Goal: Task Accomplishment & Management: Complete application form

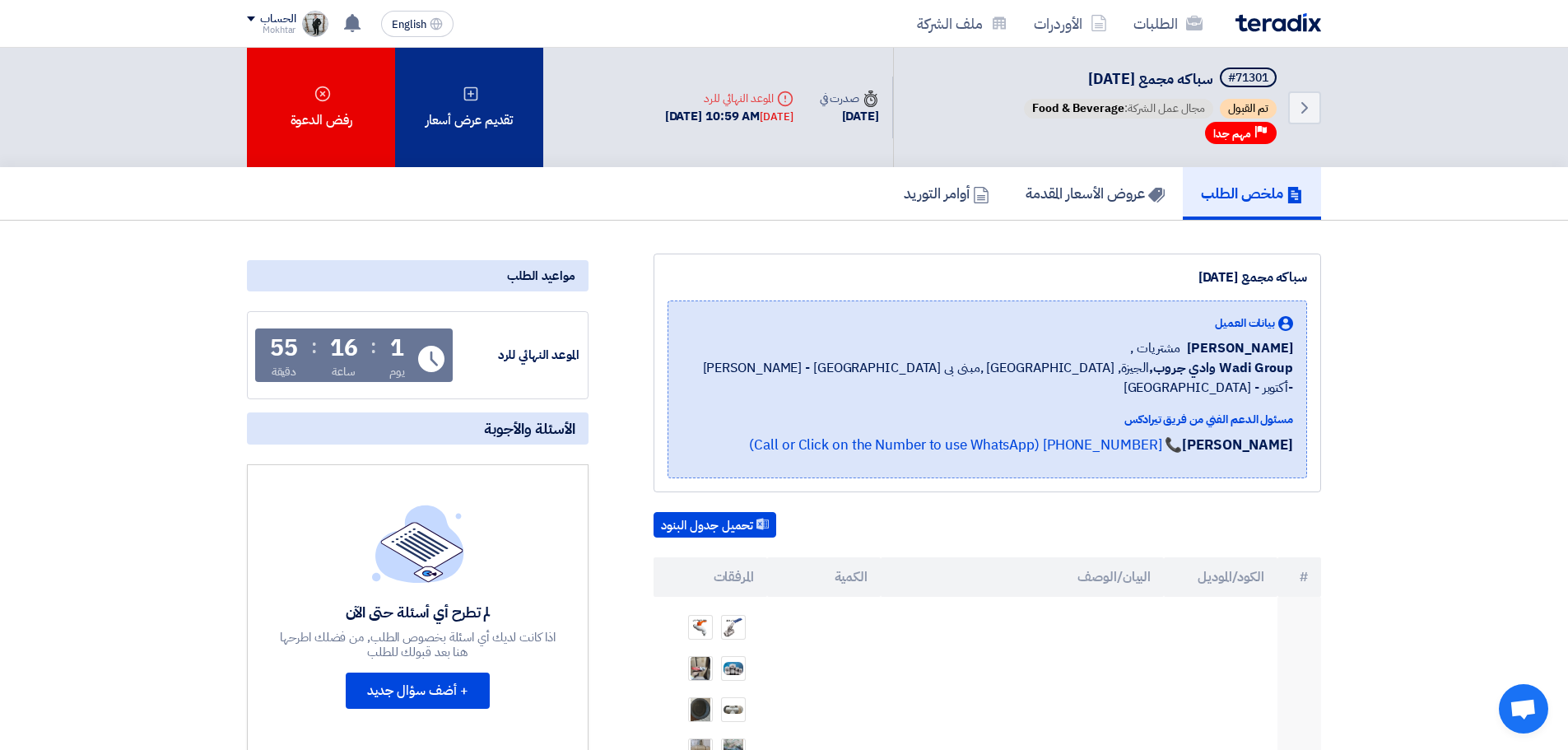
click at [481, 103] on div "تقديم عرض أسعار" at bounding box center [469, 107] width 149 height 119
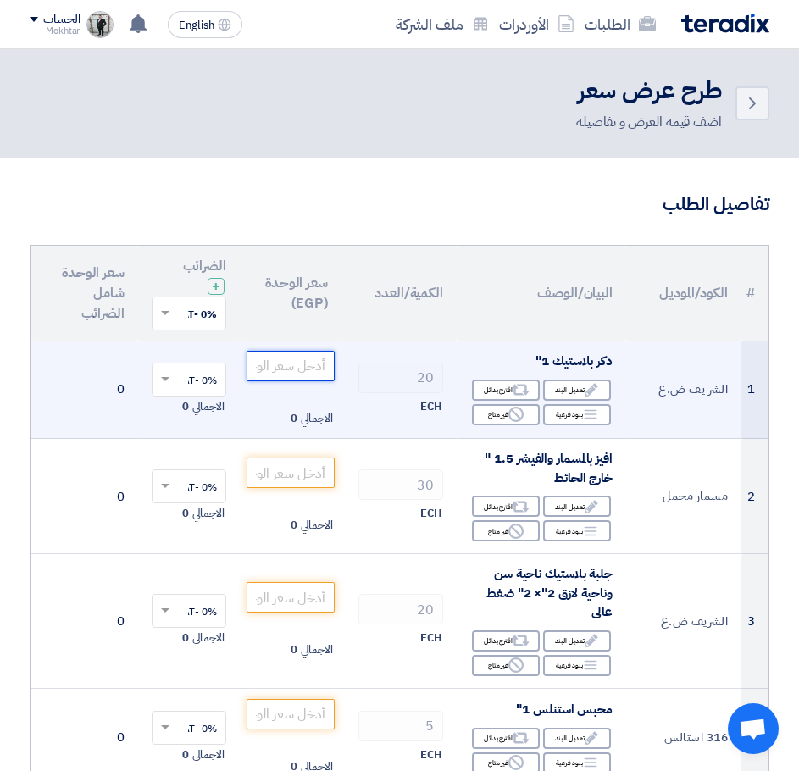
click at [302, 366] on input "number" at bounding box center [291, 366] width 88 height 31
paste input "9.399"
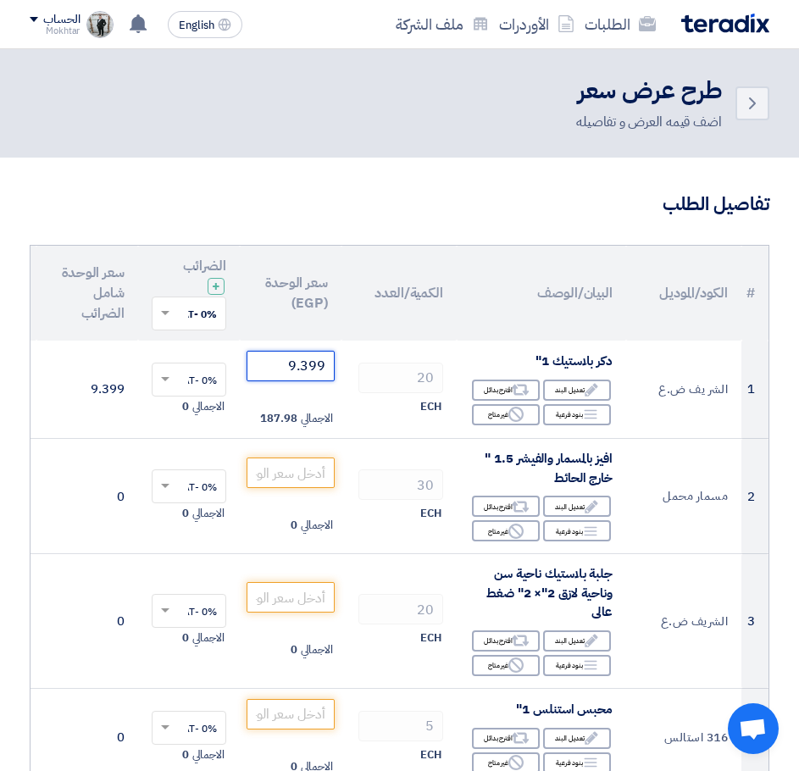
type input "9.399"
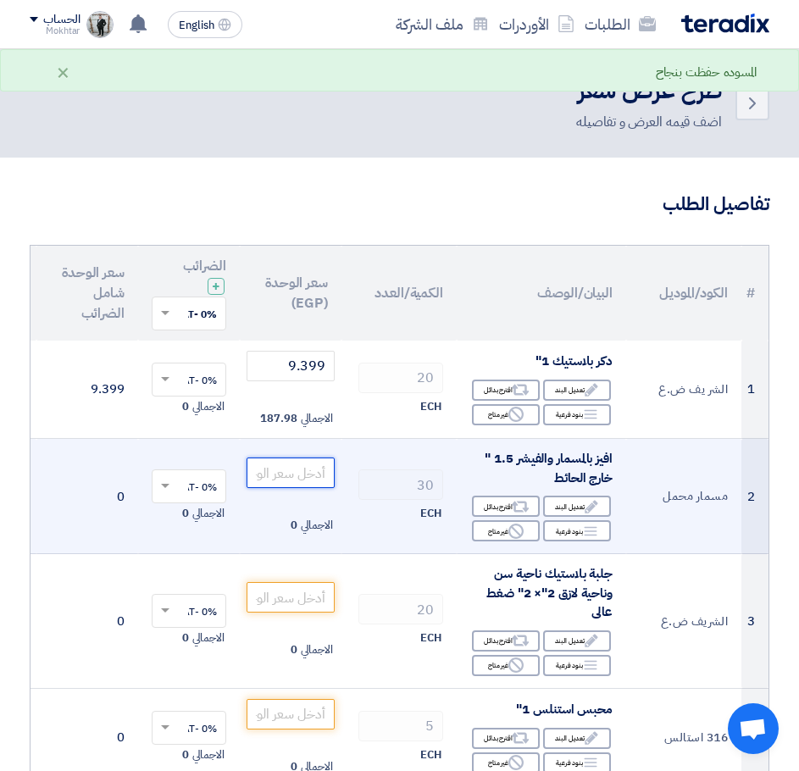
click at [289, 477] on input "number" at bounding box center [291, 473] width 88 height 31
paste input "11.96"
type input "11.96"
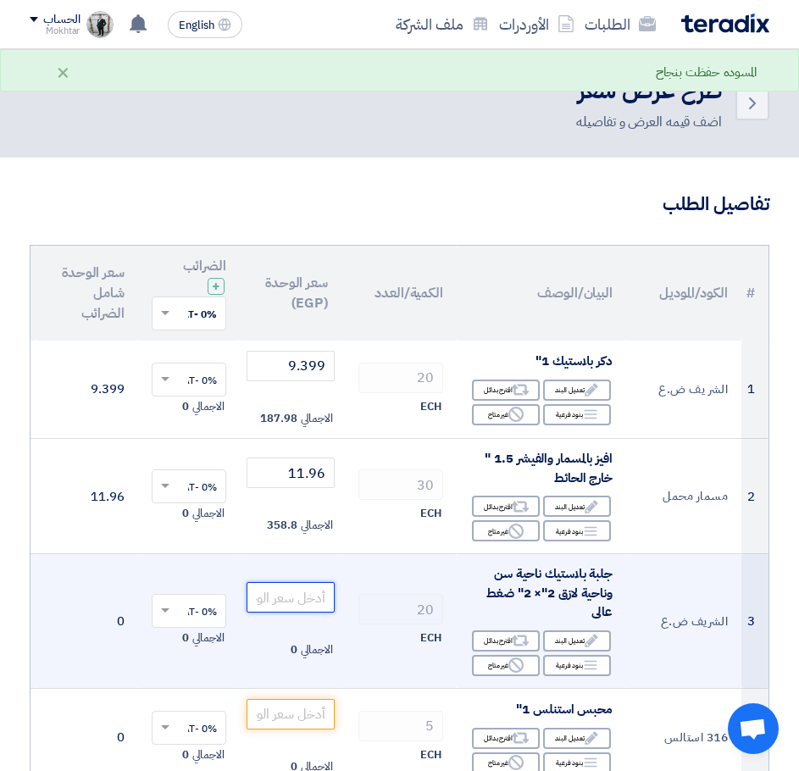
click at [302, 591] on input "number" at bounding box center [291, 597] width 88 height 31
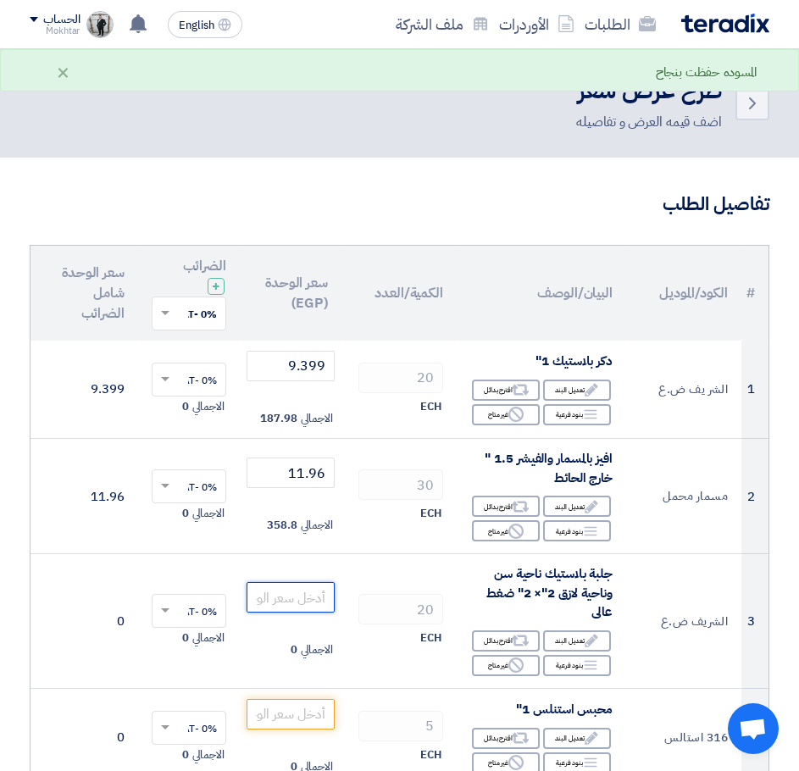
paste input "61.126"
type input "61.126"
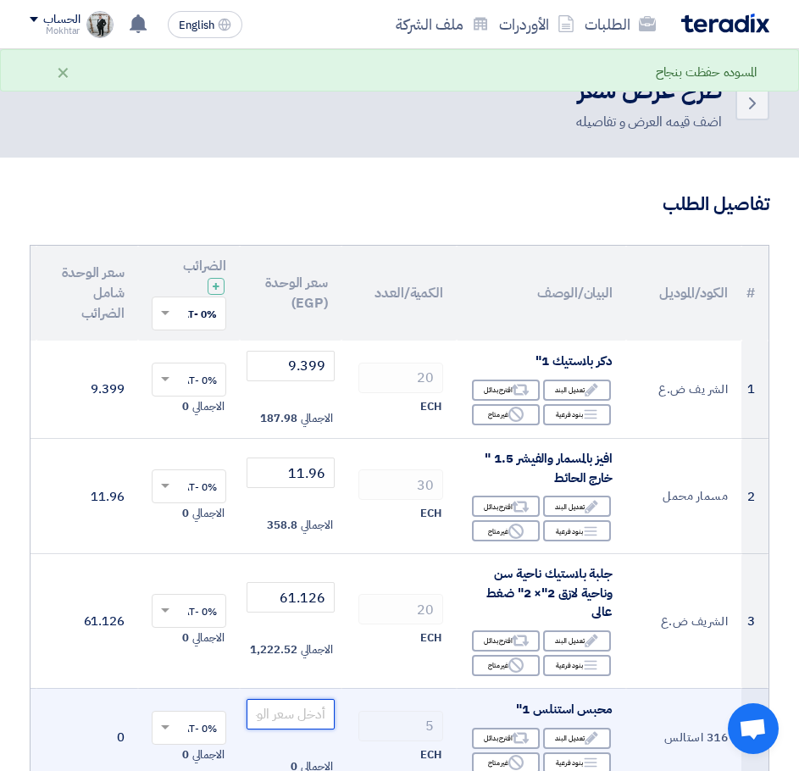
click at [307, 723] on input "number" at bounding box center [291, 714] width 88 height 31
paste input "1170"
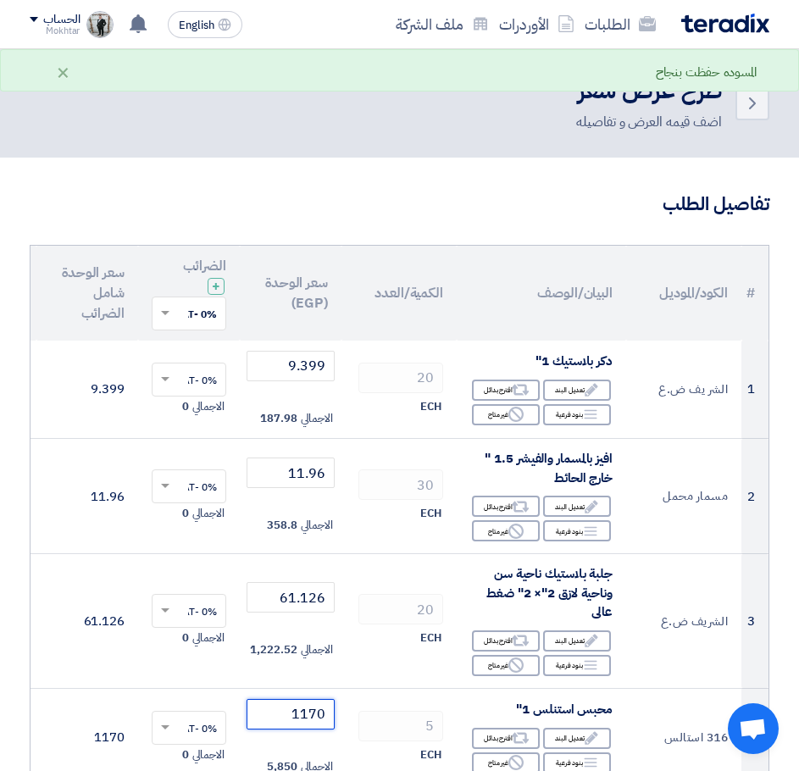
type input "1170"
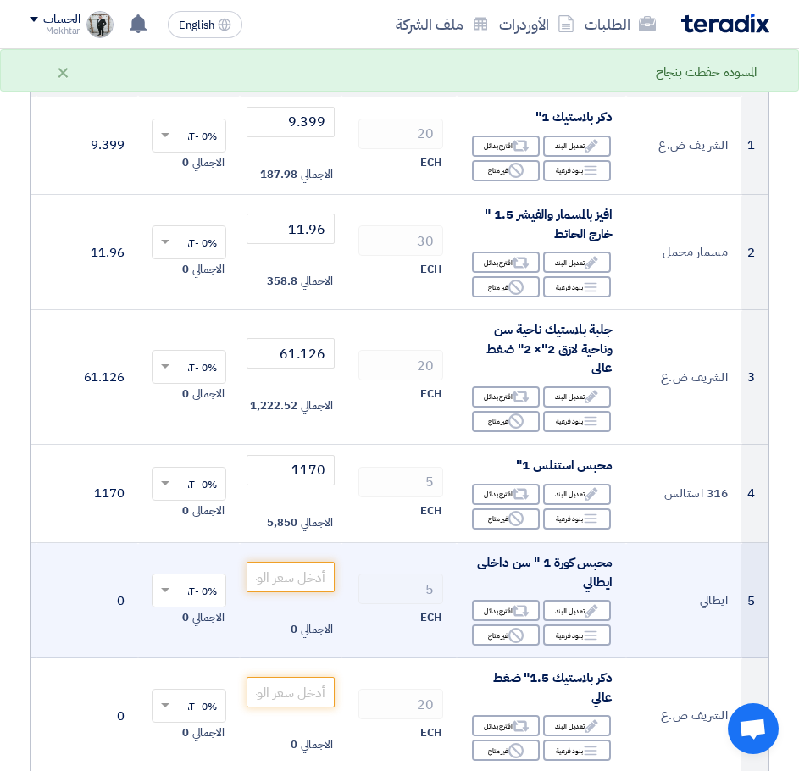
scroll to position [254, 0]
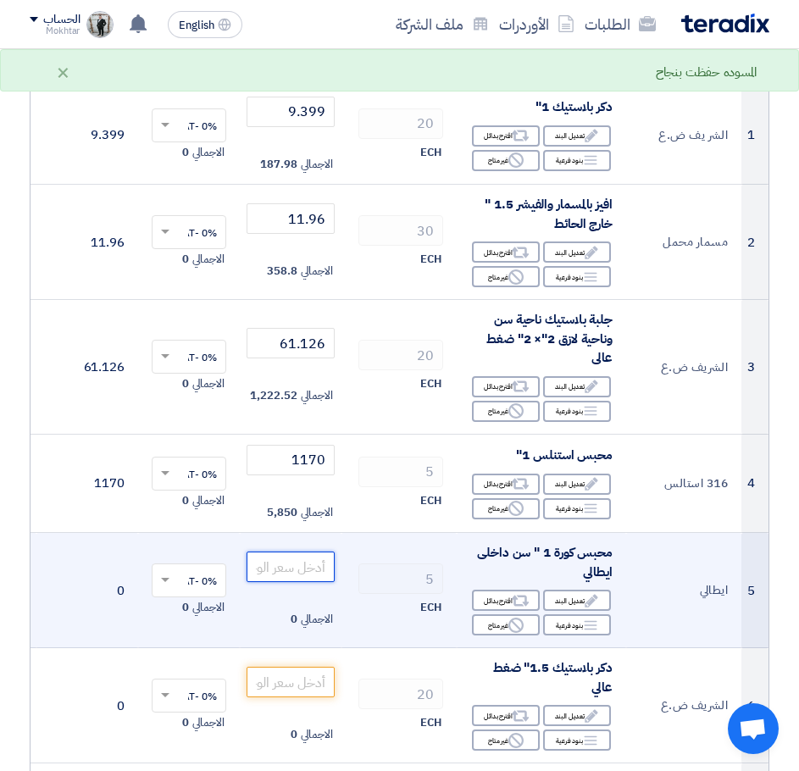
click at [285, 564] on input "number" at bounding box center [291, 567] width 88 height 31
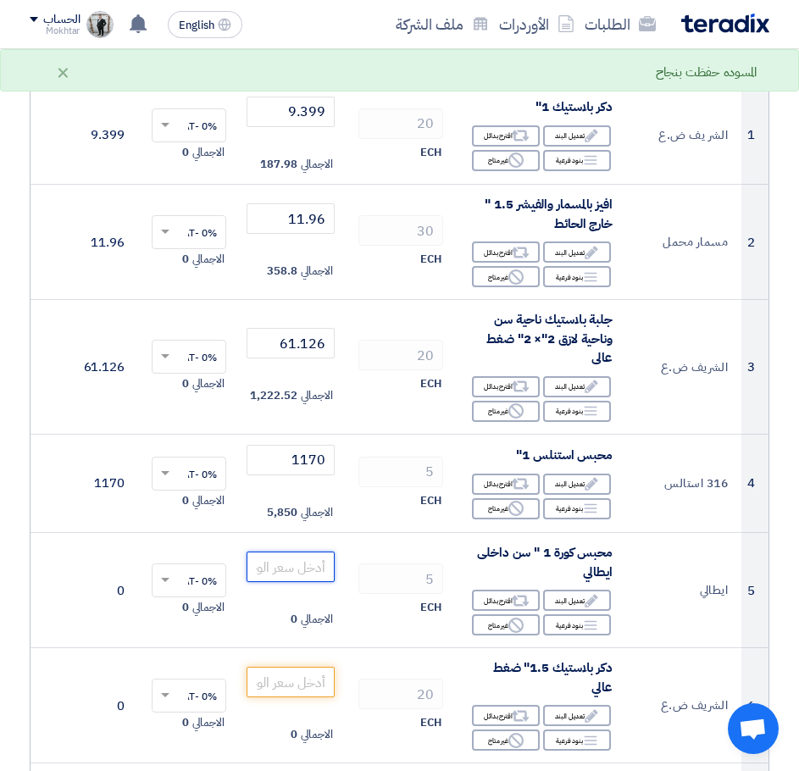
paste input "468"
type input "468"
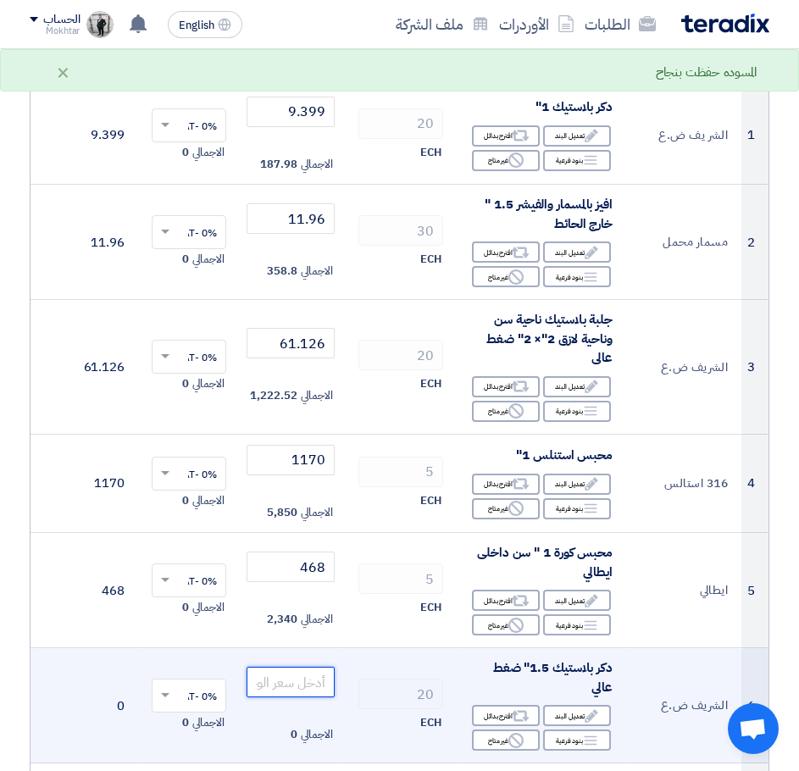
click at [292, 683] on input "number" at bounding box center [291, 682] width 88 height 31
paste input "38.766"
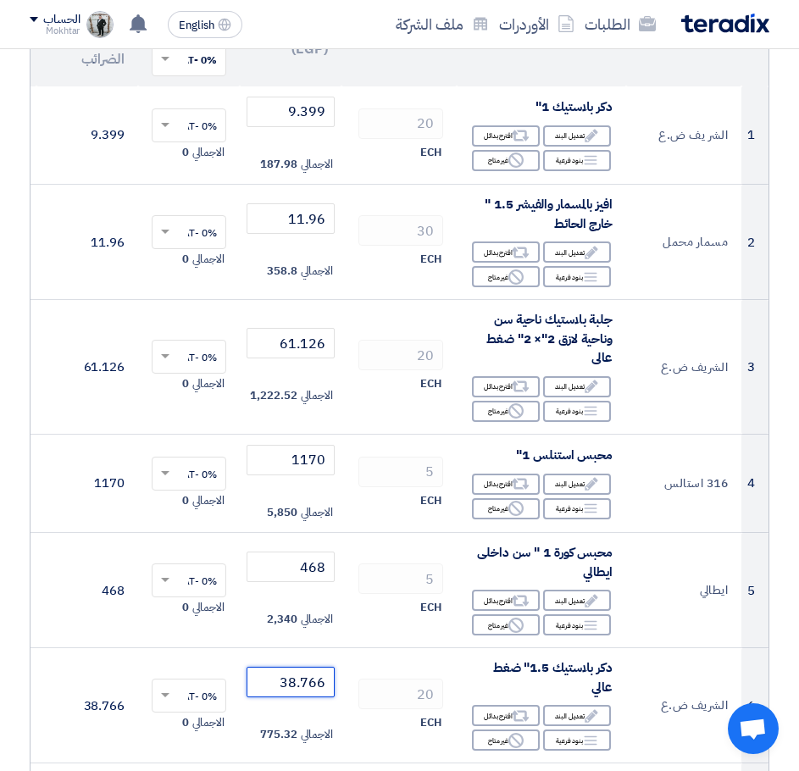
type input "38.766"
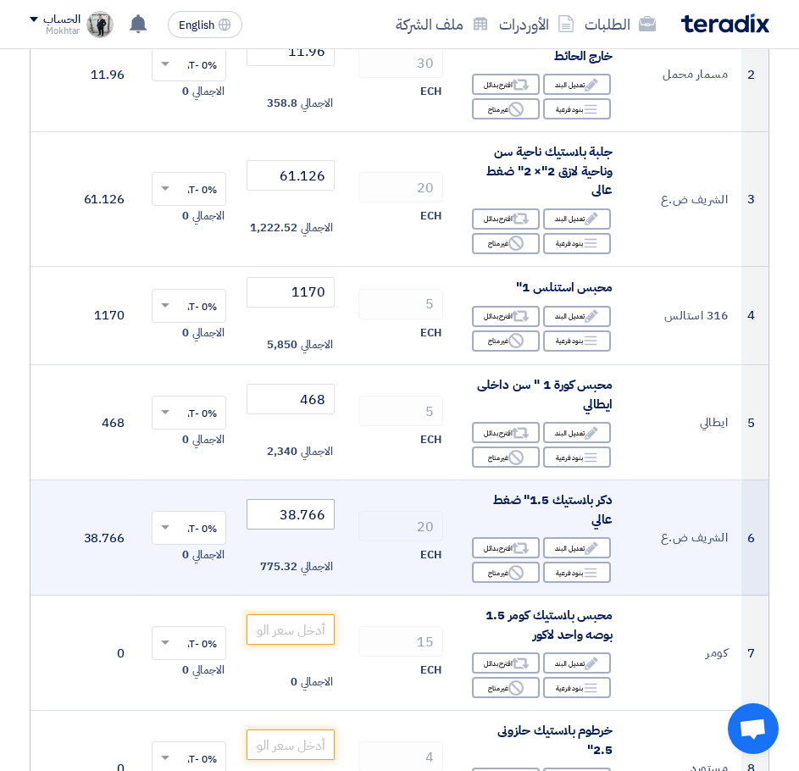
scroll to position [424, 0]
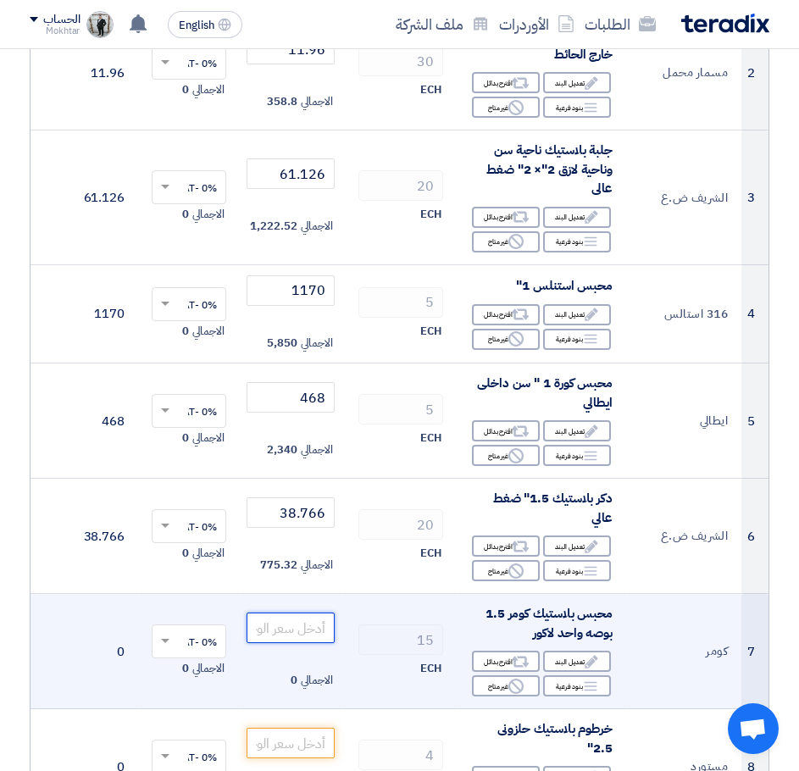
click at [311, 629] on input "number" at bounding box center [291, 628] width 88 height 31
paste input "548.028"
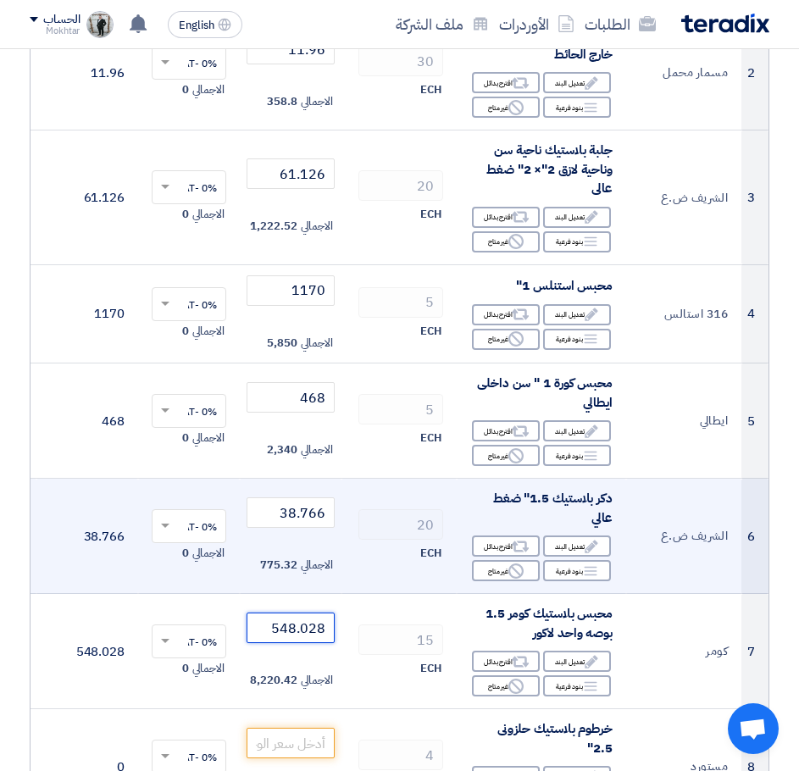
type input "548.028"
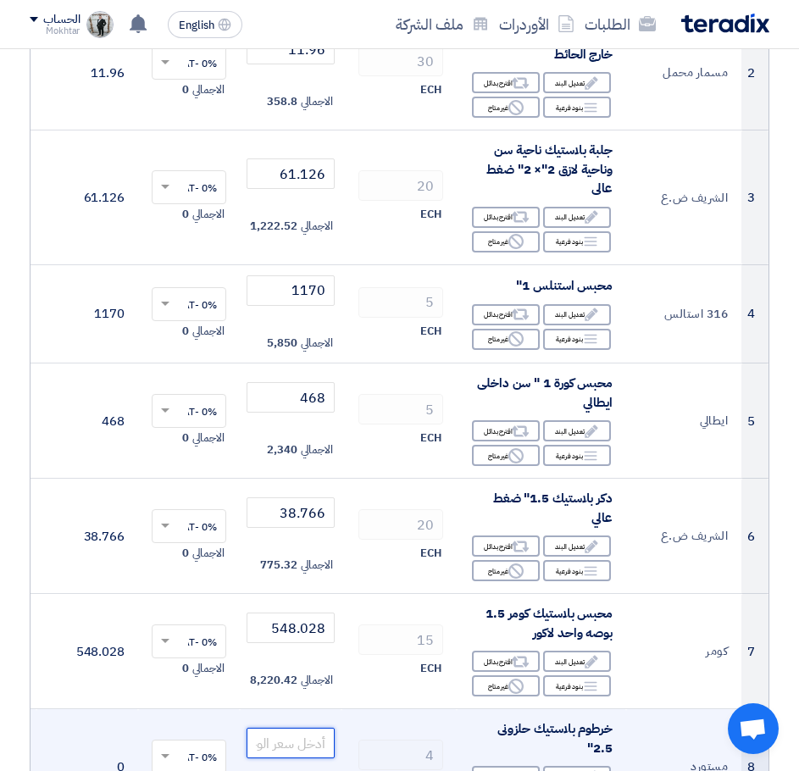
click at [308, 737] on input "number" at bounding box center [291, 743] width 88 height 31
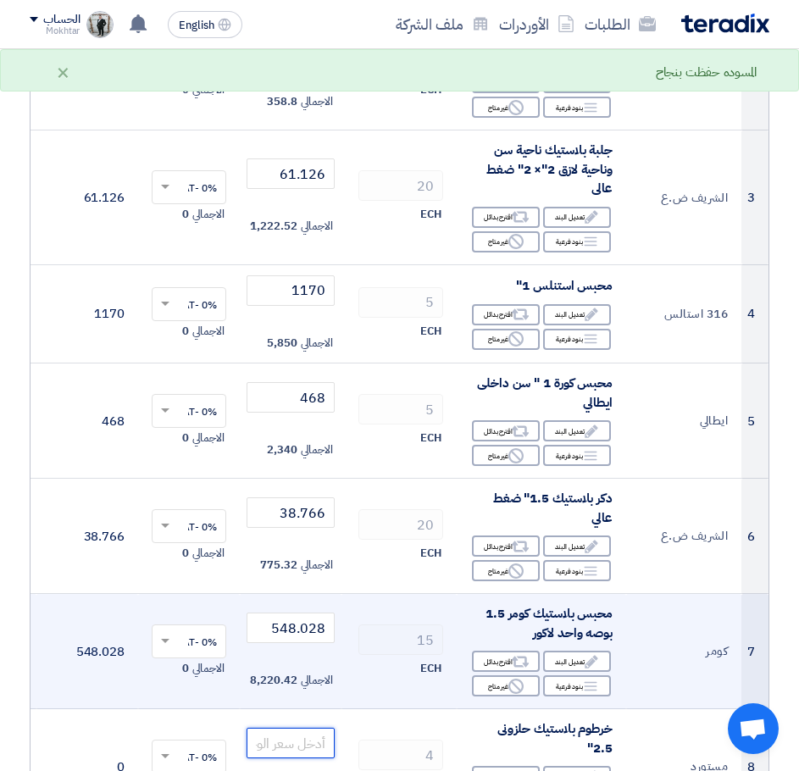
paste input "364"
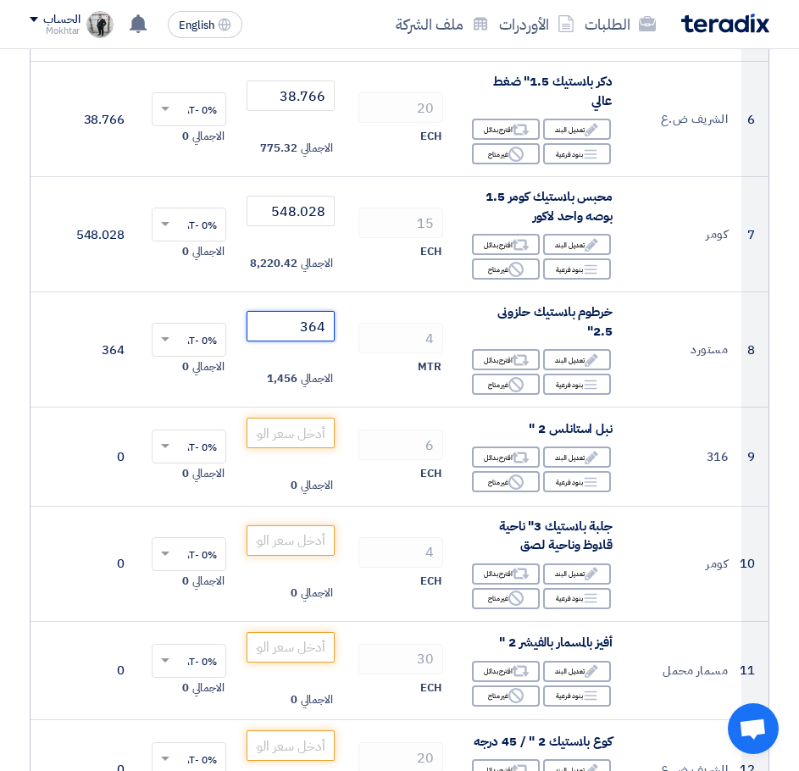
scroll to position [932, 0]
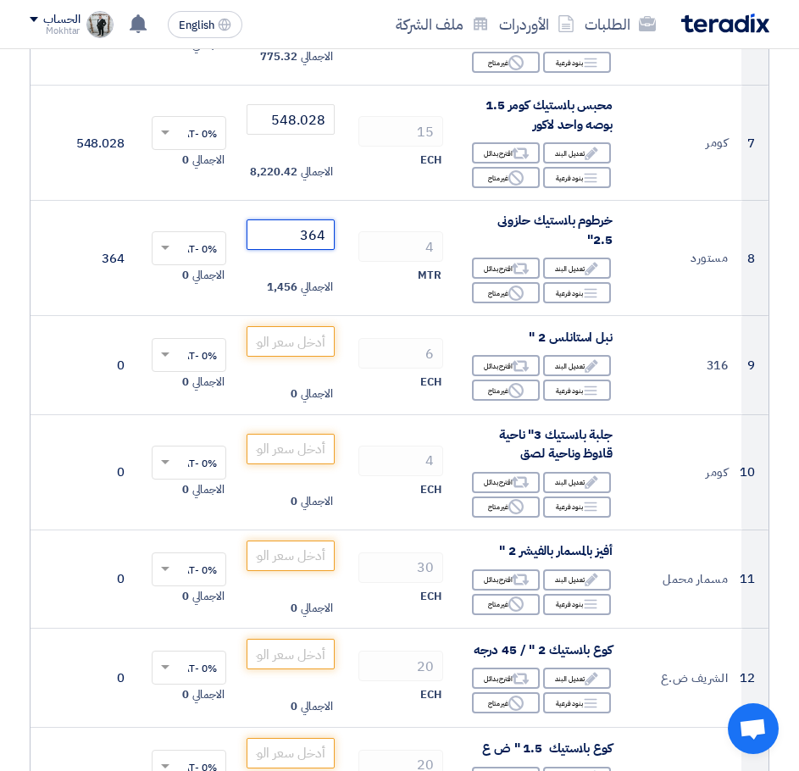
type input "364"
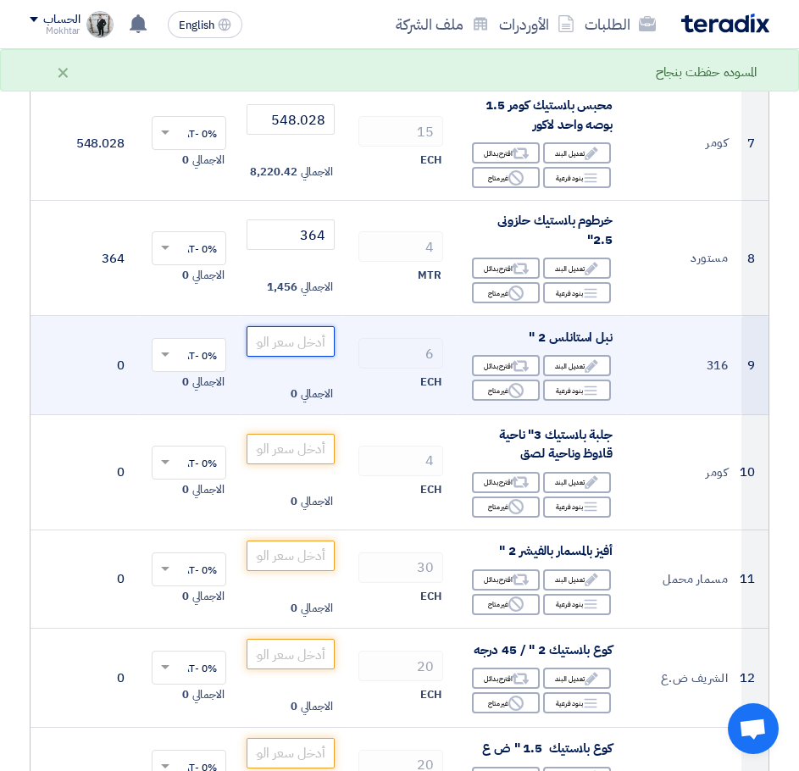
click at [313, 342] on input "number" at bounding box center [291, 341] width 88 height 31
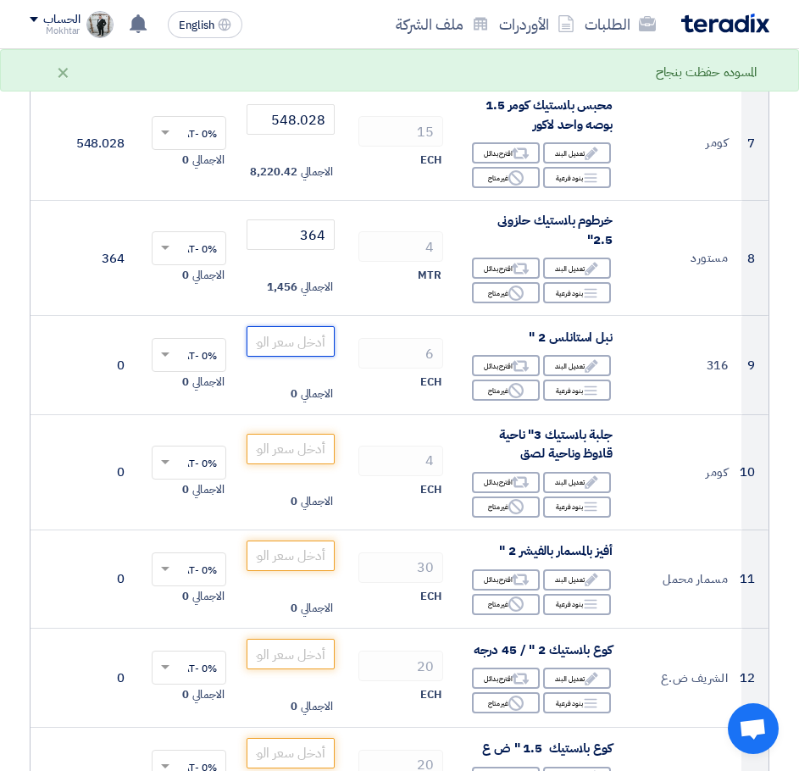
paste input "533"
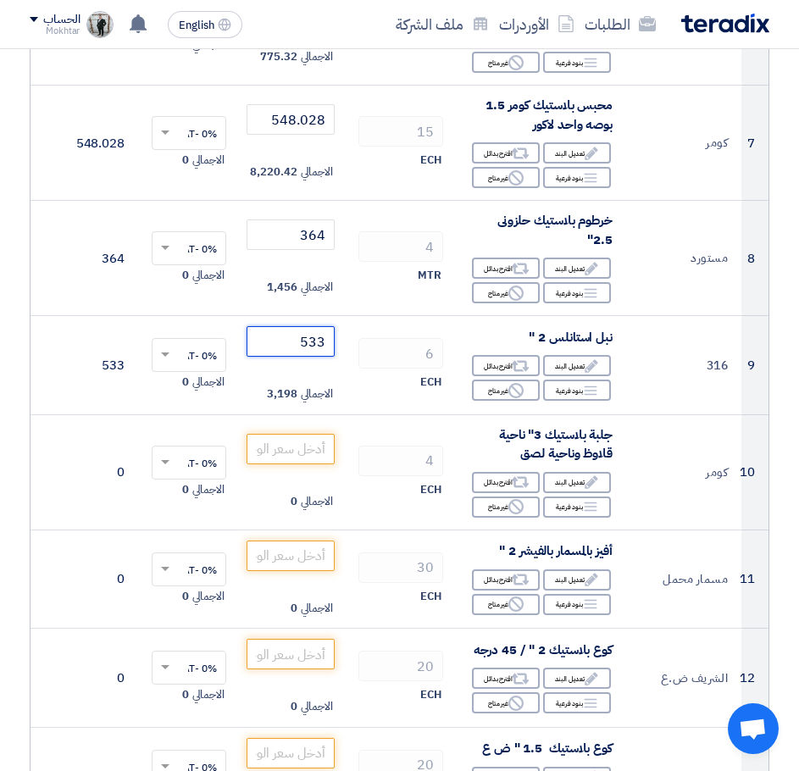
type input "533"
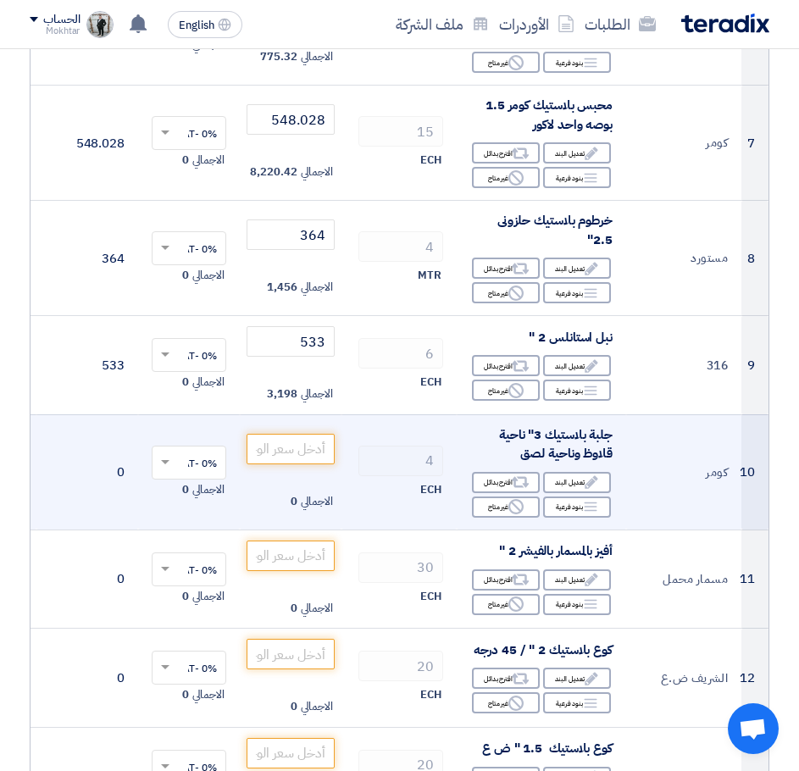
drag, startPoint x: 220, startPoint y: 465, endPoint x: 278, endPoint y: 465, distance: 58.5
click at [225, 465] on div "0% -VAT ×" at bounding box center [189, 463] width 75 height 34
click at [299, 461] on input "number" at bounding box center [291, 449] width 88 height 31
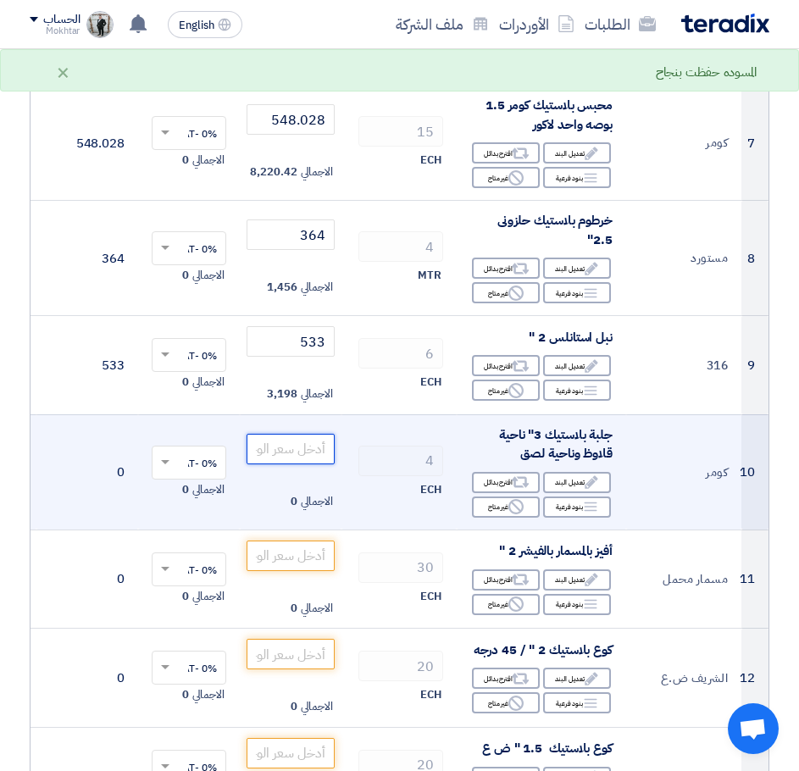
paste input "158.795"
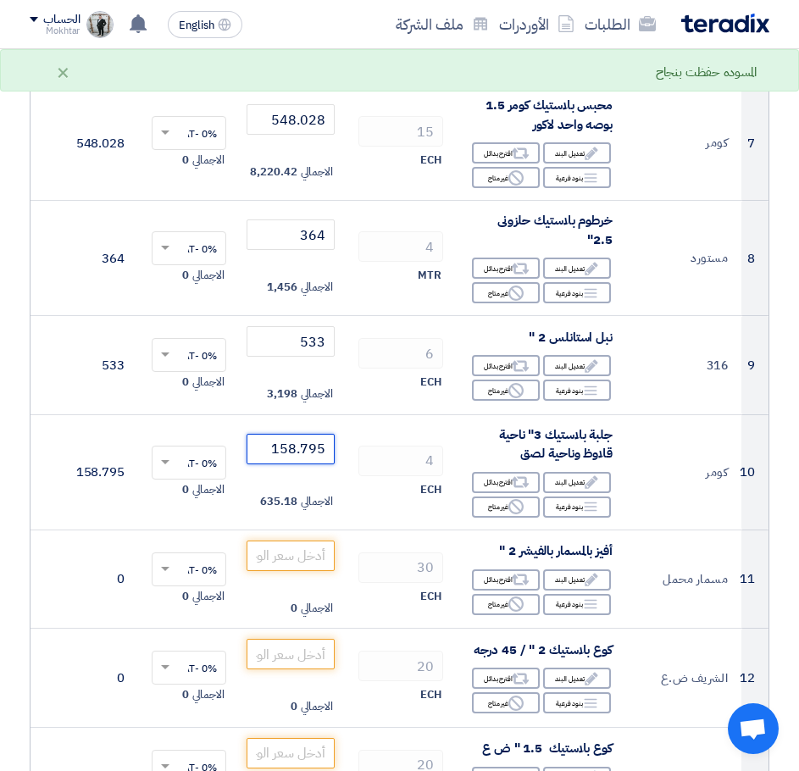
type input "158.795"
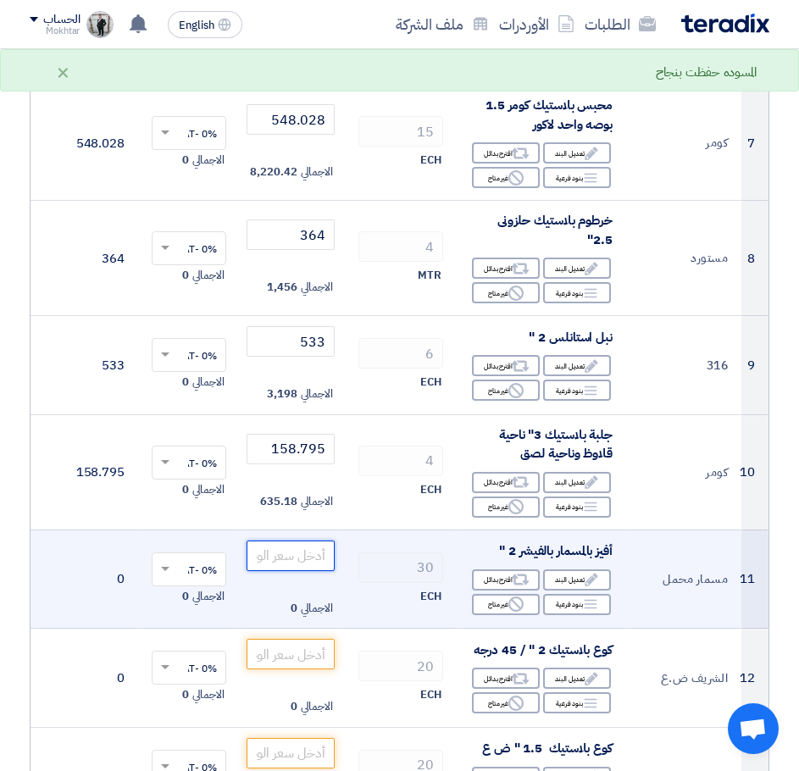
click at [300, 566] on input "number" at bounding box center [291, 556] width 88 height 31
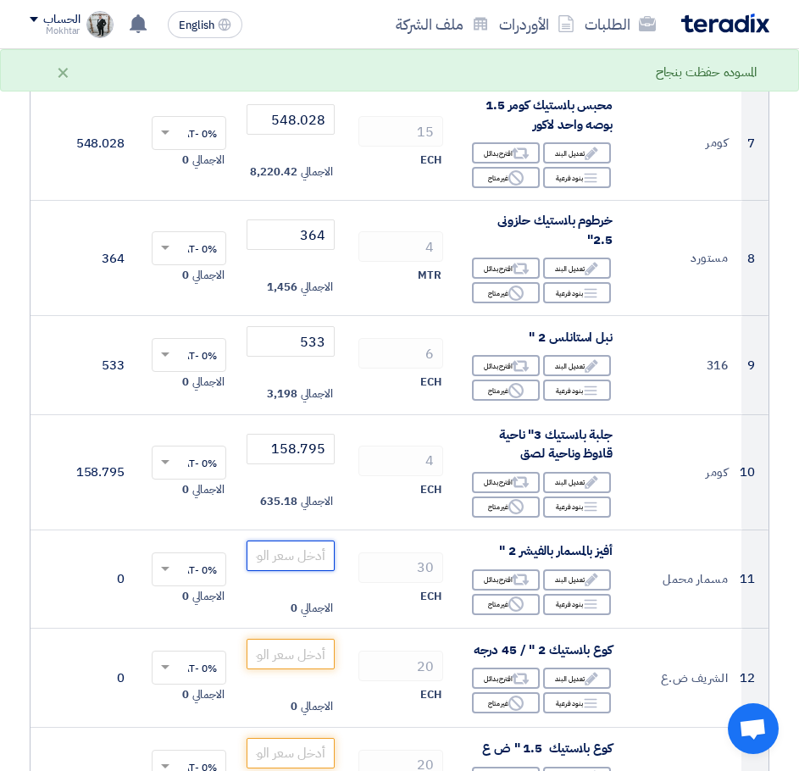
paste input "13.13"
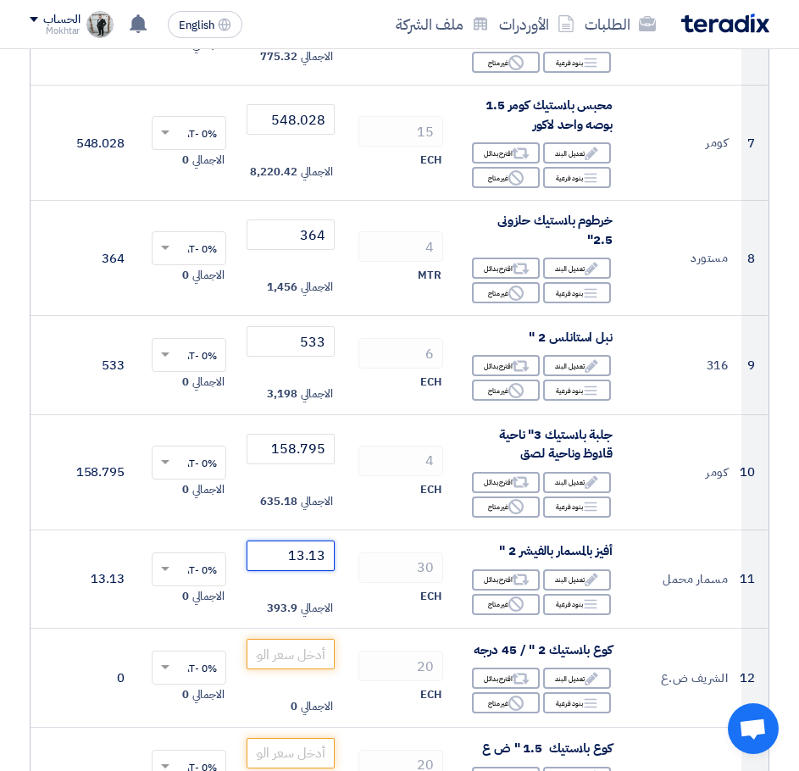
type input "13.13"
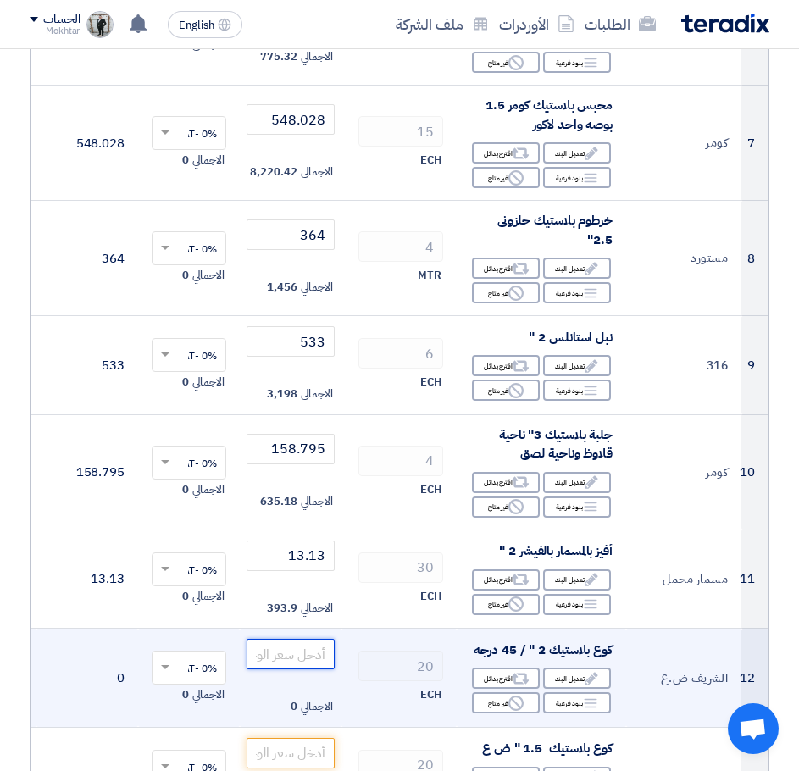
click at [323, 652] on input "number" at bounding box center [291, 654] width 88 height 31
paste input "46.891"
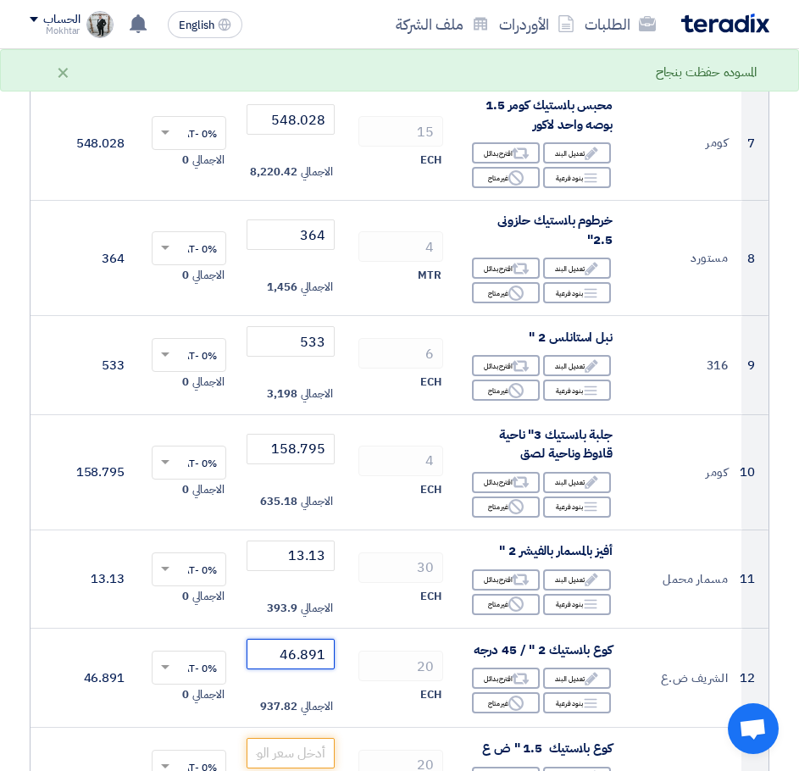
type input "46.891"
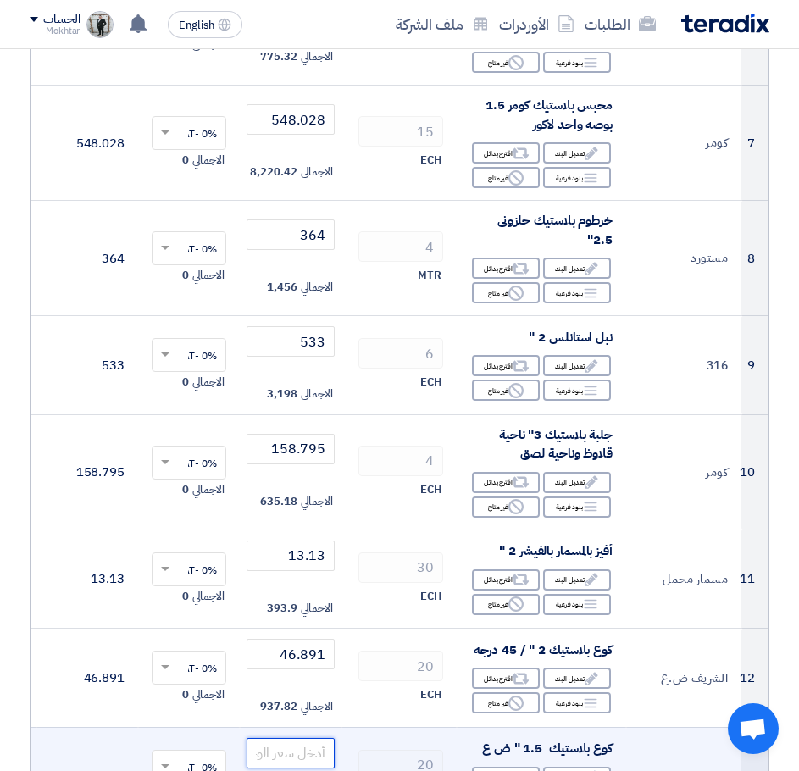
click at [296, 748] on input "number" at bounding box center [291, 753] width 88 height 31
paste input "42.315"
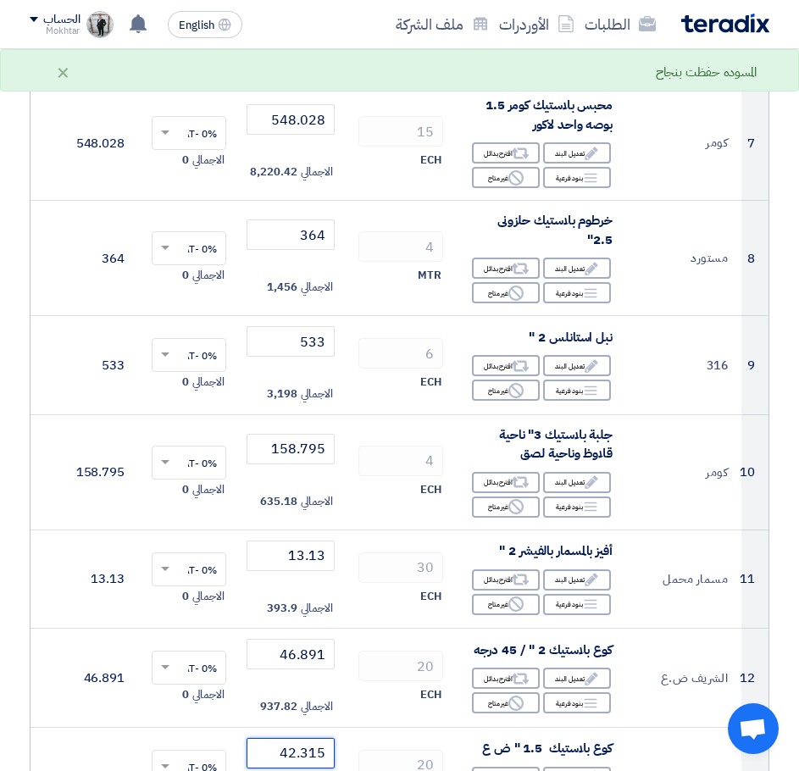
type input "42.315"
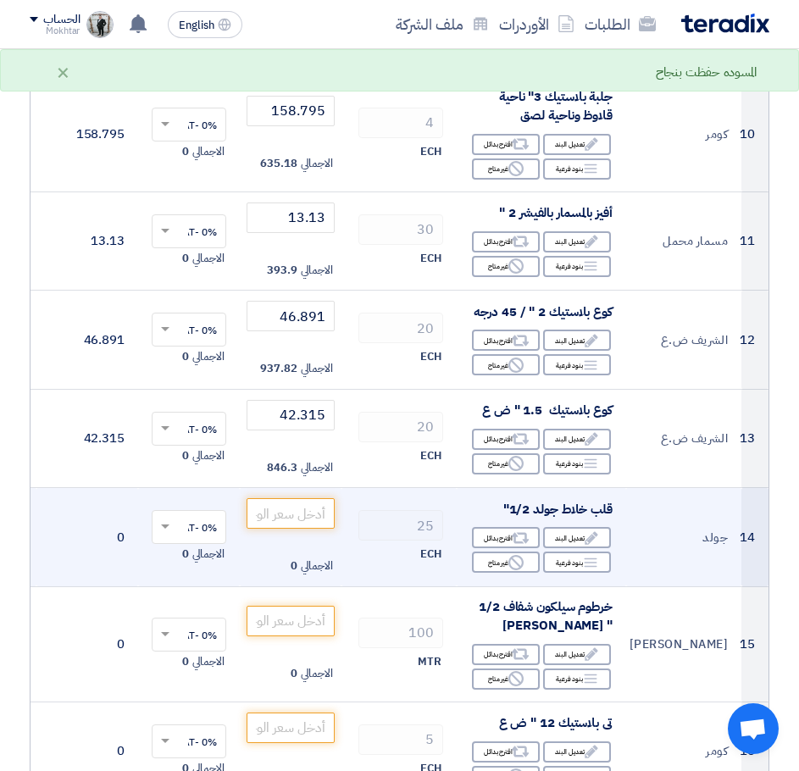
scroll to position [1272, 0]
click at [289, 520] on input "number" at bounding box center [291, 513] width 88 height 31
paste input "182"
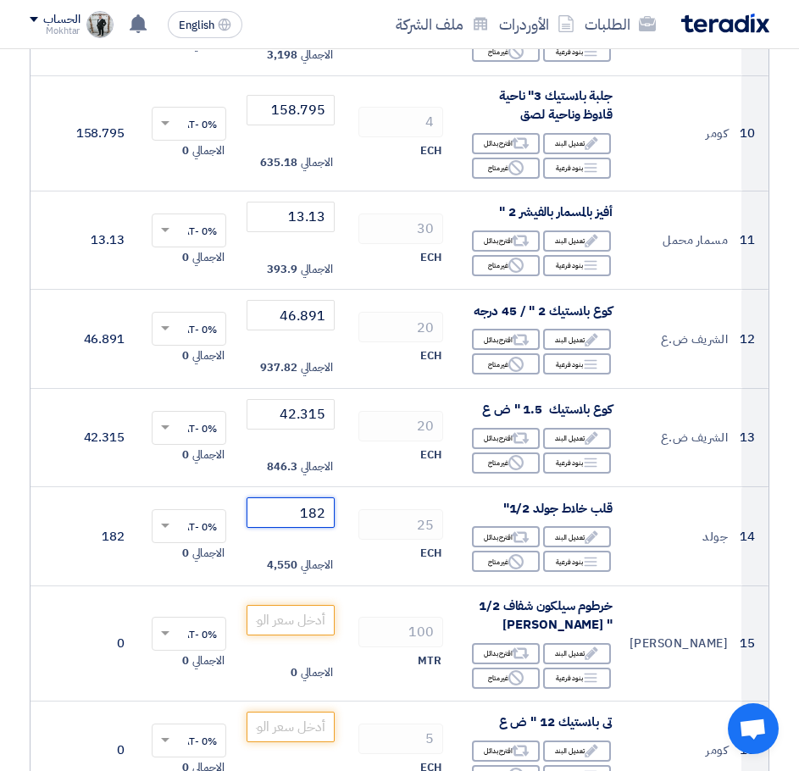
type input "182"
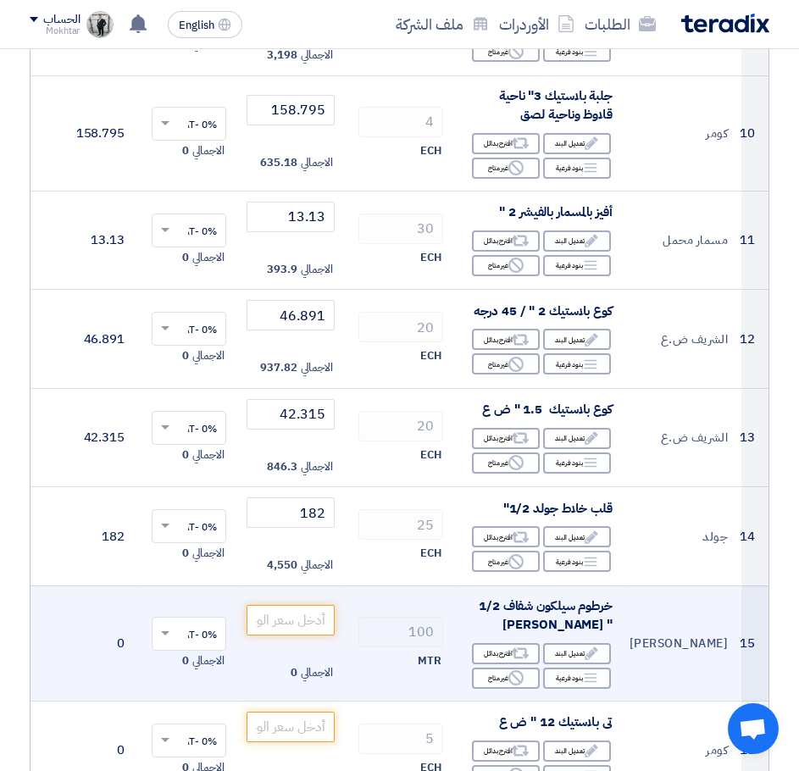
click at [284, 640] on td "الاجمالي 0" at bounding box center [291, 643] width 102 height 115
click at [308, 626] on input "number" at bounding box center [291, 620] width 88 height 31
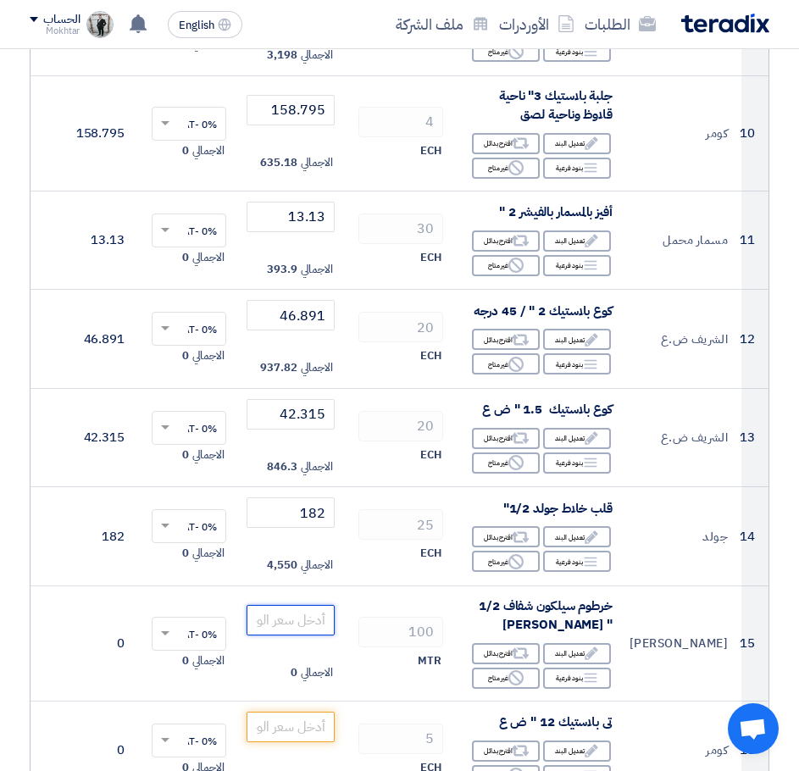
paste input "42.9"
type input "42.9"
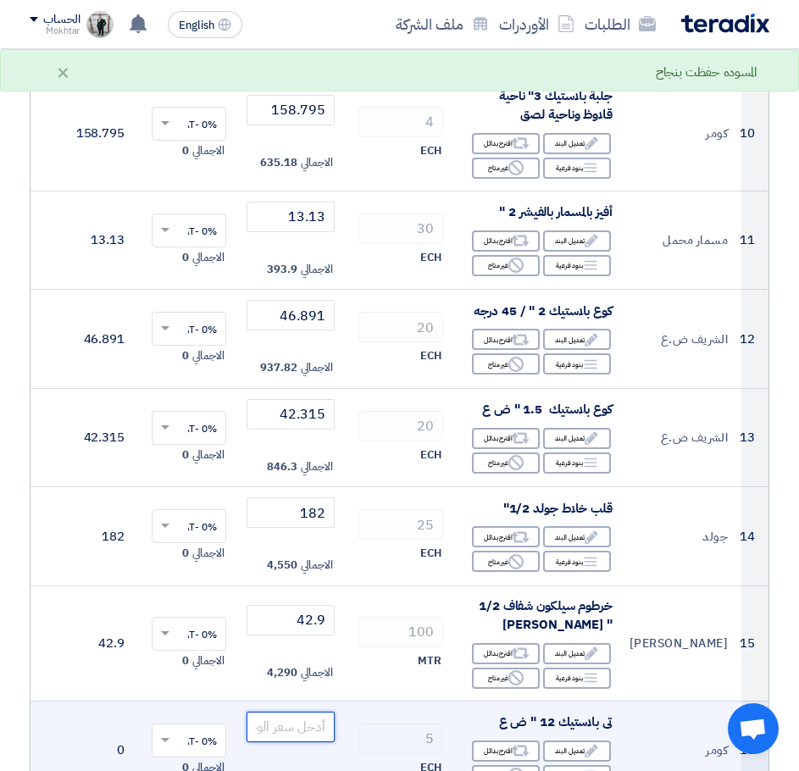
click at [278, 729] on input "number" at bounding box center [291, 727] width 88 height 31
paste input "19223.1"
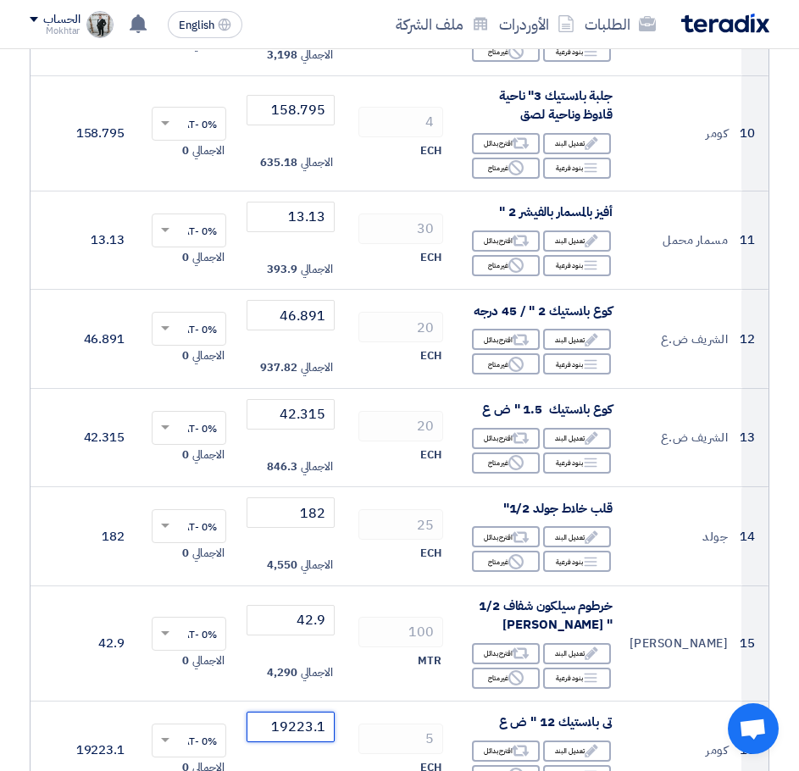
type input "19223.1"
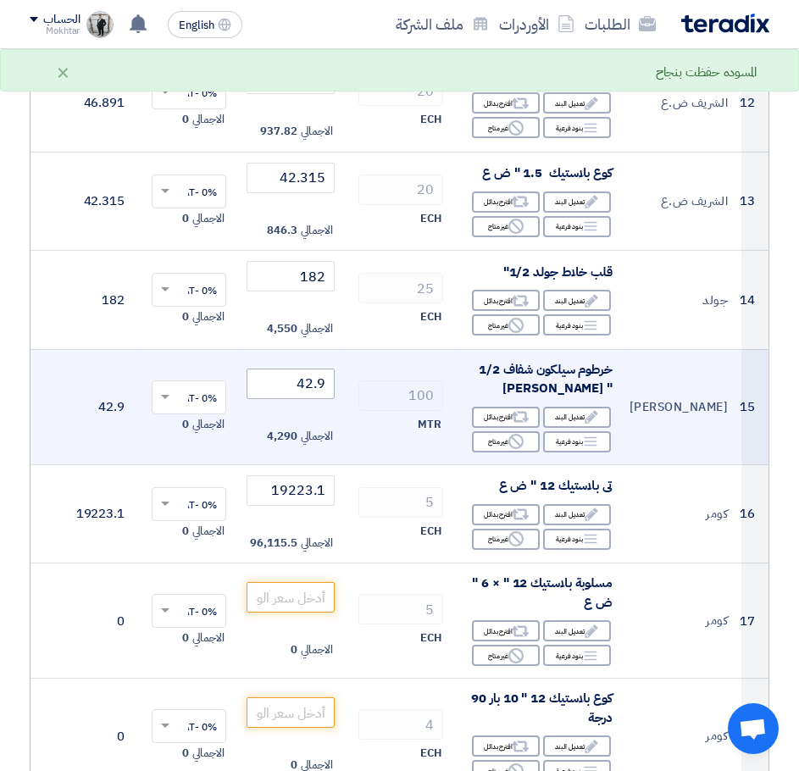
scroll to position [1526, 0]
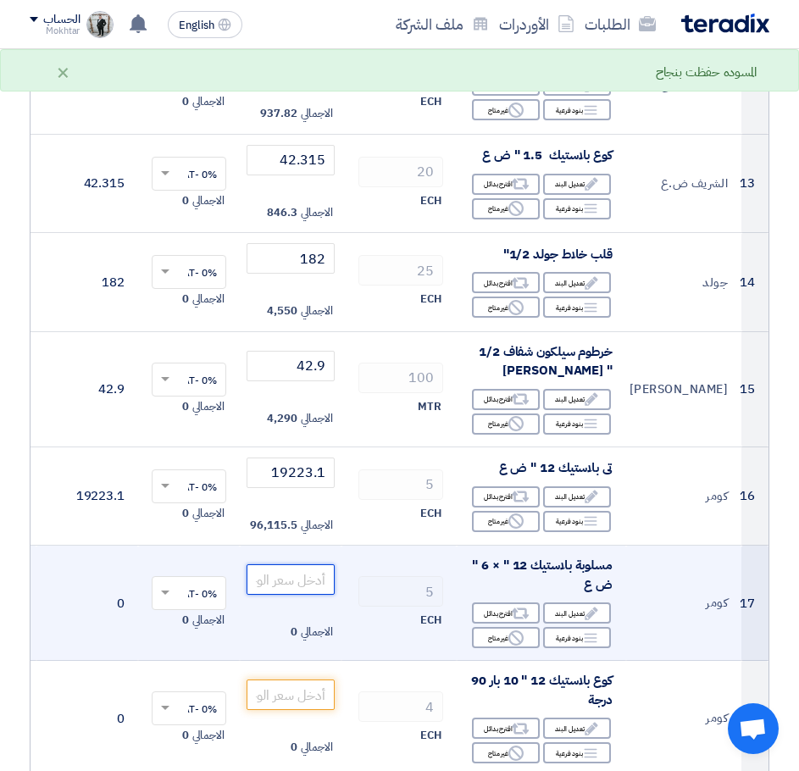
click at [303, 595] on input "number" at bounding box center [291, 580] width 88 height 31
paste input "10772.19"
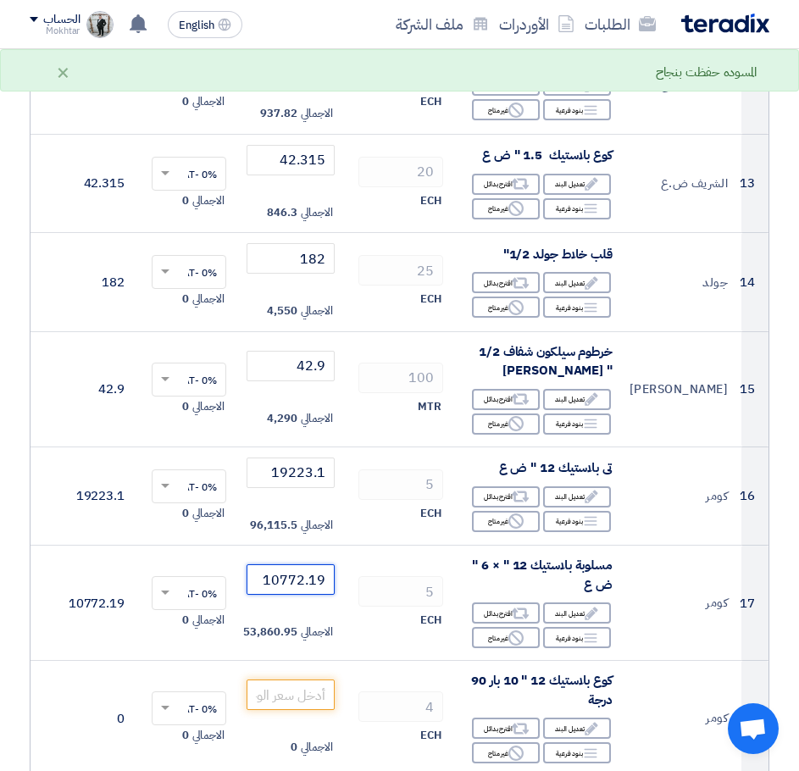
type input "10772.19"
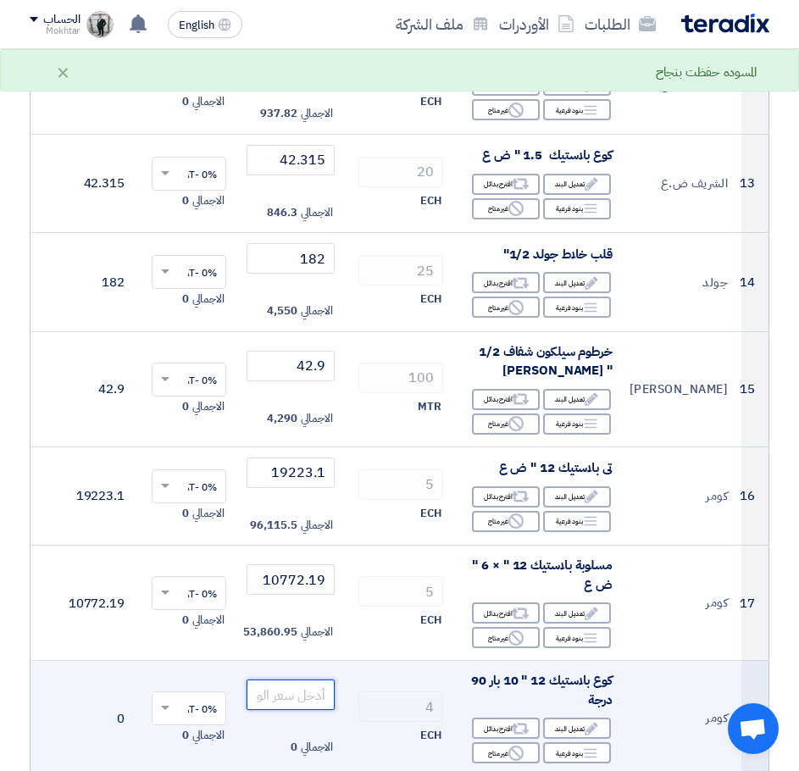
click at [320, 692] on input "number" at bounding box center [291, 695] width 88 height 31
paste input "16442.4"
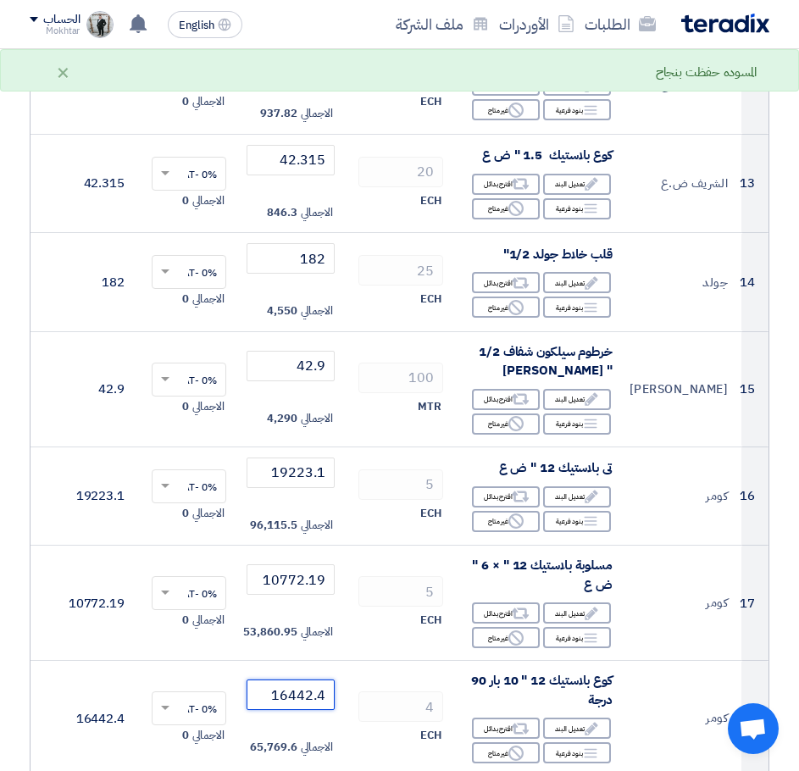
type input "16442.4"
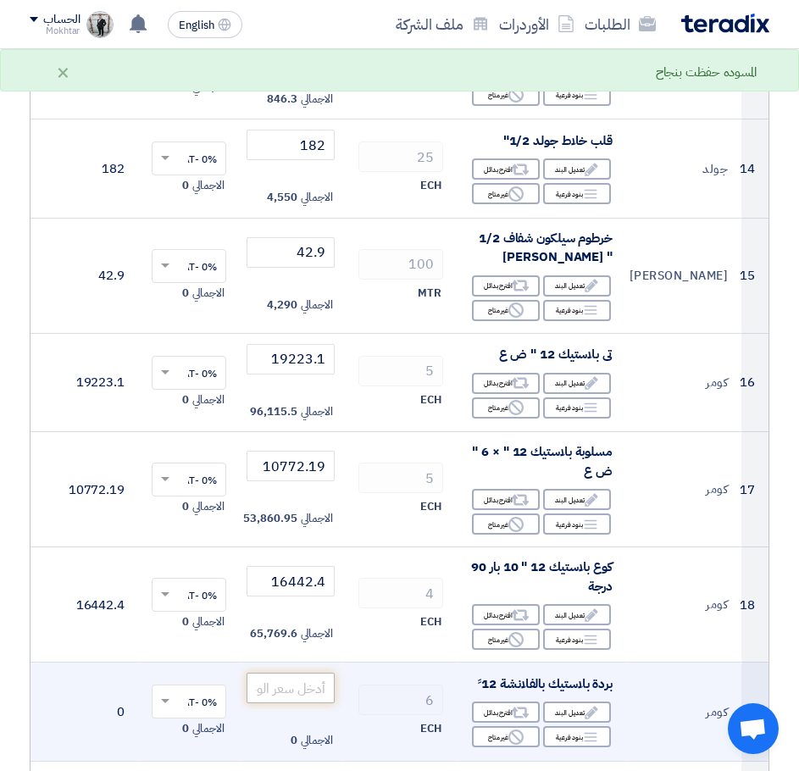
scroll to position [1695, 0]
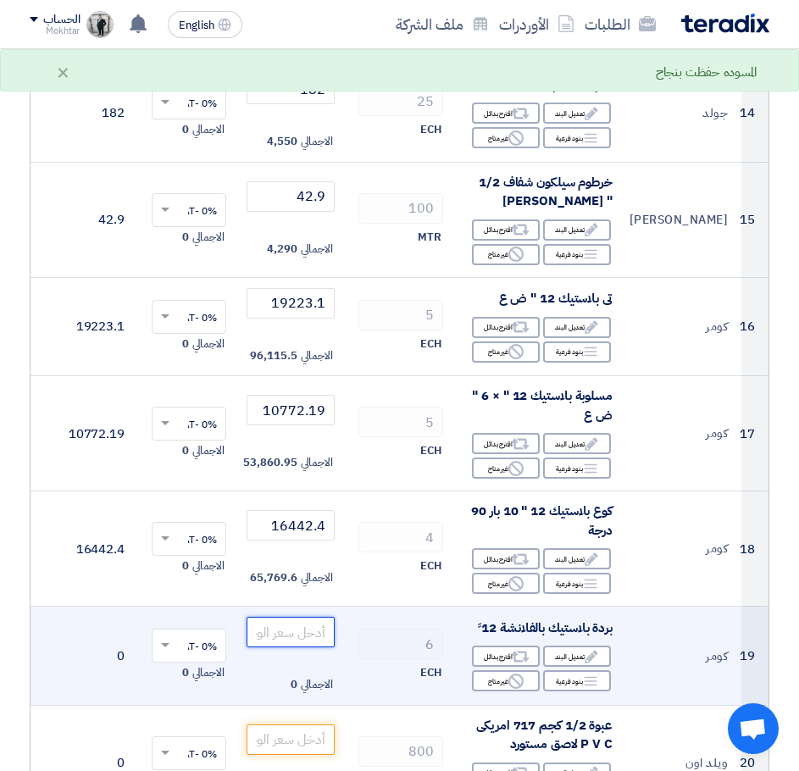
click at [331, 632] on input "number" at bounding box center [291, 632] width 88 height 31
paste input "7230.964"
type input "7230.964"
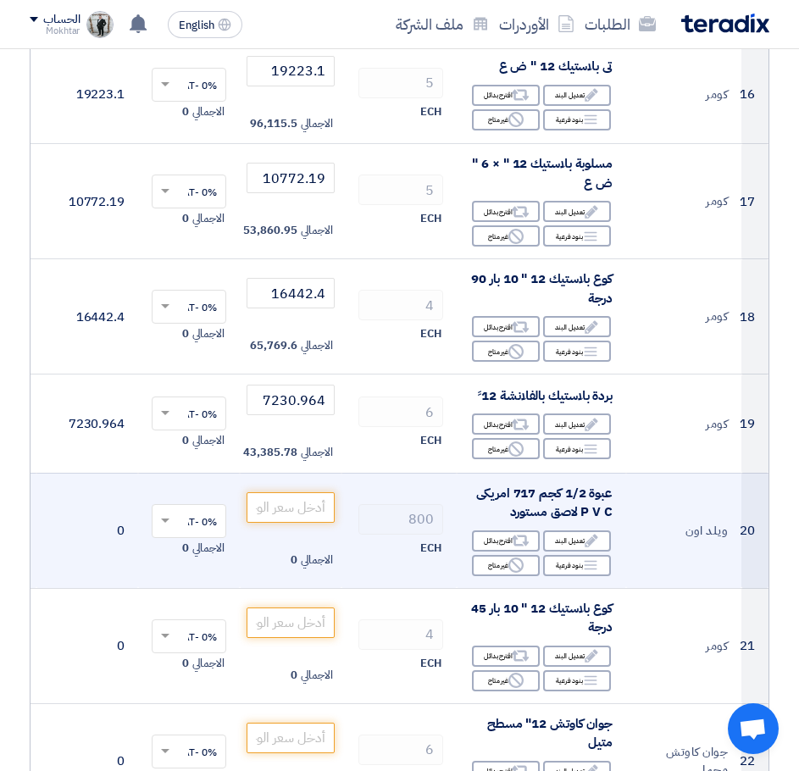
scroll to position [1950, 0]
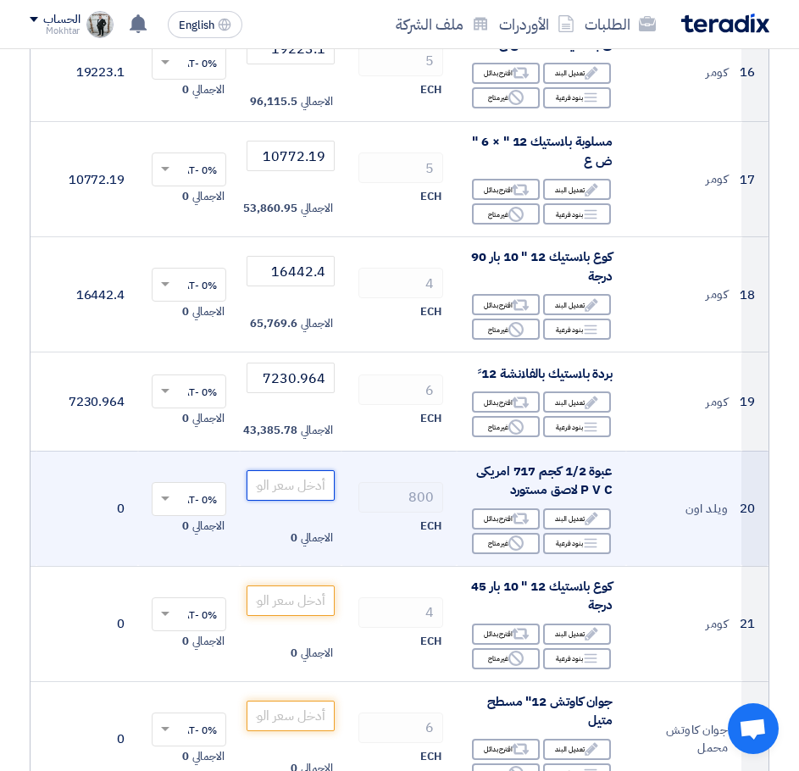
click at [309, 487] on input "number" at bounding box center [291, 485] width 88 height 31
paste input "457.6"
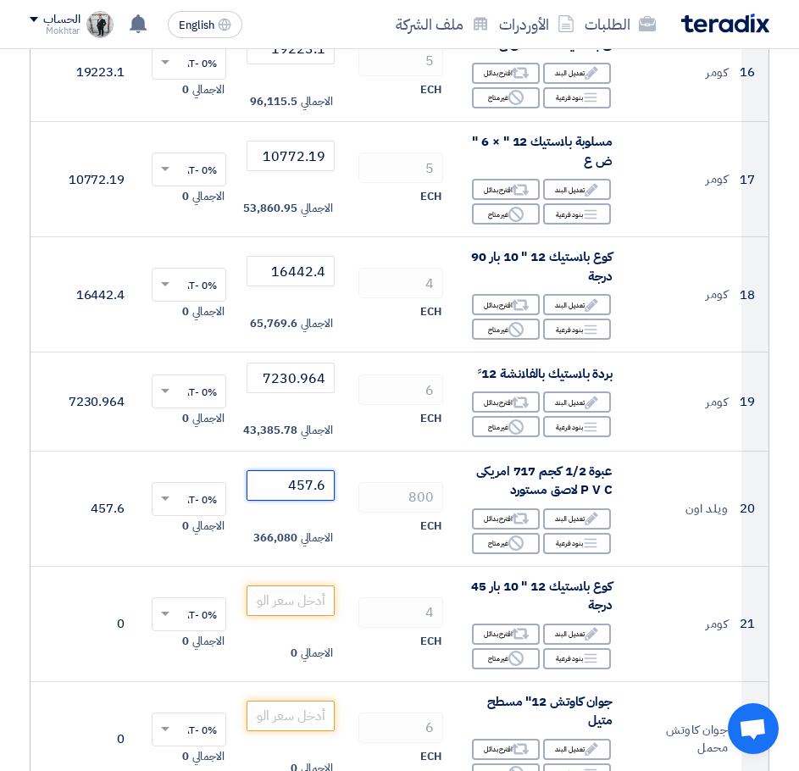
type input "457.6"
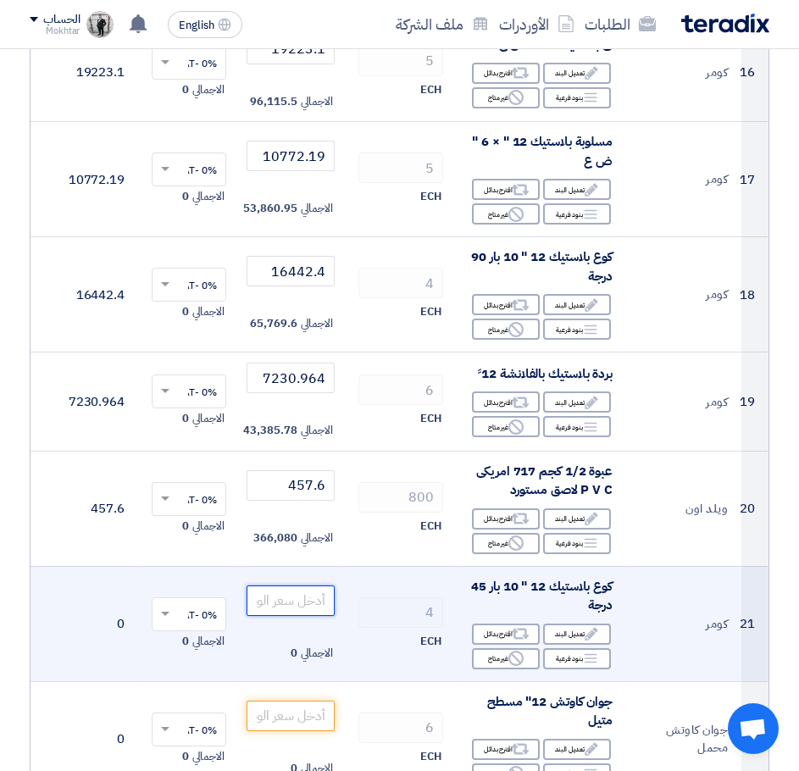
click at [312, 609] on input "number" at bounding box center [291, 601] width 88 height 31
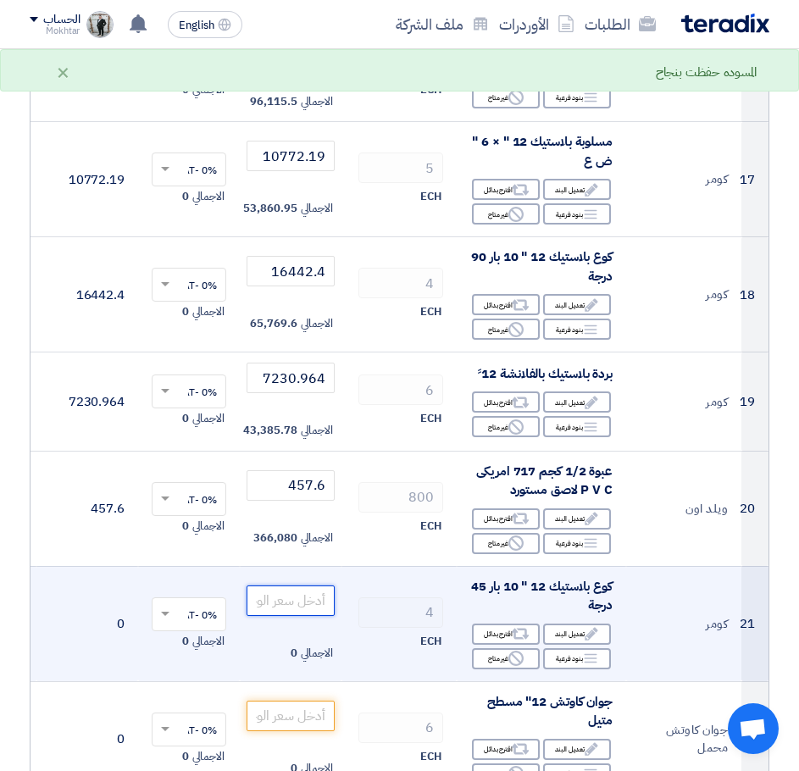
paste input "14628.9"
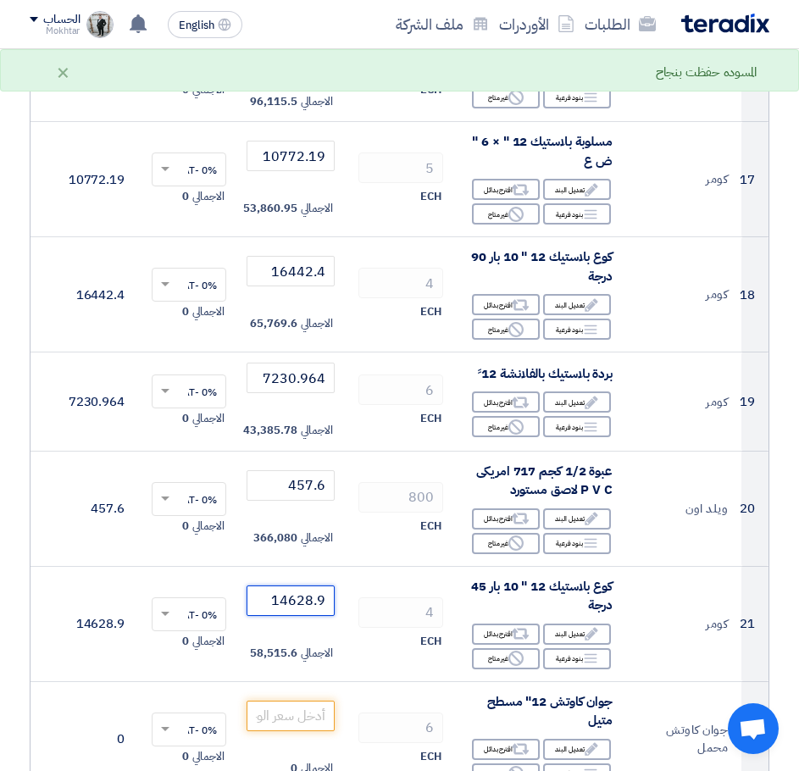
type input "14628.9"
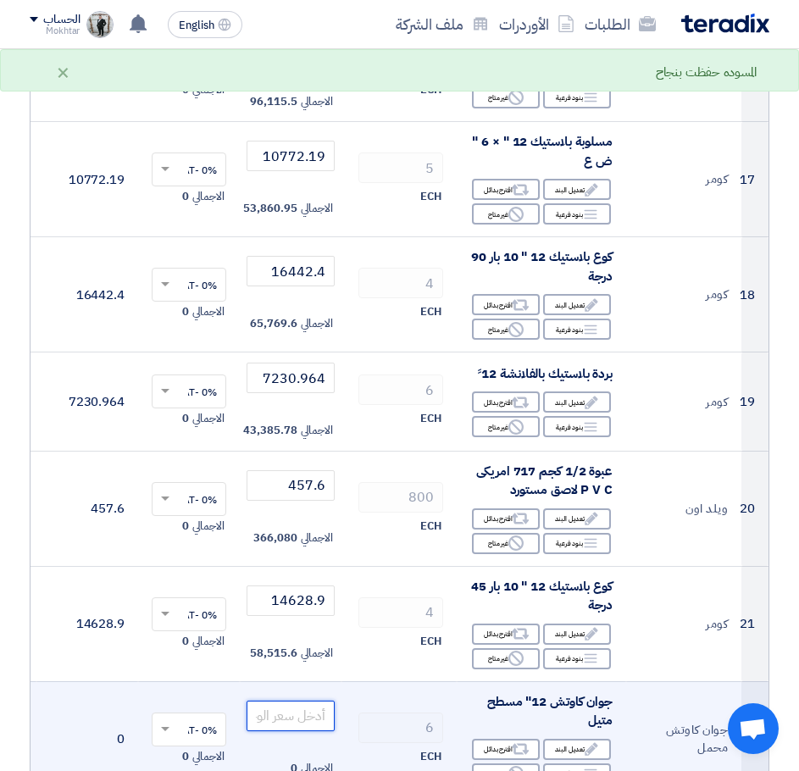
click at [314, 715] on input "number" at bounding box center [291, 716] width 88 height 31
paste input "78"
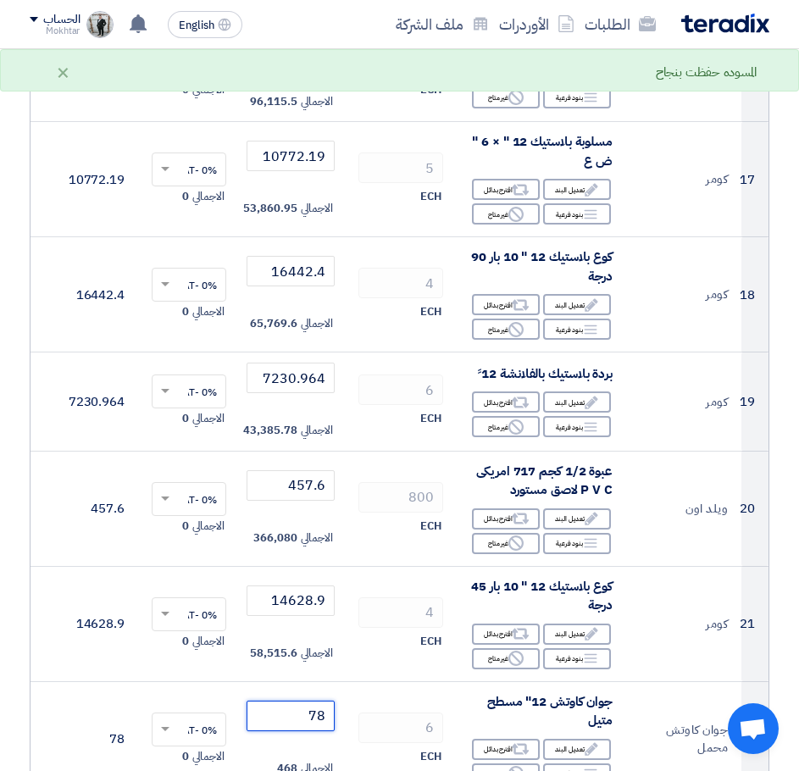
type input "78"
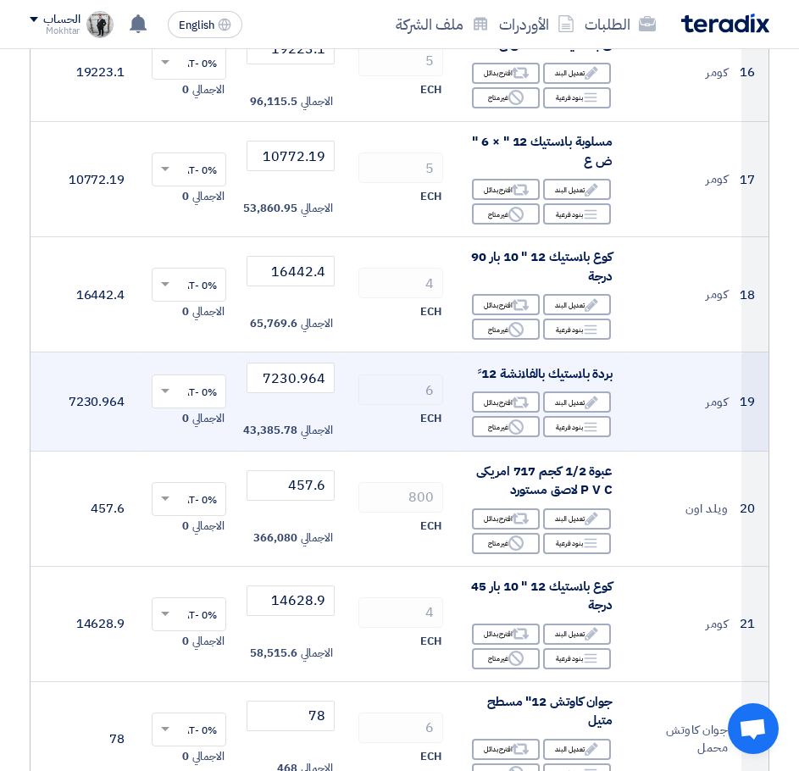
click at [148, 432] on td "0% -VAT × الاجمالي 0" at bounding box center [189, 402] width 102 height 99
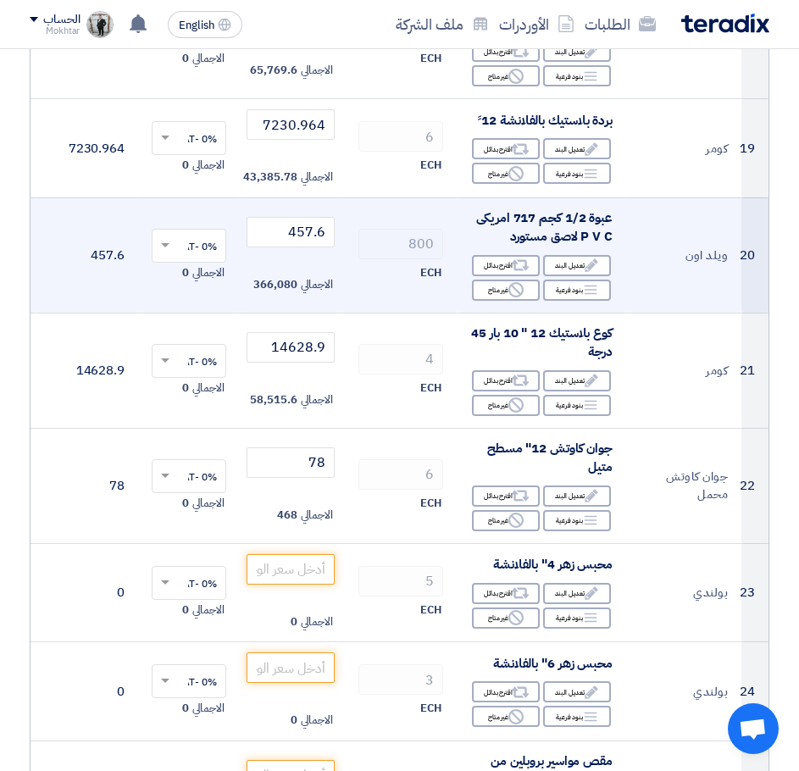
scroll to position [2204, 0]
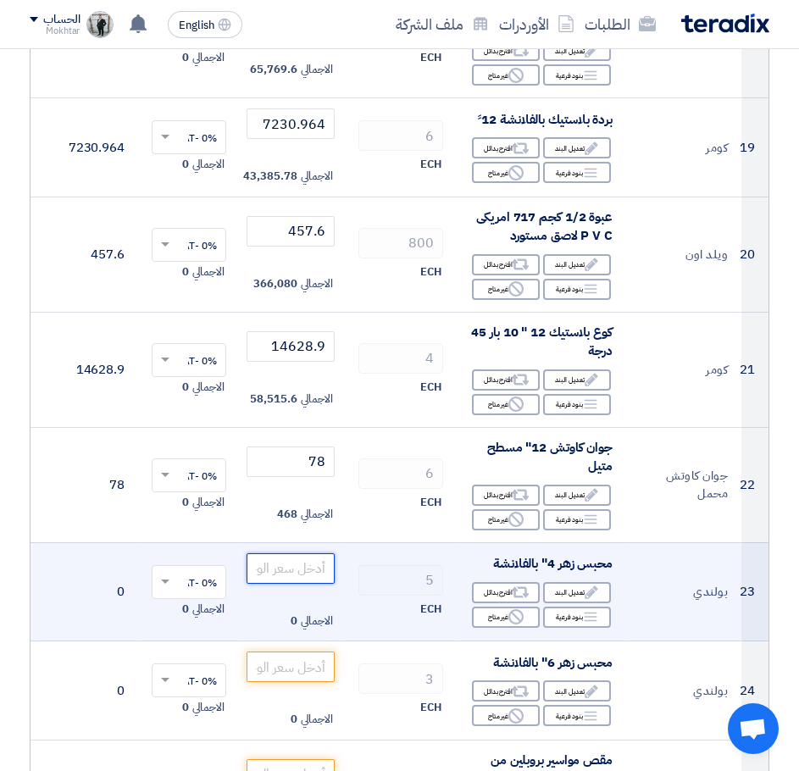
click at [300, 565] on input "number" at bounding box center [291, 569] width 88 height 31
paste input "27994.2"
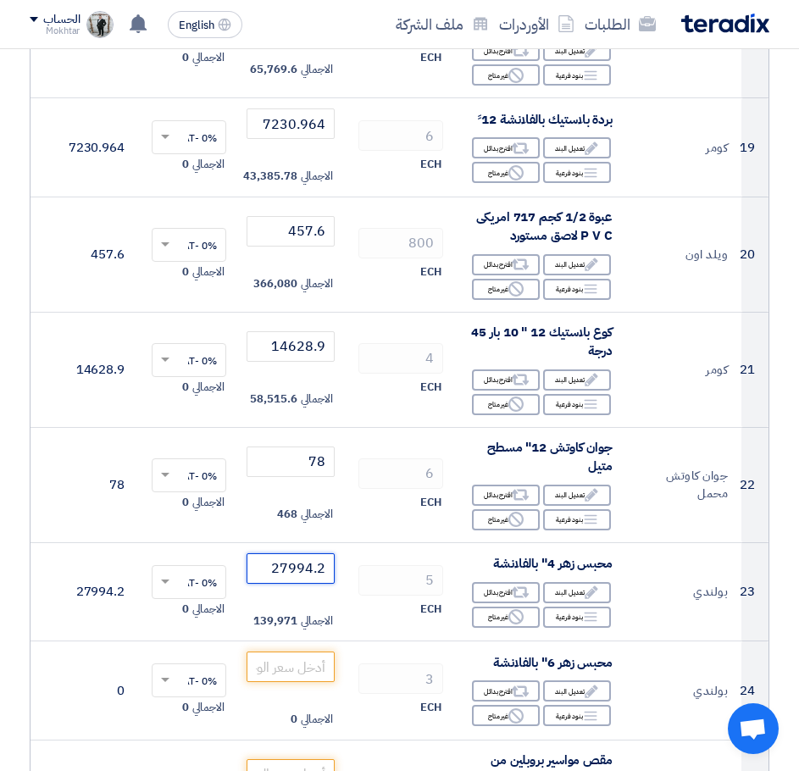
type input "27994.2"
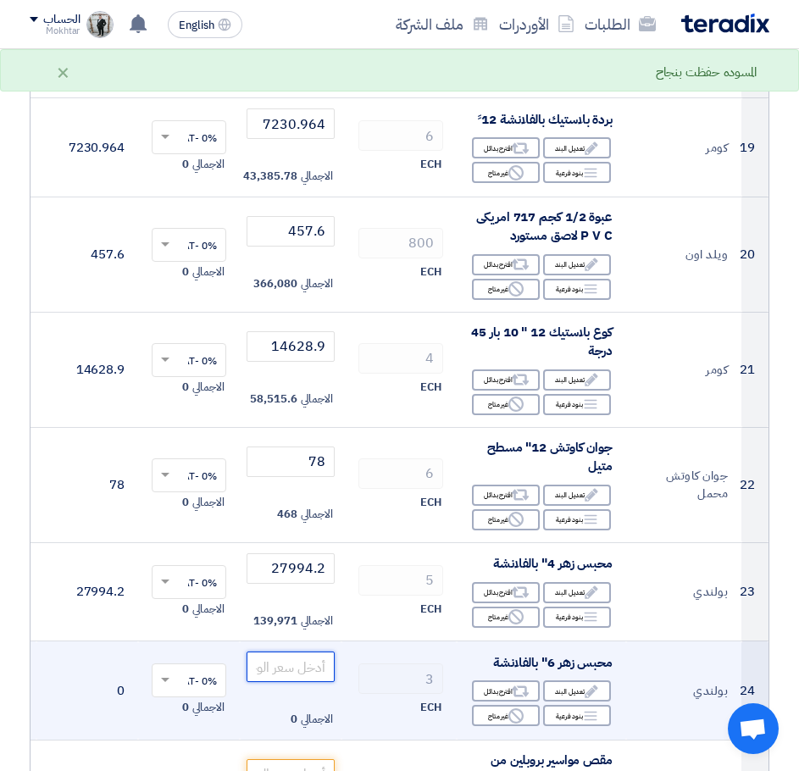
click at [290, 677] on input "number" at bounding box center [291, 667] width 88 height 31
paste input "44608.2"
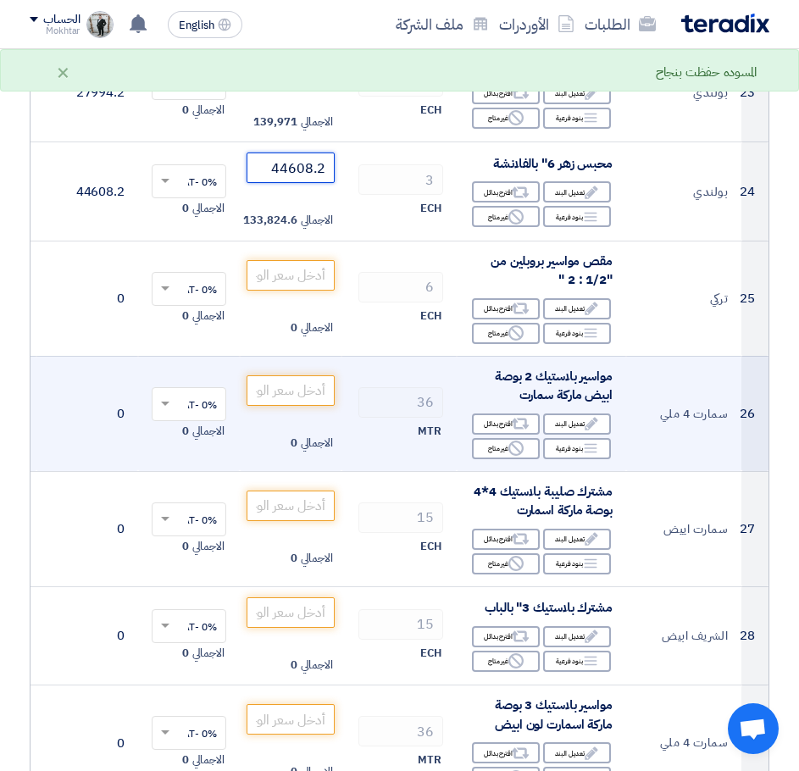
scroll to position [2713, 0]
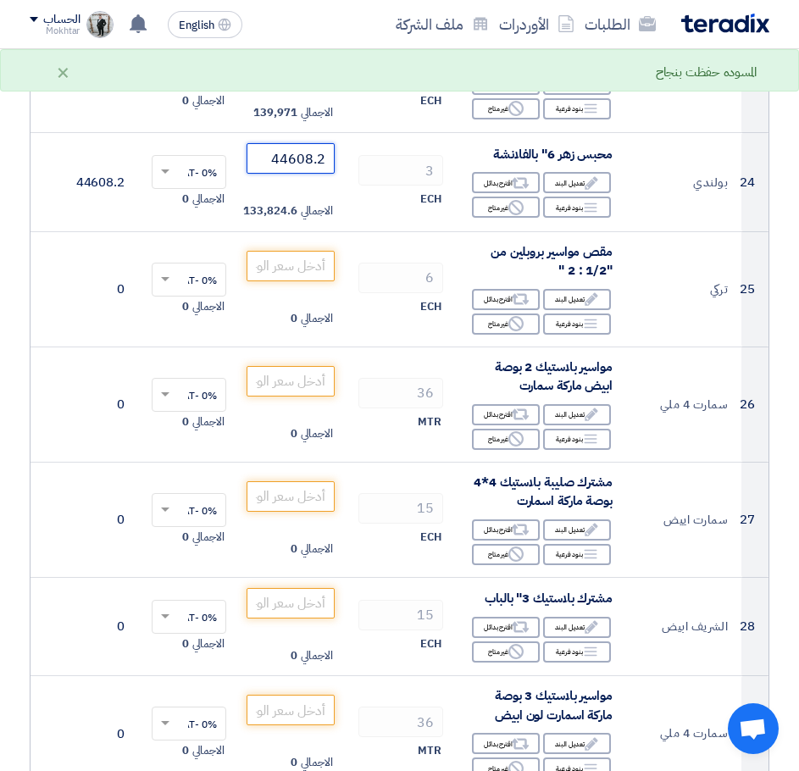
type input "44608.2"
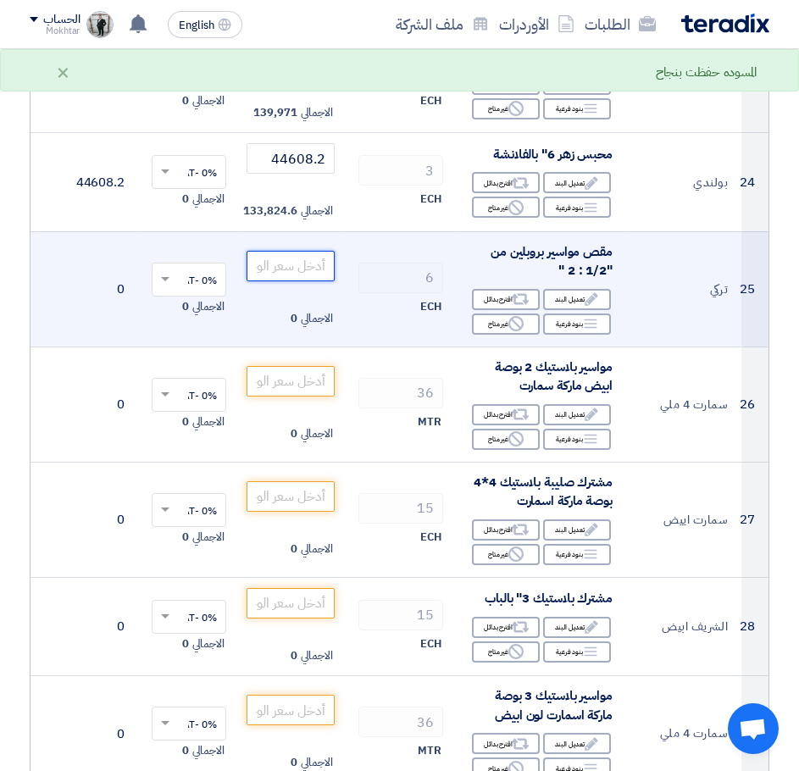
click at [266, 268] on input "number" at bounding box center [291, 266] width 88 height 31
paste input "1293.5"
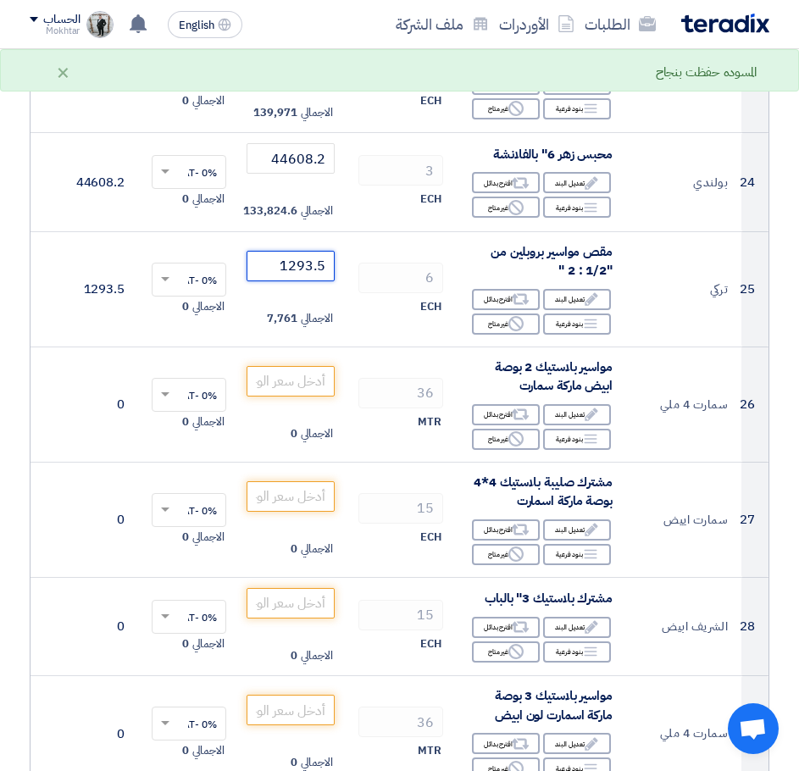
type input "1293.5"
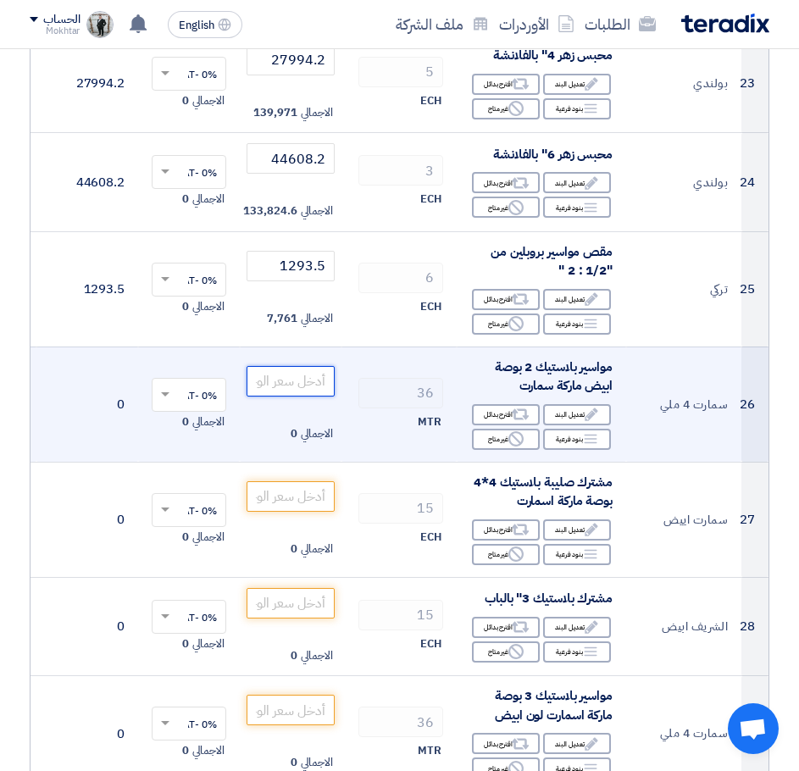
click at [282, 390] on input "number" at bounding box center [291, 381] width 88 height 31
paste input "119.314"
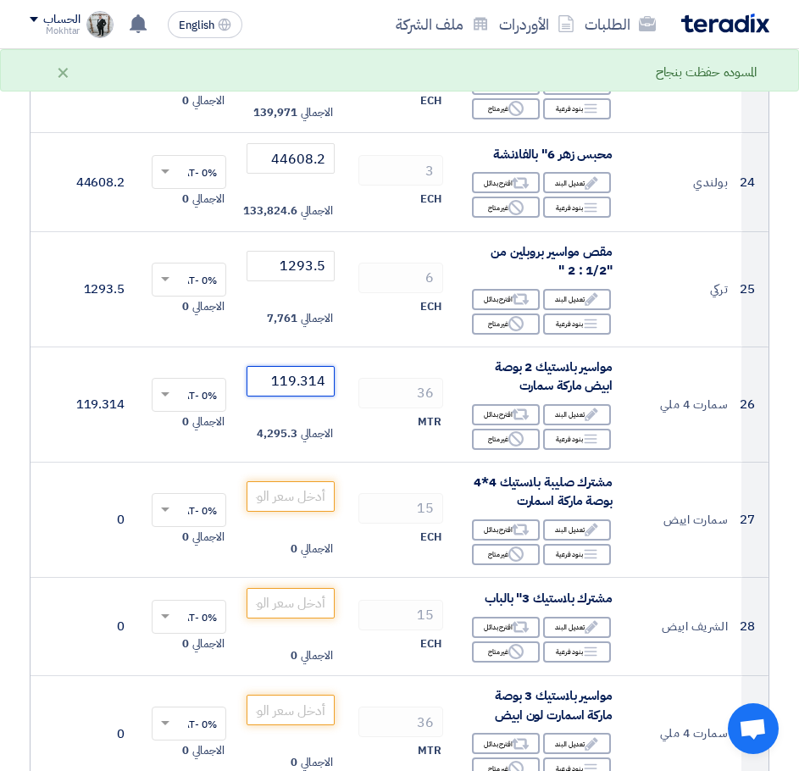
type input "119.314"
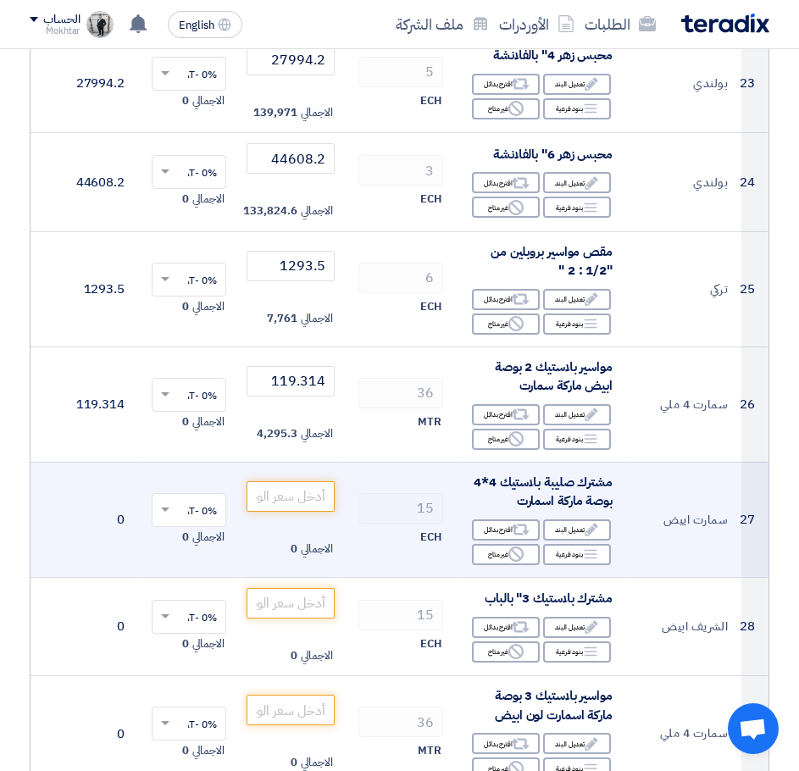
click at [323, 477] on td "الاجمالي 0" at bounding box center [291, 519] width 102 height 115
click at [311, 477] on td "الاجمالي 0" at bounding box center [291, 519] width 102 height 115
click at [293, 506] on input "number" at bounding box center [291, 496] width 88 height 31
paste input "396.409"
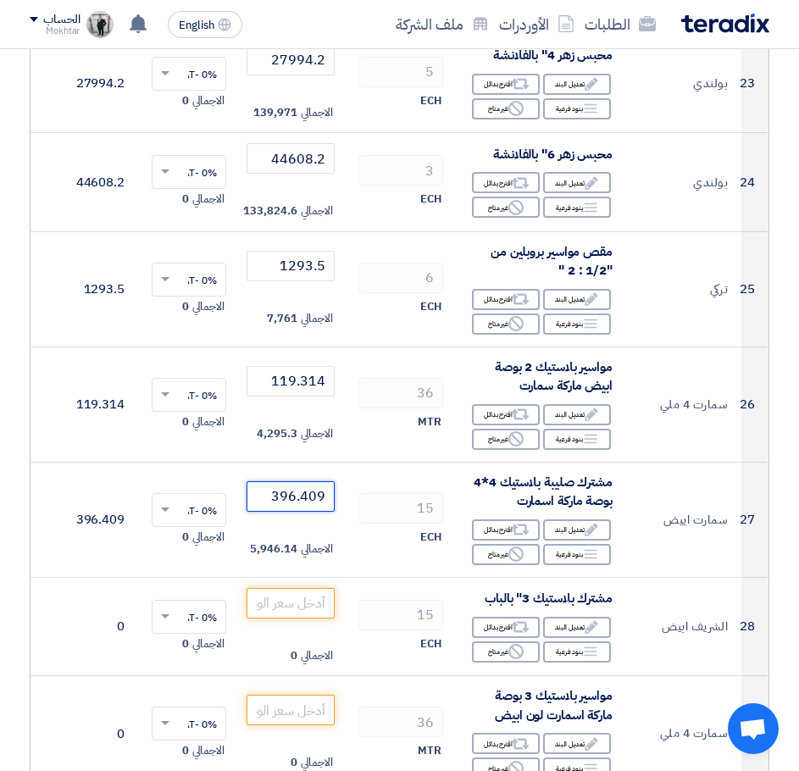
type input "396.409"
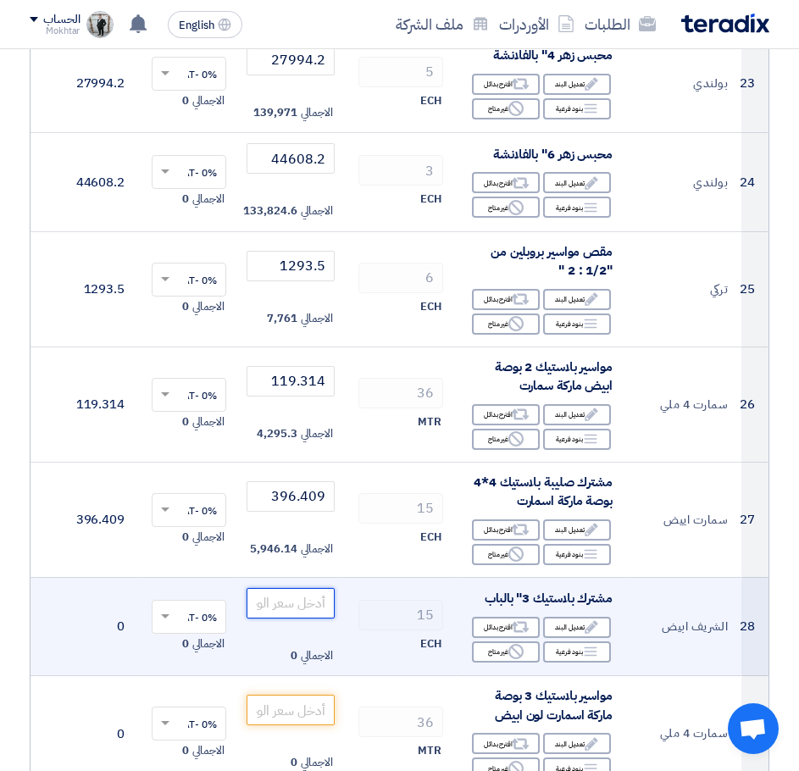
click at [276, 596] on input "number" at bounding box center [291, 603] width 88 height 31
paste input "109.967"
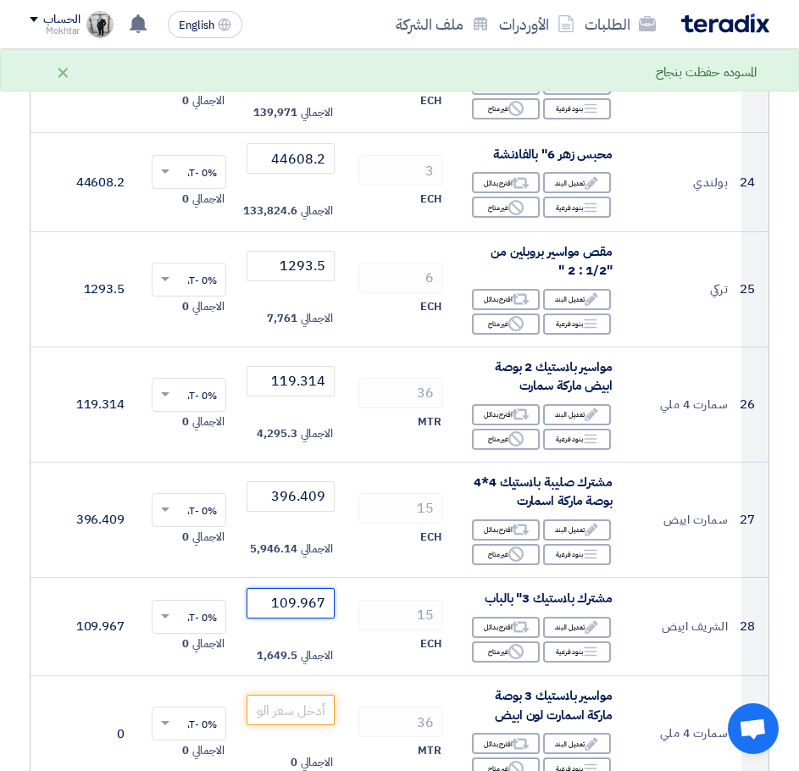
type input "109.967"
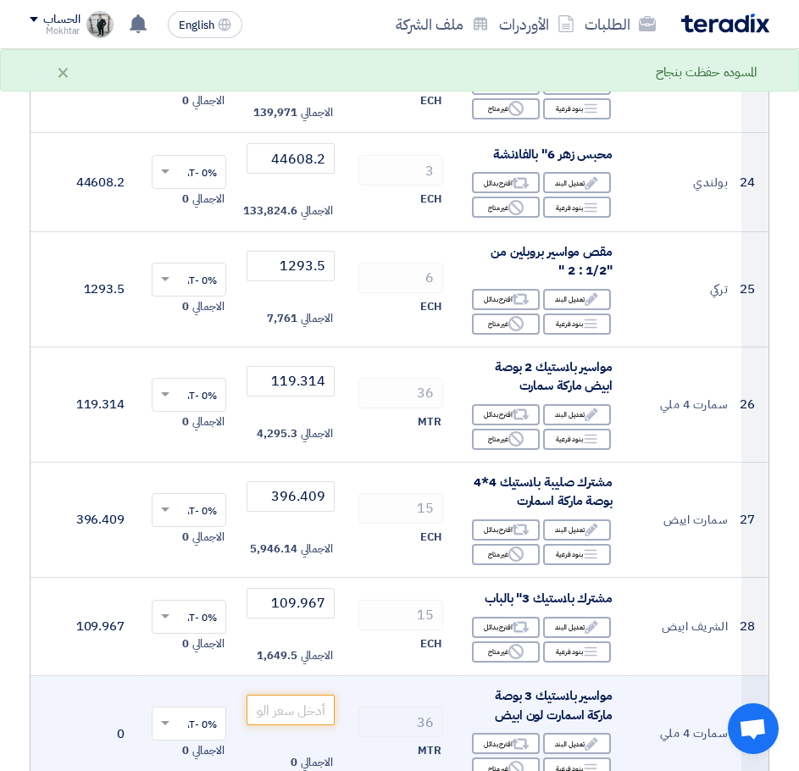
click at [292, 694] on td "الاجمالي 0" at bounding box center [291, 733] width 102 height 115
click at [298, 701] on input "number" at bounding box center [291, 710] width 88 height 31
paste input "155.22"
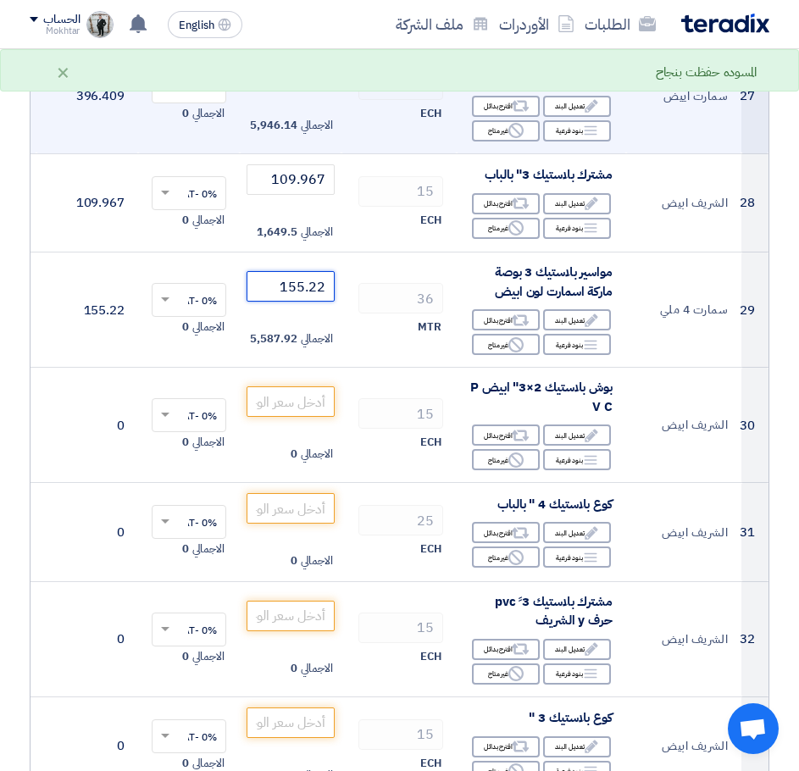
scroll to position [3221, 0]
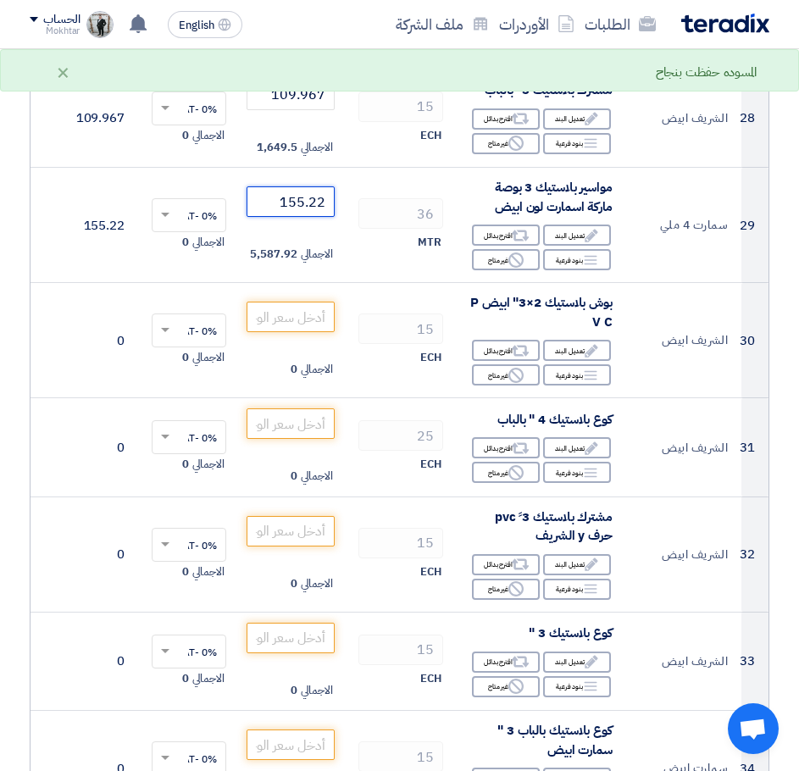
type input "155.22"
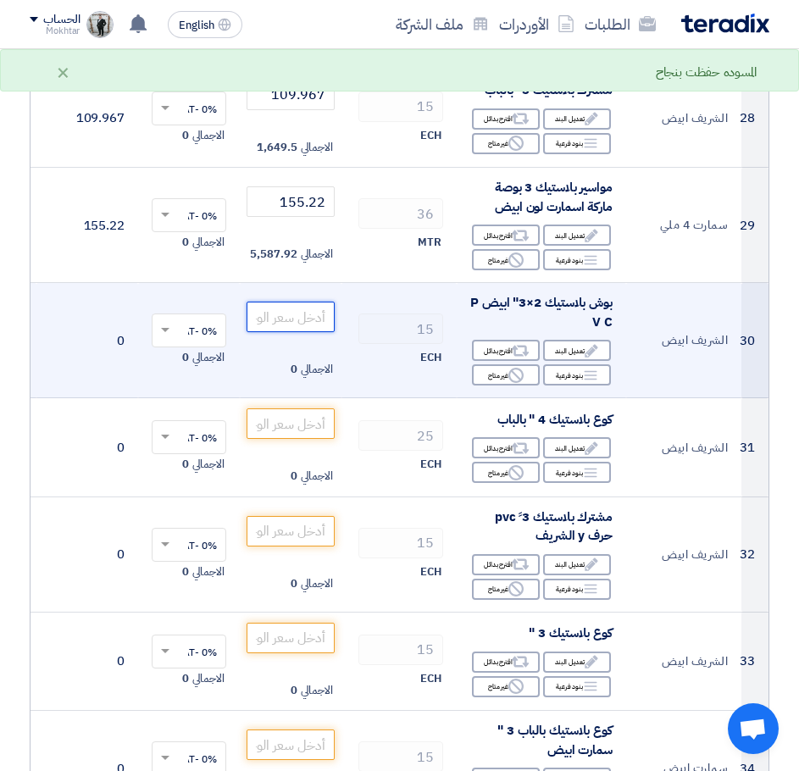
click at [280, 314] on input "number" at bounding box center [291, 317] width 88 height 31
paste input "48.932"
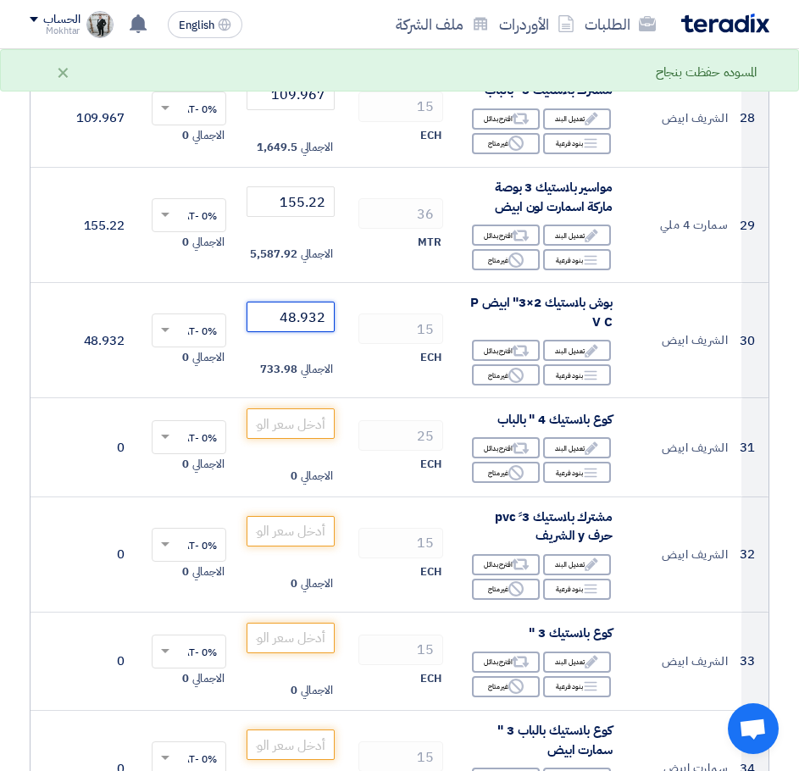
type input "48.932"
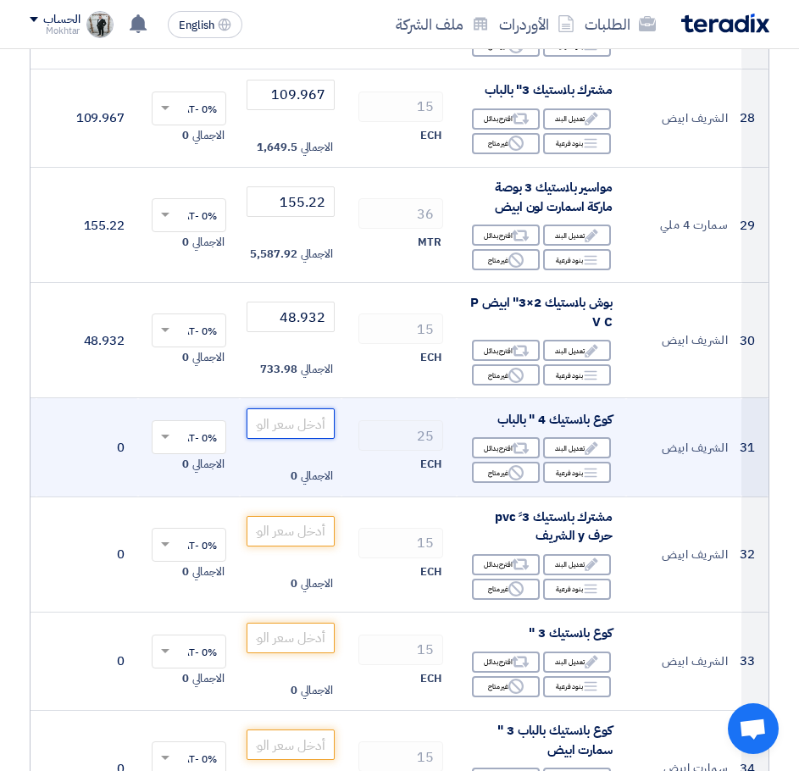
click at [313, 414] on input "number" at bounding box center [291, 424] width 88 height 31
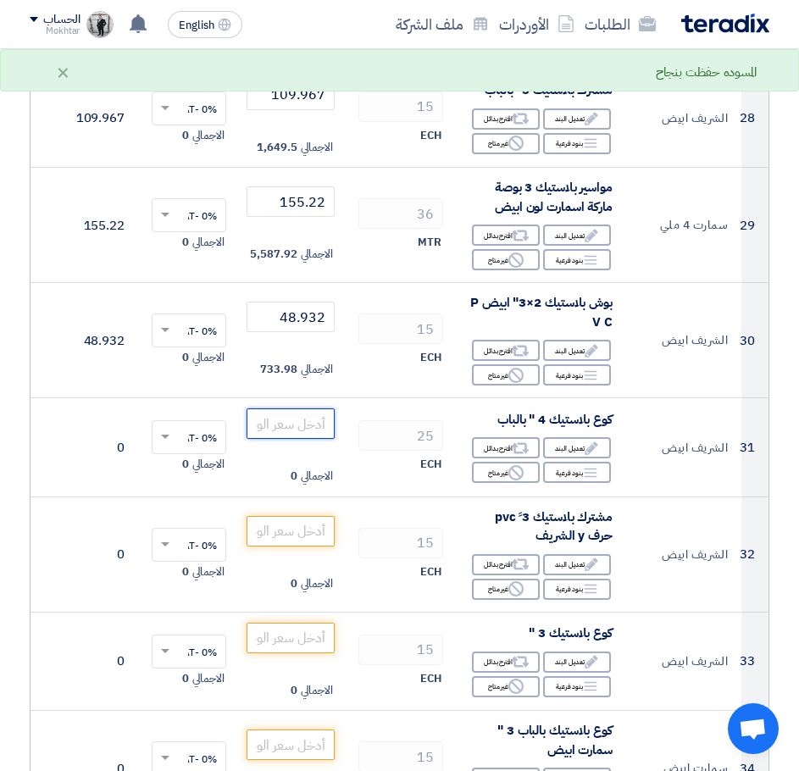
paste input "150.839"
type input "150.839"
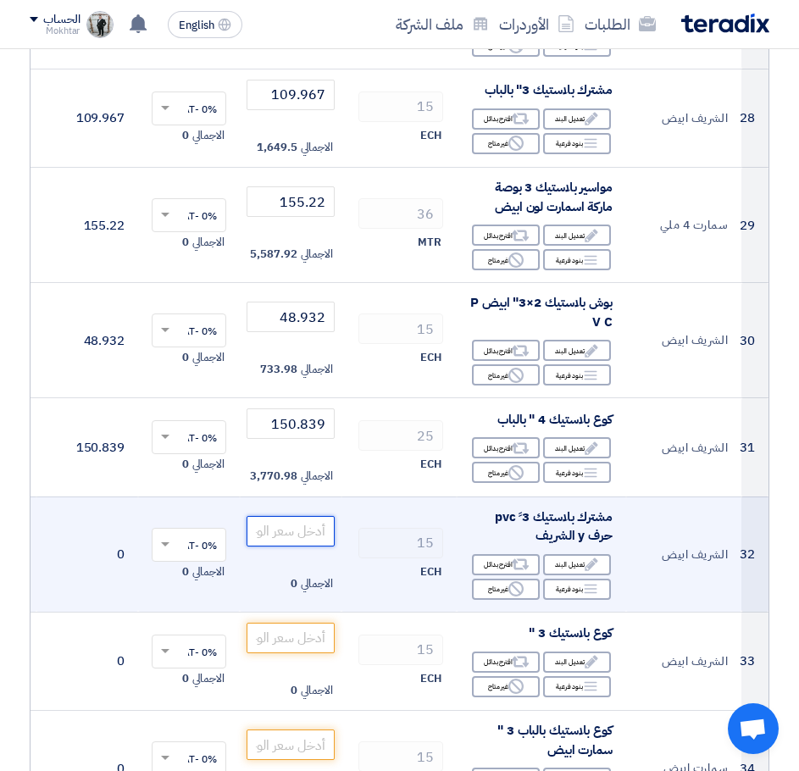
click at [295, 528] on input "number" at bounding box center [291, 531] width 88 height 31
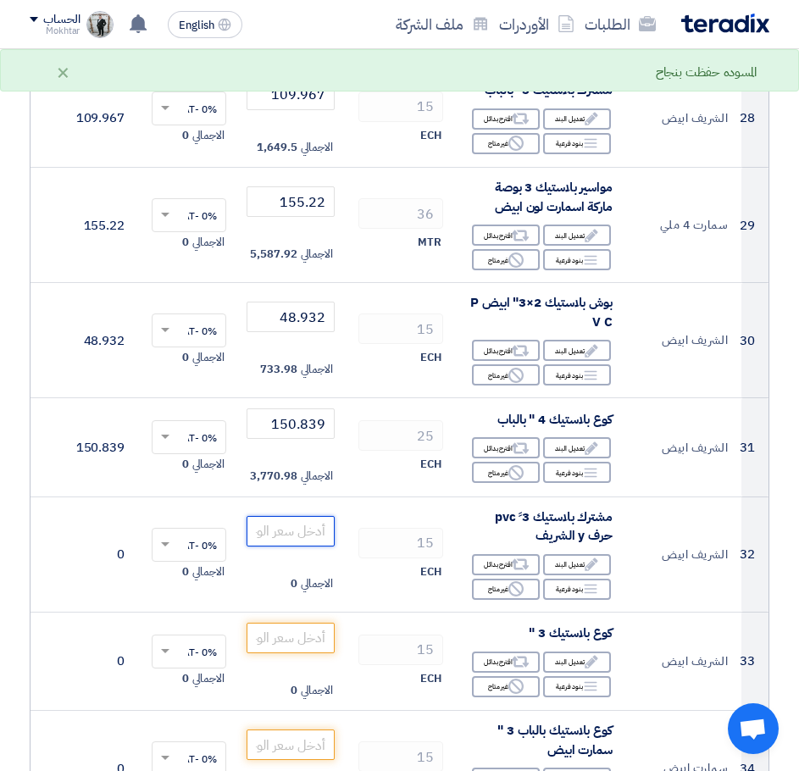
paste input "112.957"
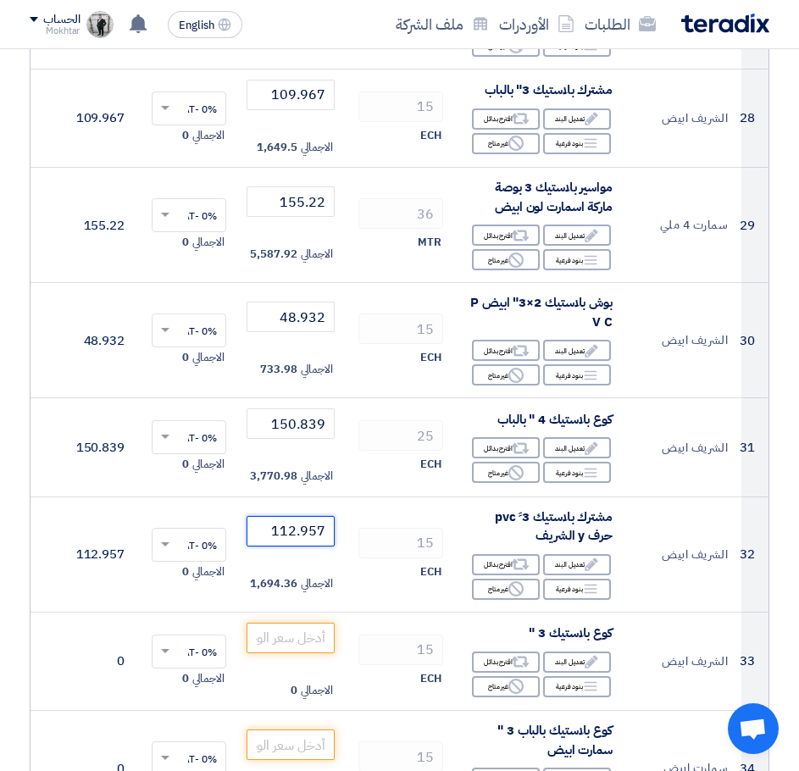
type input "112.957"
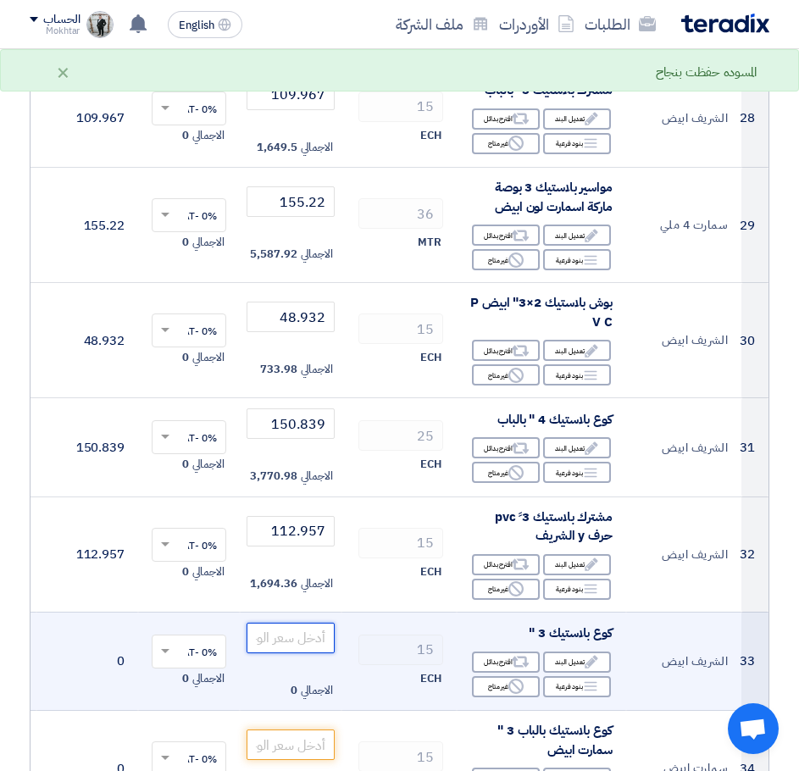
click at [301, 636] on input "number" at bounding box center [291, 638] width 88 height 31
paste input "54.522"
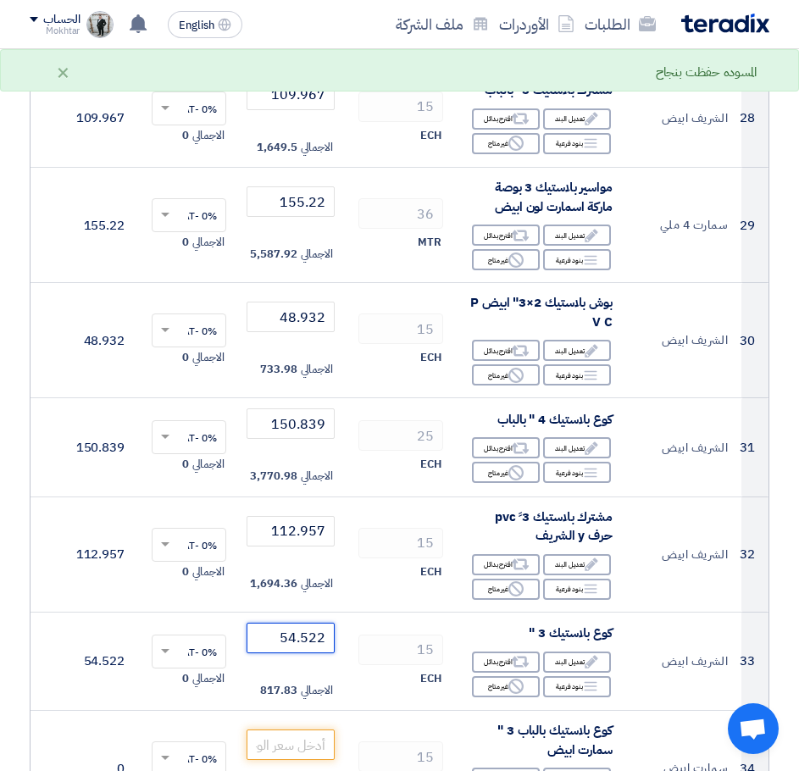
type input "54.522"
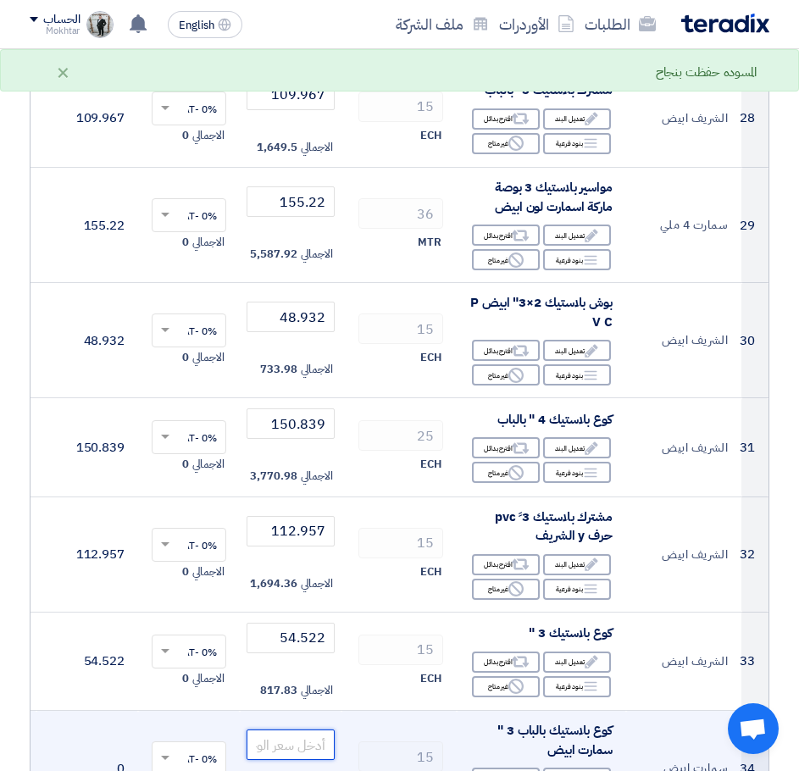
click at [309, 743] on input "number" at bounding box center [291, 745] width 88 height 31
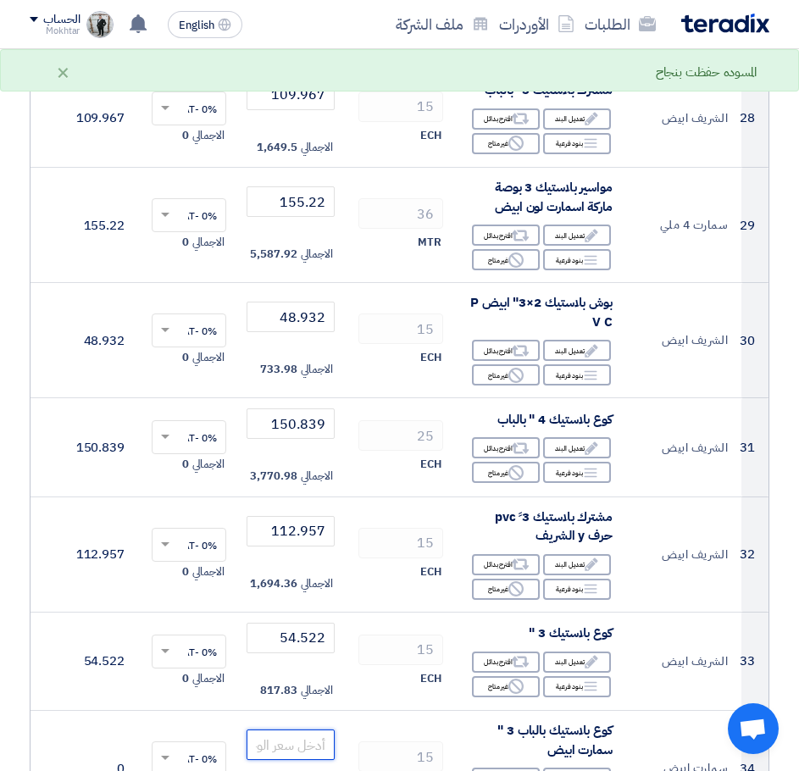
paste input "112.528"
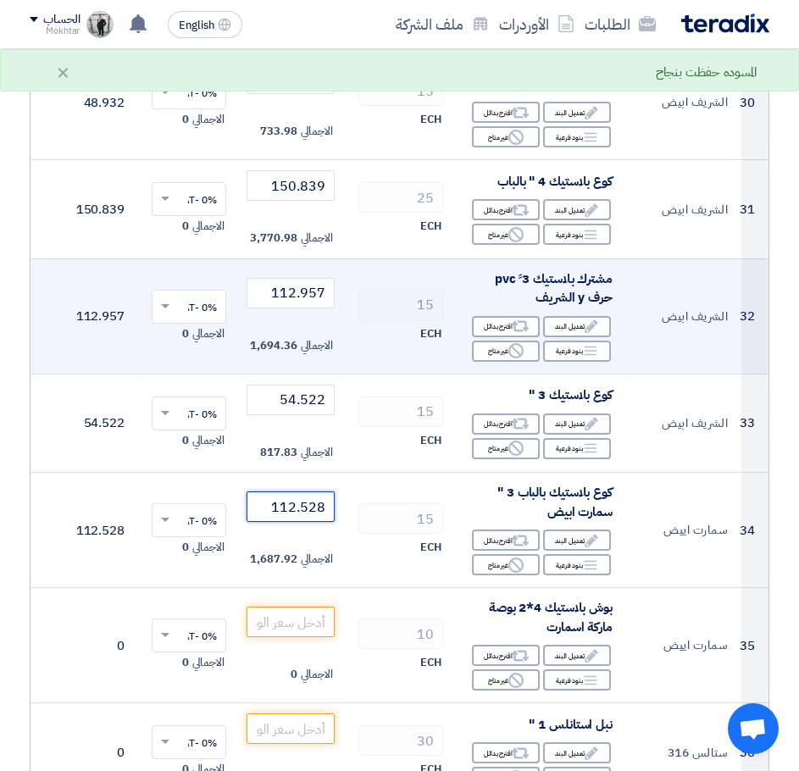
scroll to position [3476, 0]
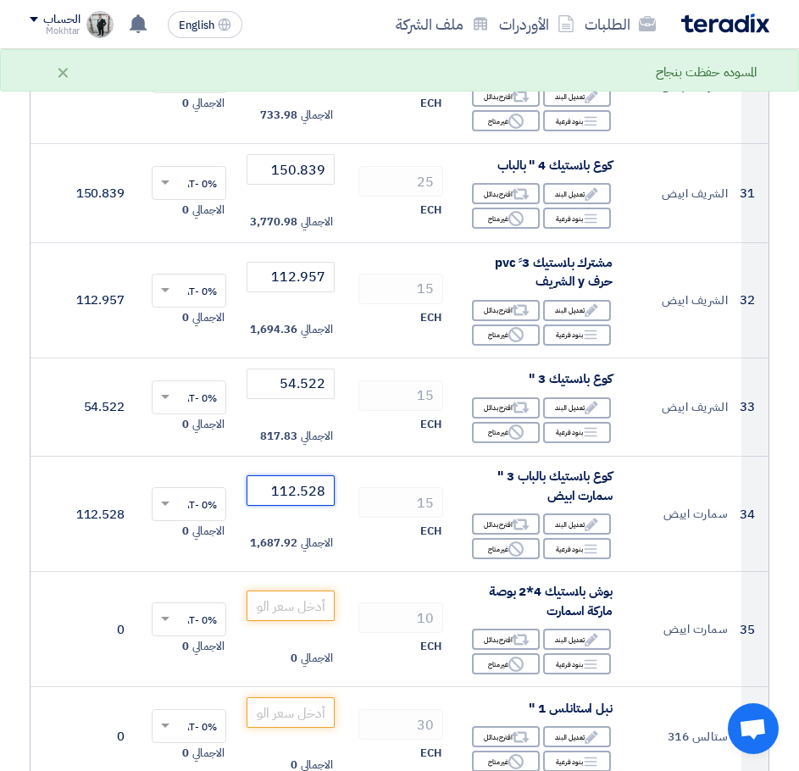
type input "112.528"
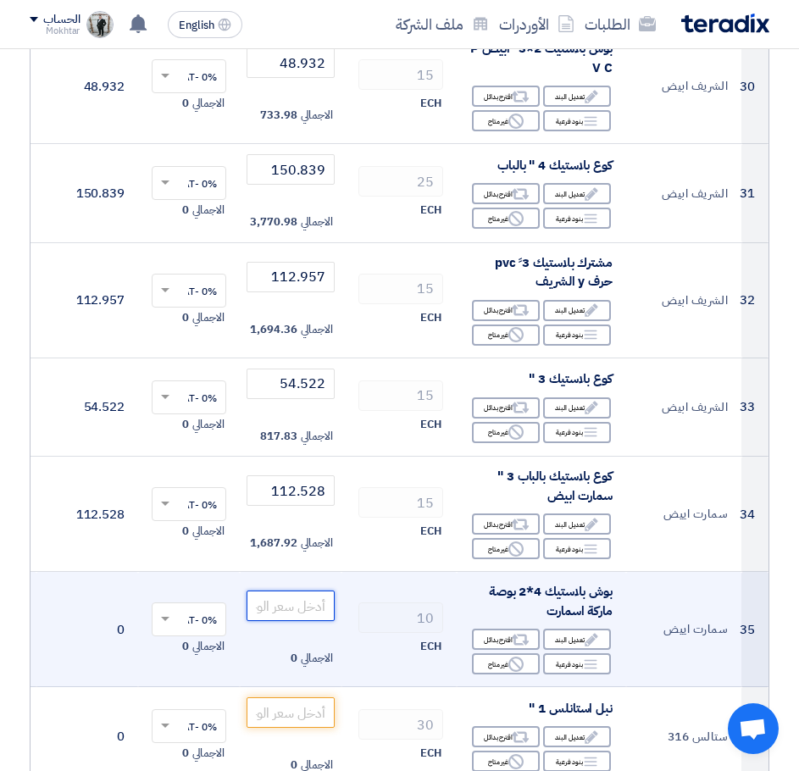
click at [283, 608] on input "number" at bounding box center [291, 606] width 88 height 31
paste input "108.004"
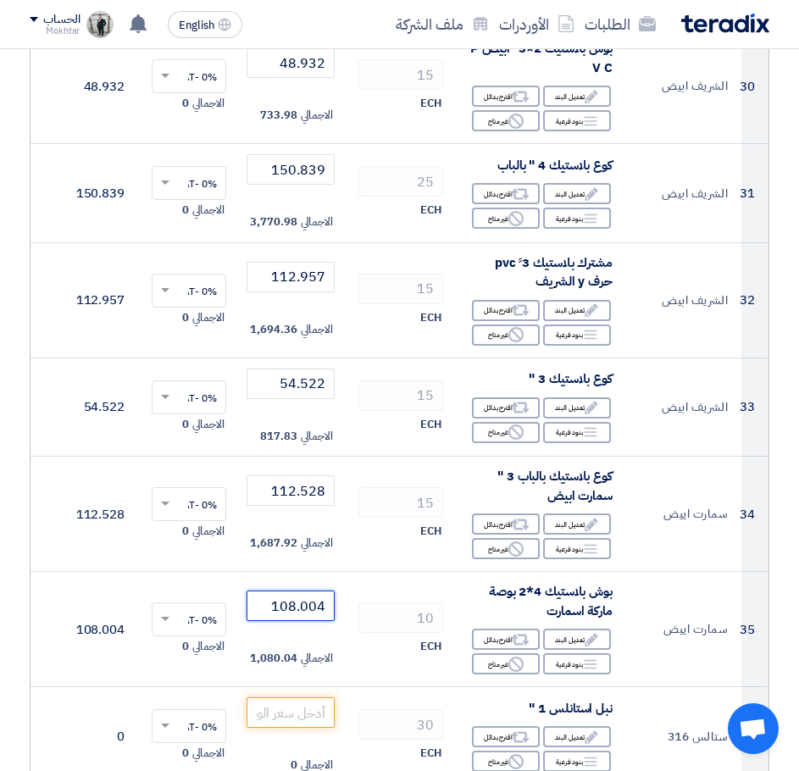
type input "108.004"
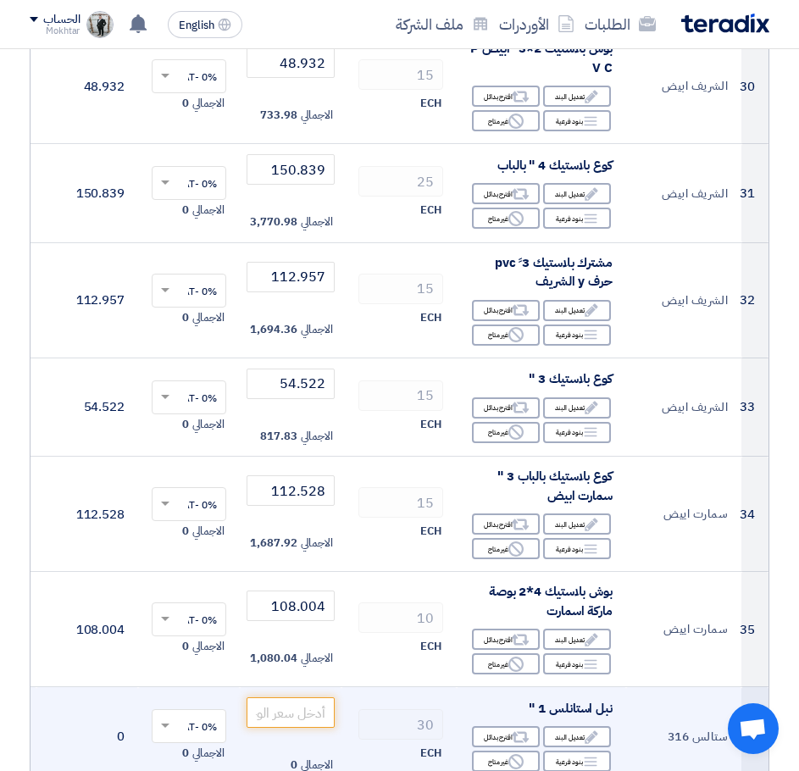
click at [296, 697] on td "الاجمالي 0" at bounding box center [291, 736] width 102 height 99
click at [310, 715] on input "number" at bounding box center [291, 713] width 88 height 31
paste input "221"
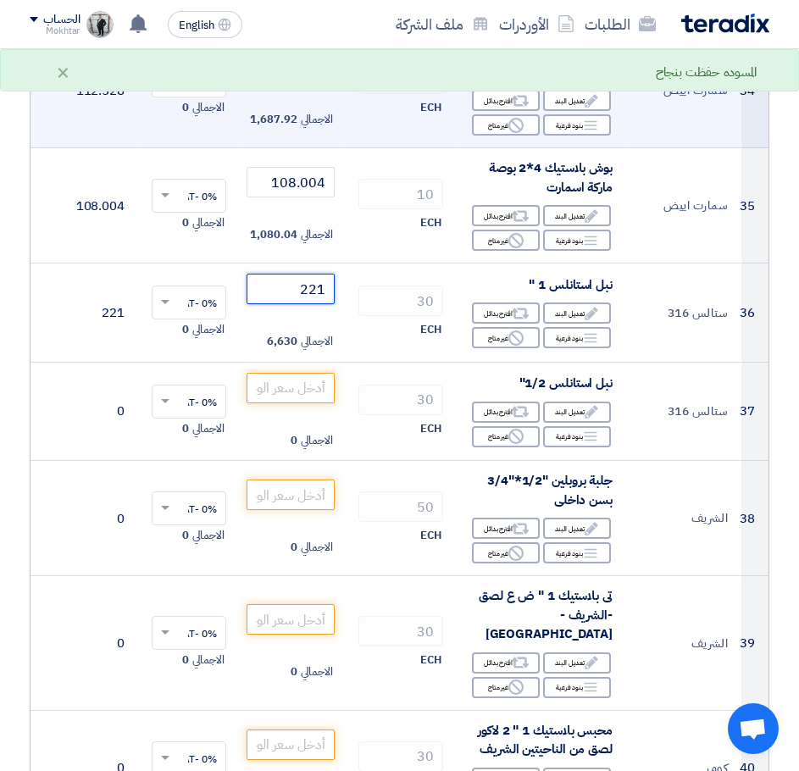
scroll to position [4069, 0]
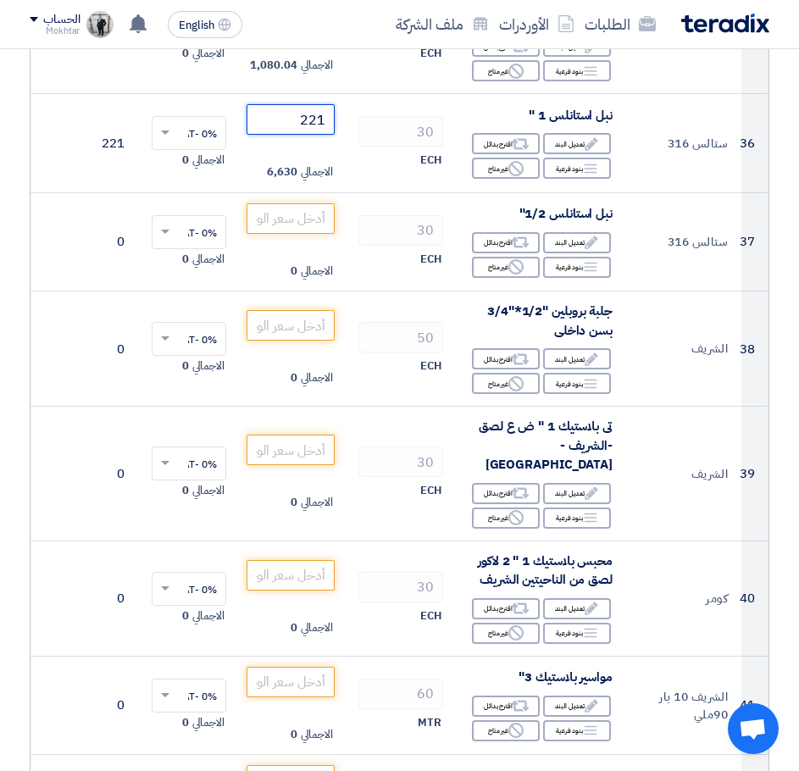
type input "221"
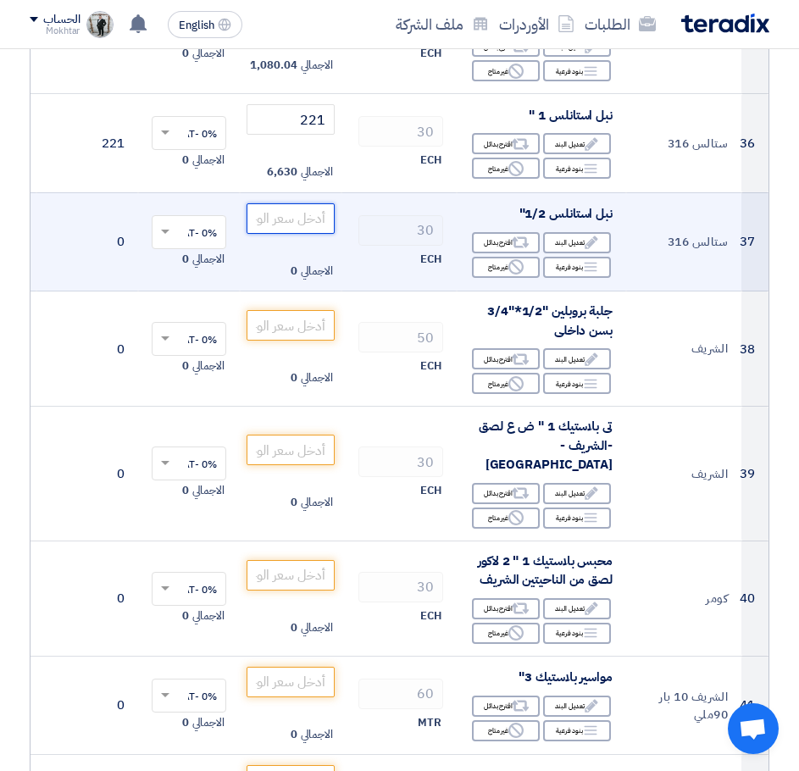
click at [316, 222] on input "number" at bounding box center [291, 218] width 88 height 31
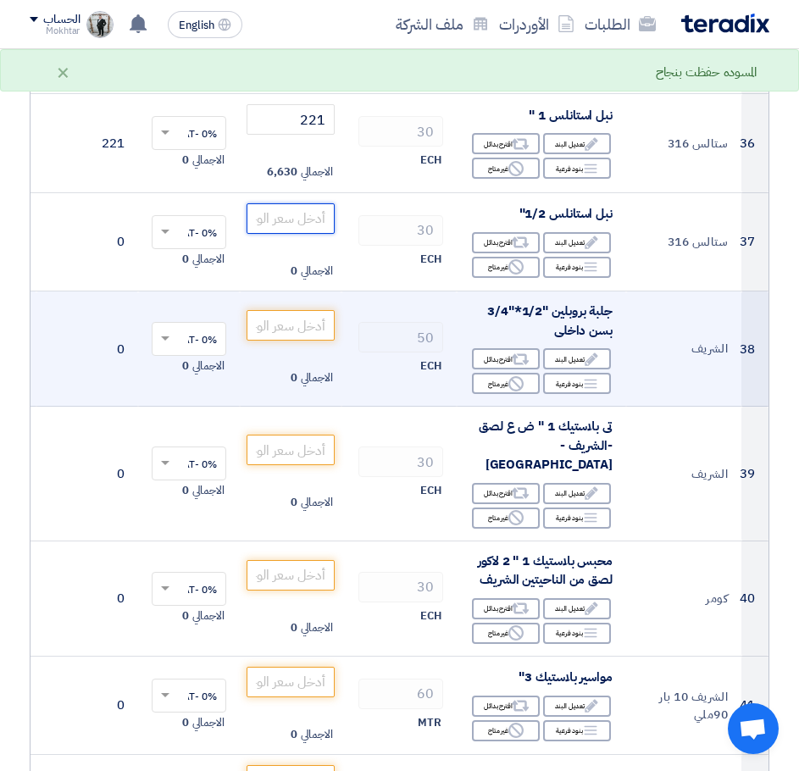
paste input "136.5"
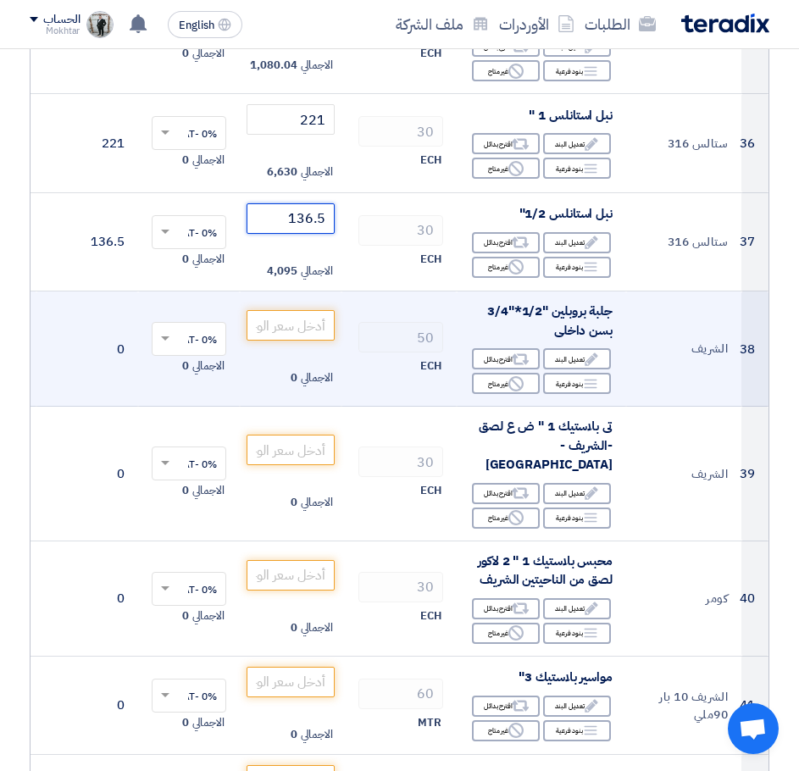
type input "136.5"
click at [314, 319] on input "number" at bounding box center [291, 325] width 88 height 31
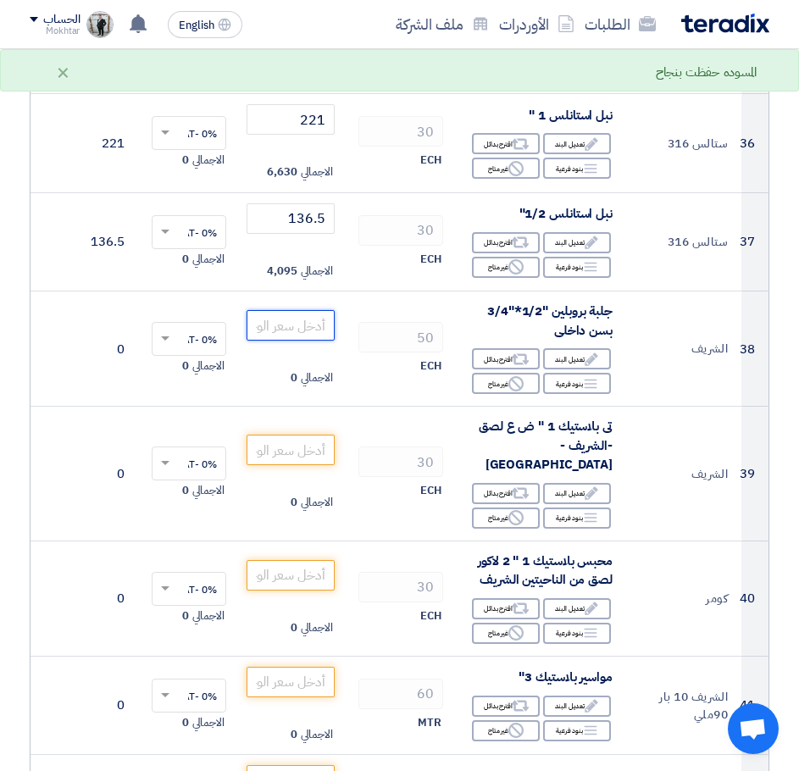
paste input "111.592"
type input "111.592"
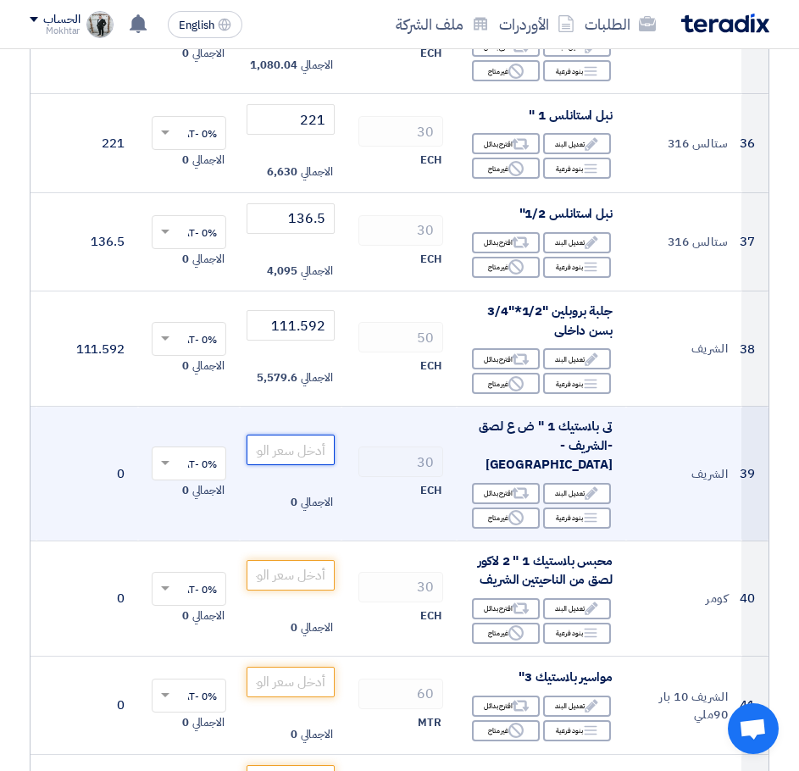
click at [262, 440] on input "number" at bounding box center [291, 450] width 88 height 31
paste input "18.798"
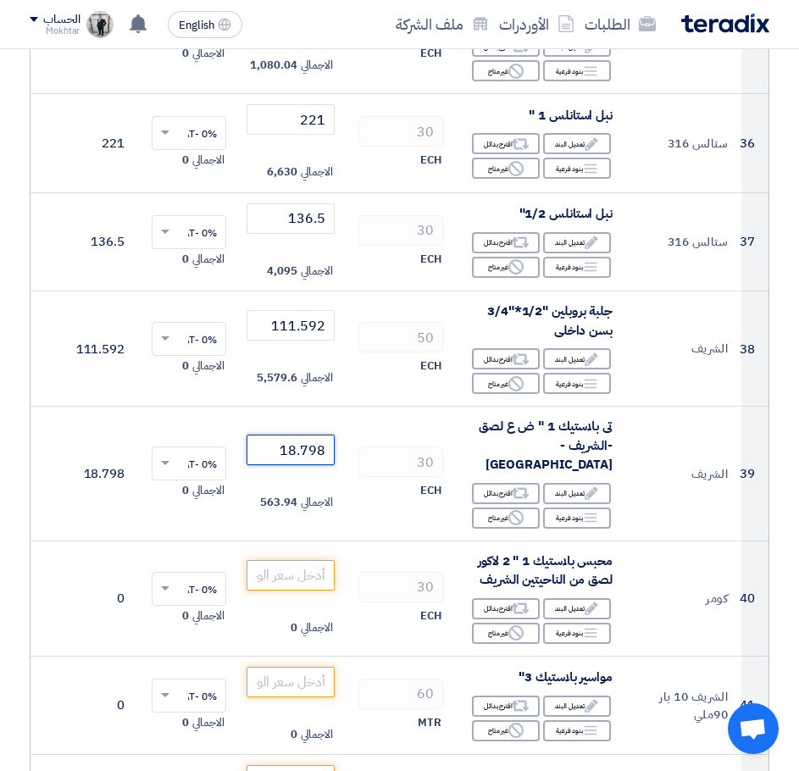
type input "18.798"
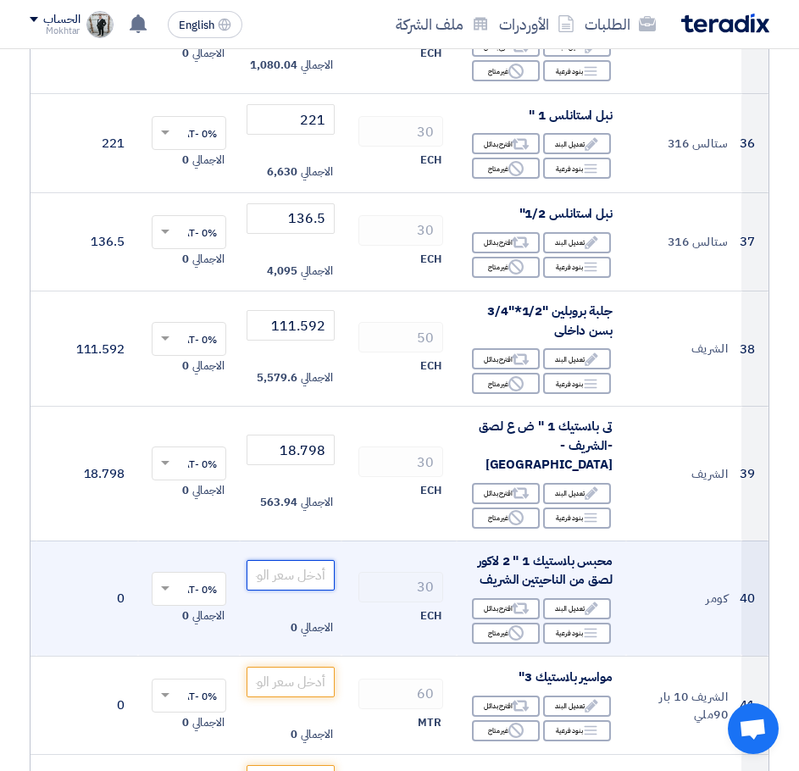
click at [307, 560] on input "number" at bounding box center [291, 575] width 88 height 31
paste input "413.959"
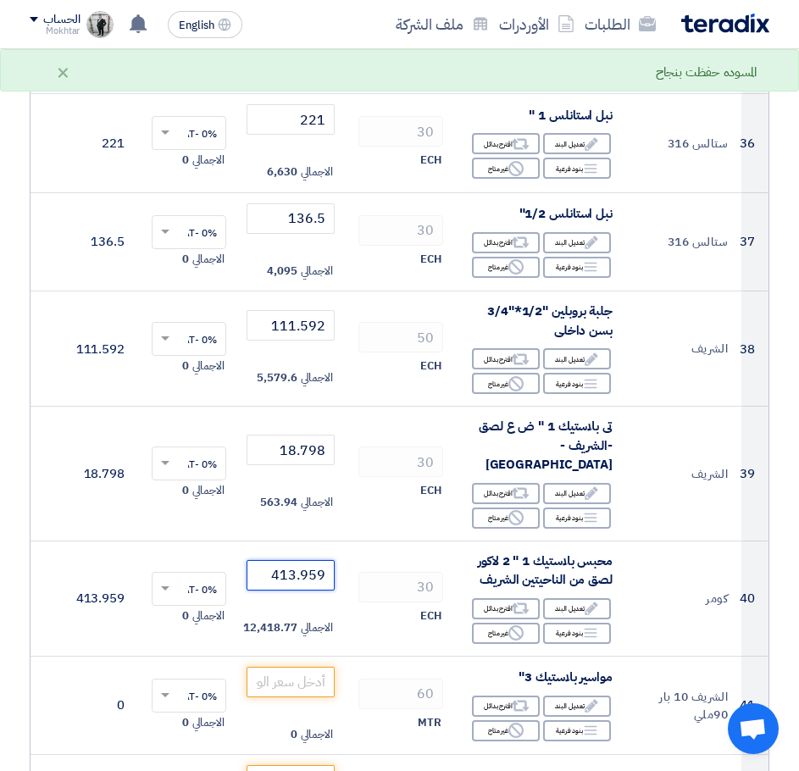
type input "413.959"
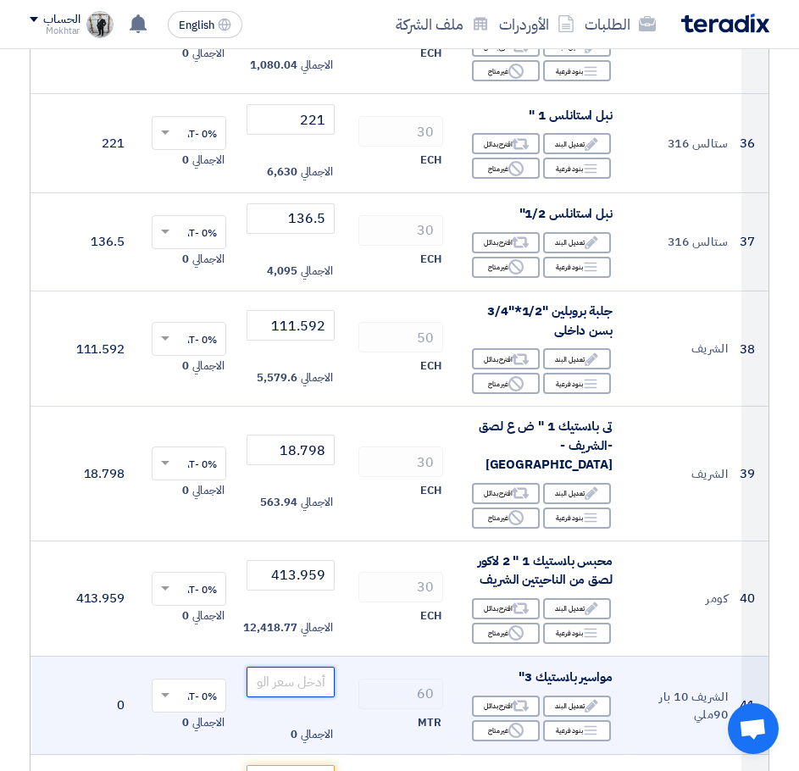
click at [302, 667] on input "number" at bounding box center [291, 682] width 88 height 31
paste input "143.325"
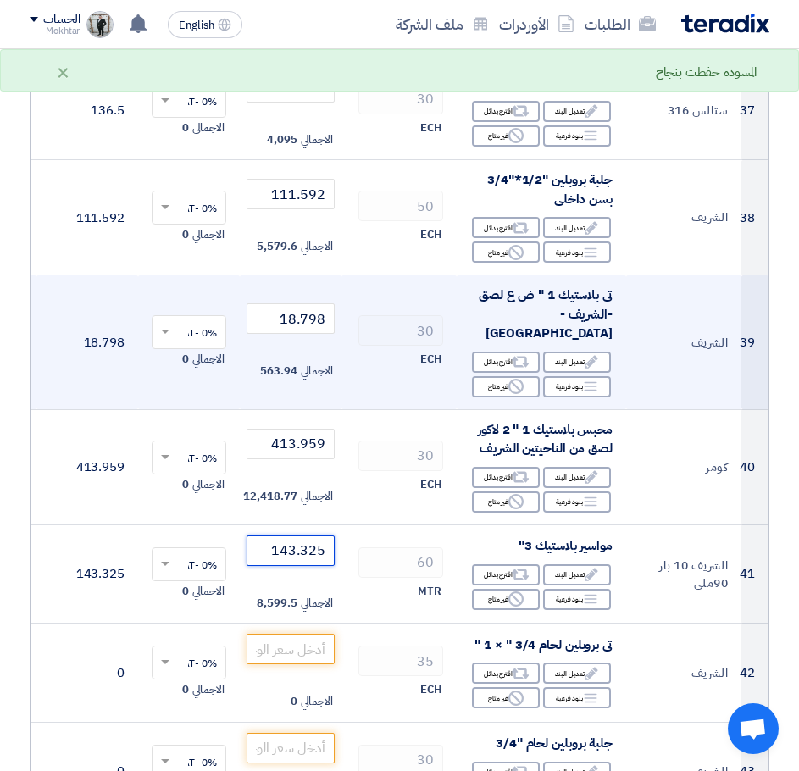
scroll to position [4493, 0]
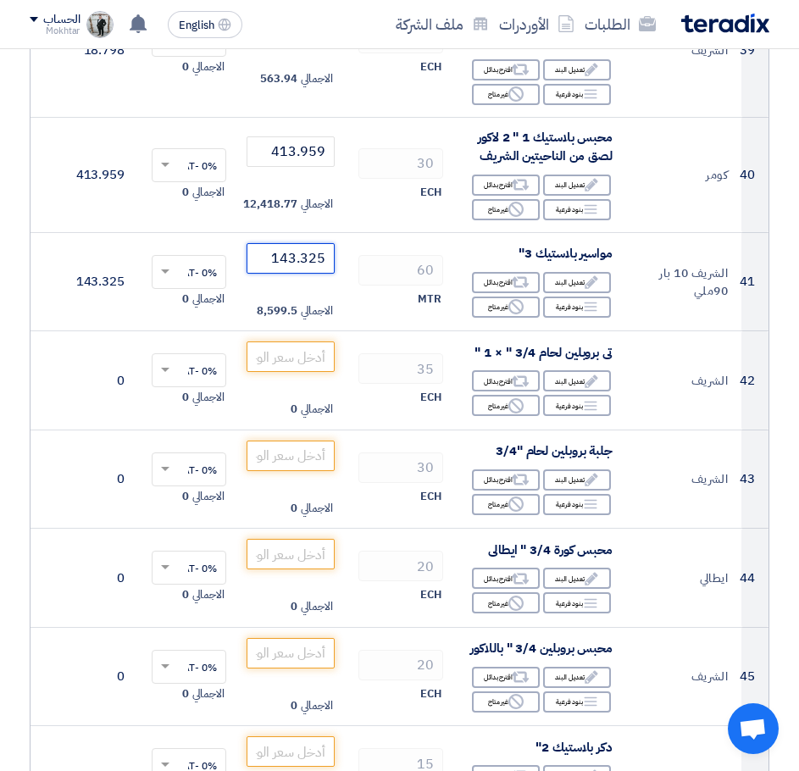
type input "143.325"
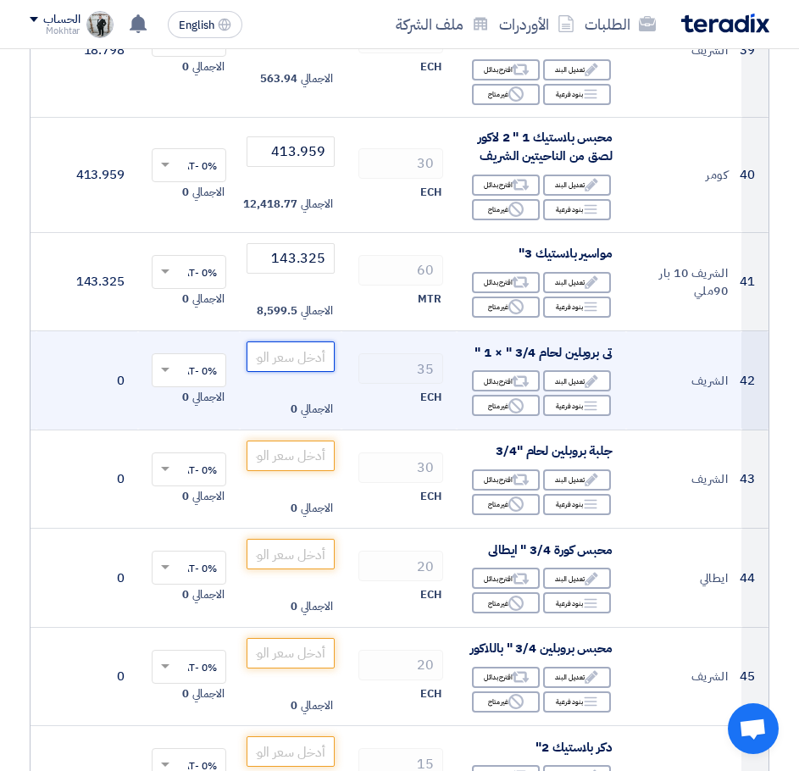
click at [305, 346] on input "number" at bounding box center [291, 357] width 88 height 31
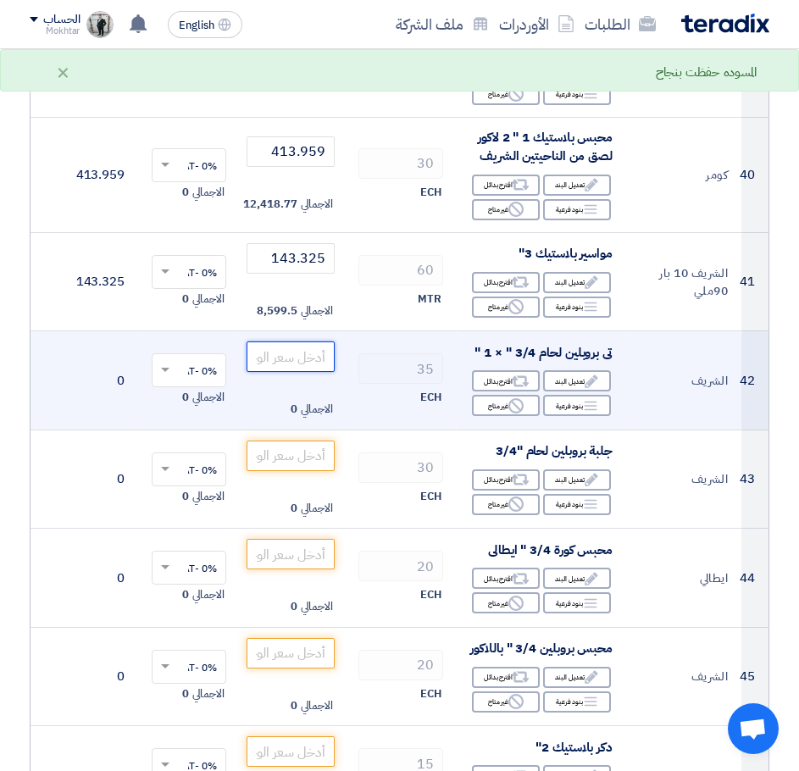
paste input "53.001"
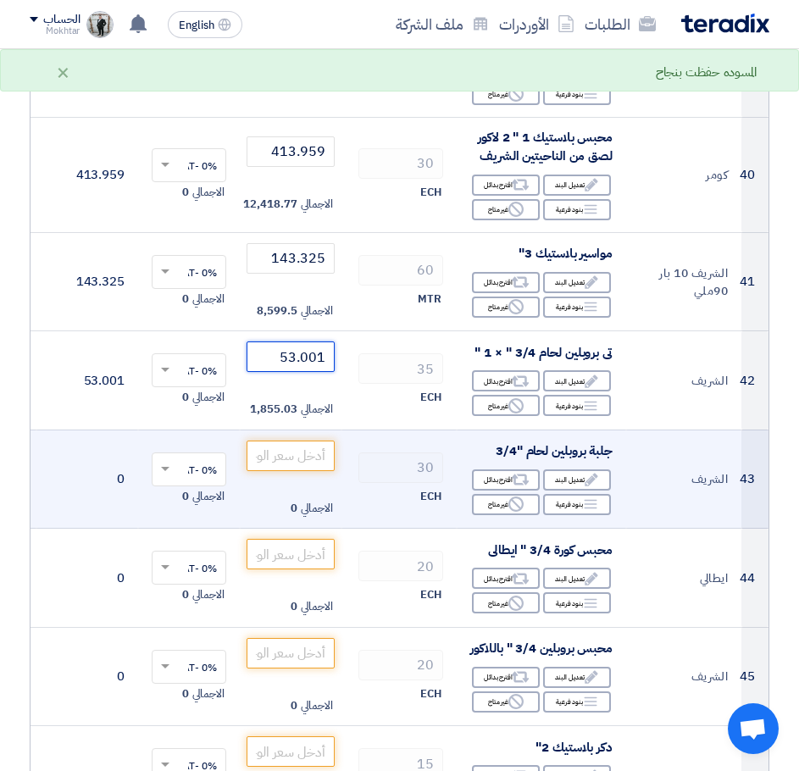
type input "53.001"
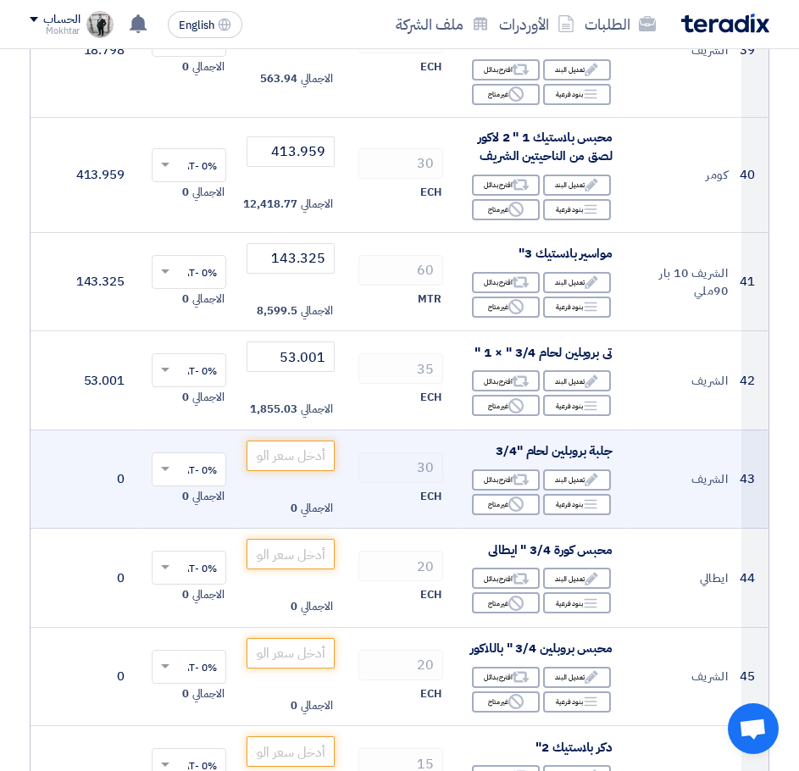
click at [275, 430] on td "الاجمالي 0" at bounding box center [291, 479] width 102 height 99
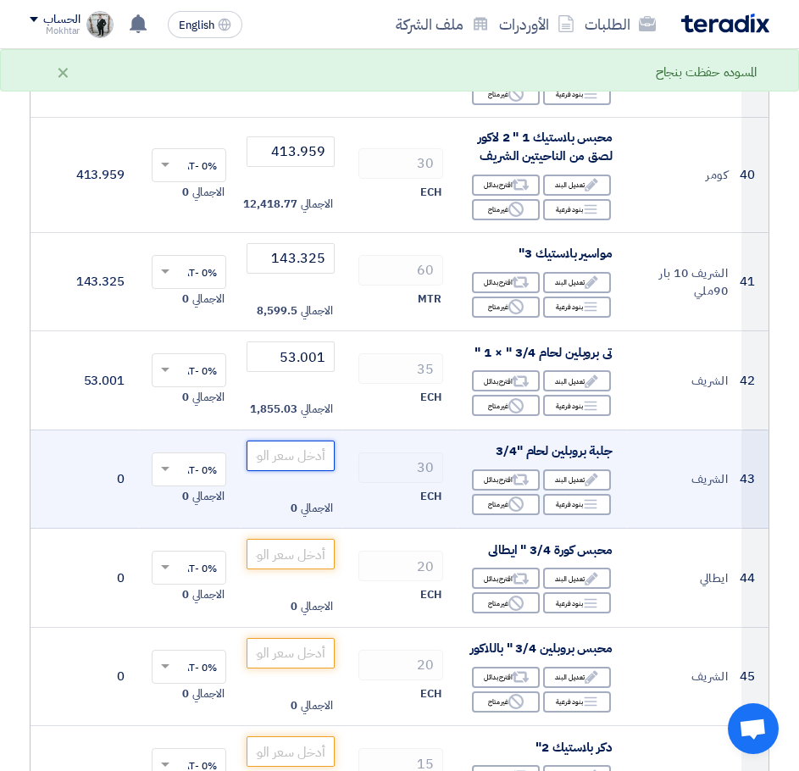
click at [309, 441] on input "number" at bounding box center [291, 456] width 88 height 31
paste input "13.728"
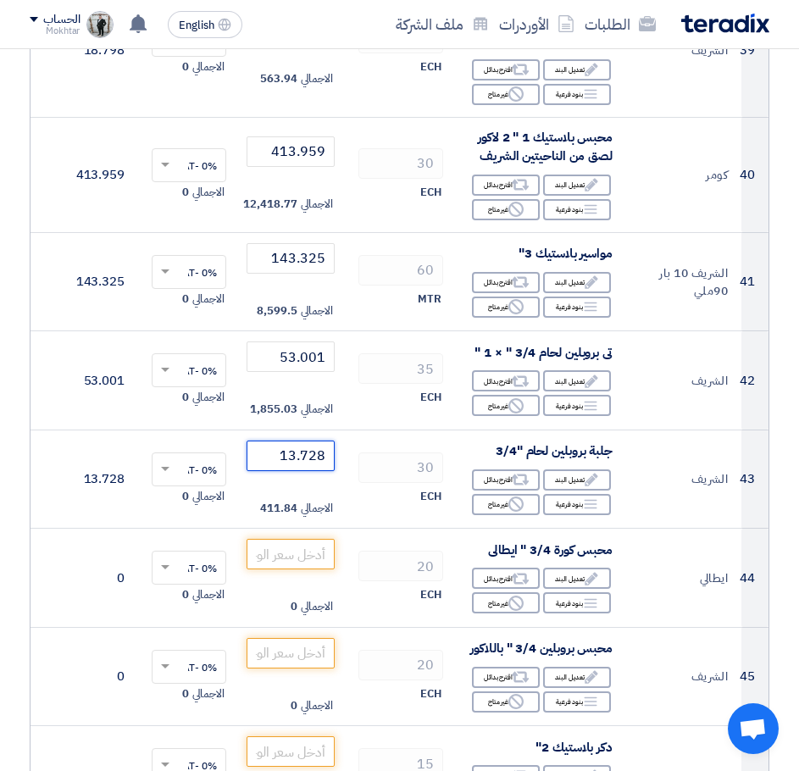
type input "13.728"
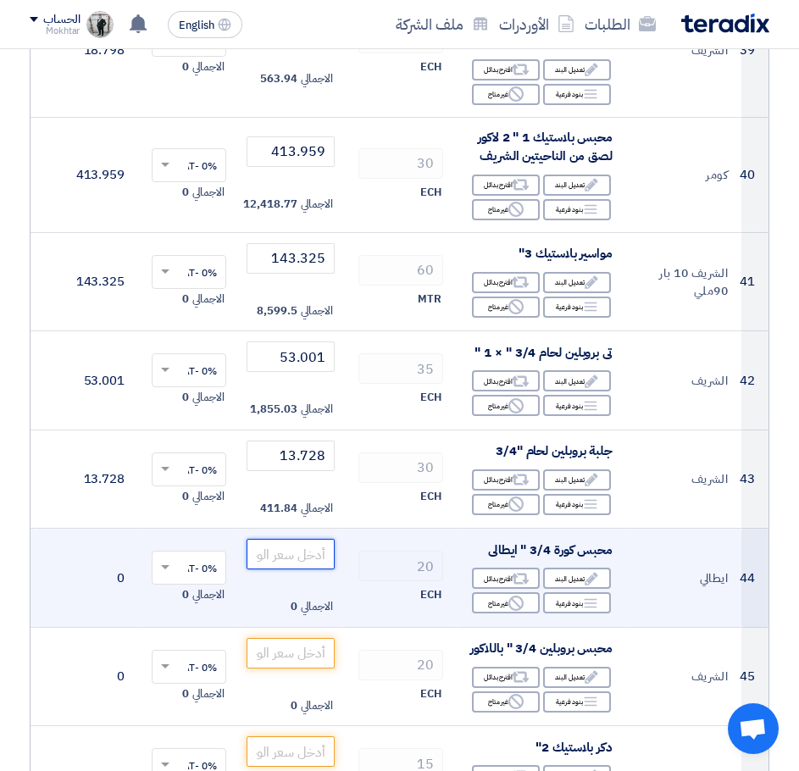
click at [305, 541] on input "number" at bounding box center [291, 554] width 88 height 31
paste input "338"
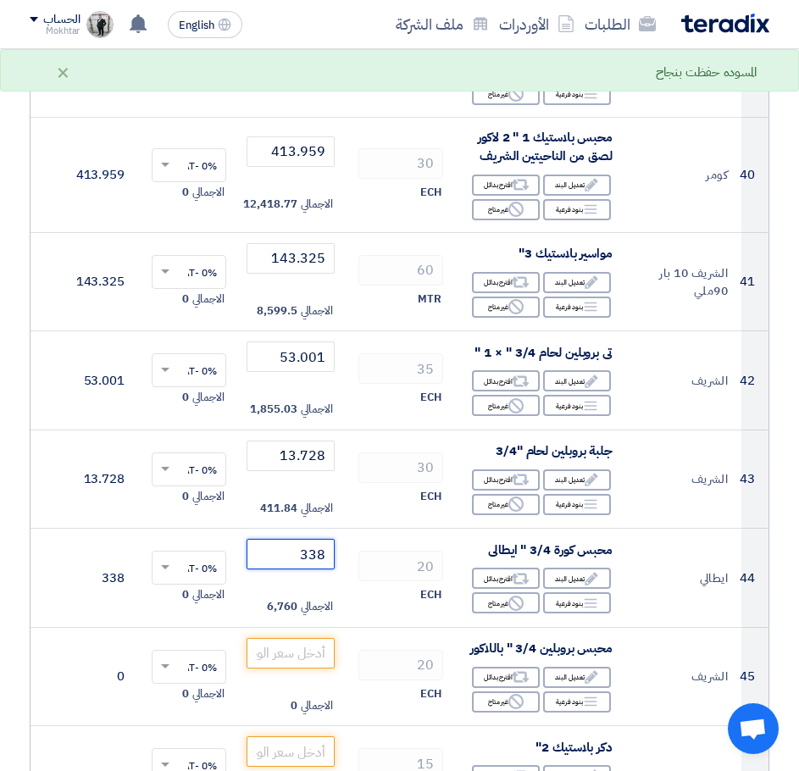
type input "338"
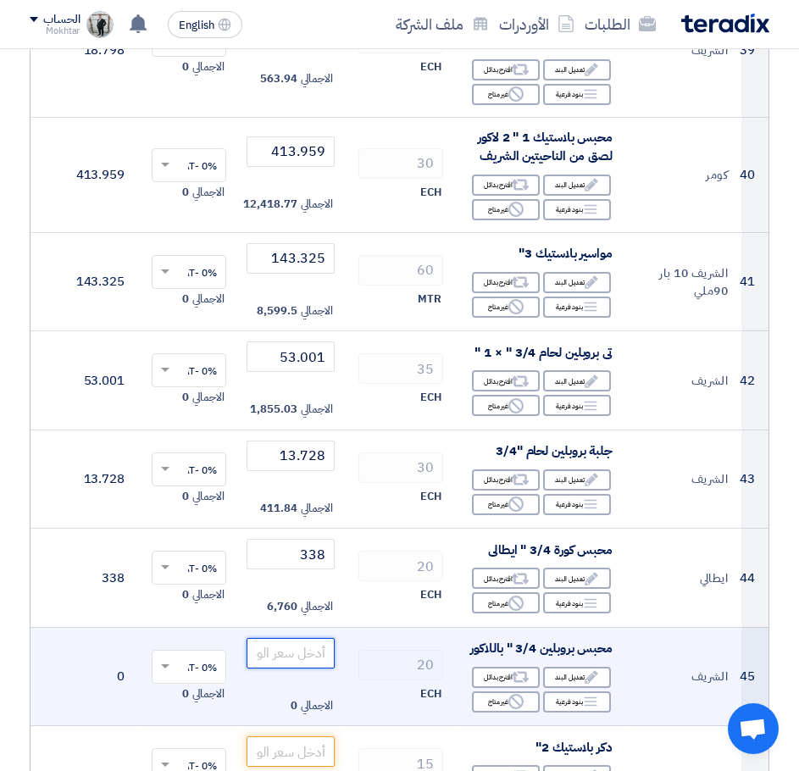
click at [311, 638] on input "number" at bounding box center [291, 653] width 88 height 31
paste input "502.203"
type input "502.203"
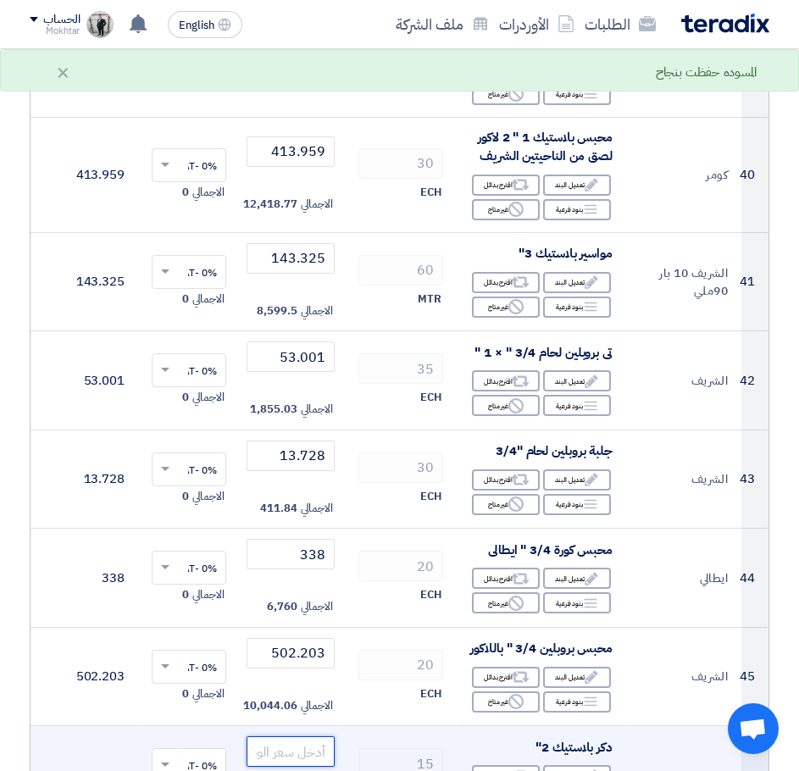
click at [295, 748] on input "number" at bounding box center [291, 752] width 88 height 31
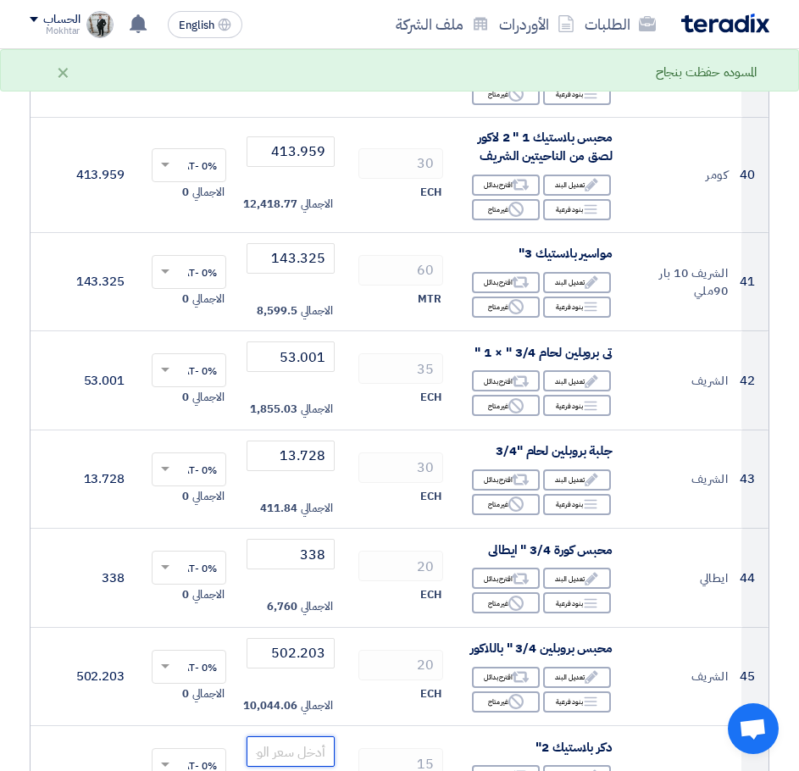
paste input "64.623"
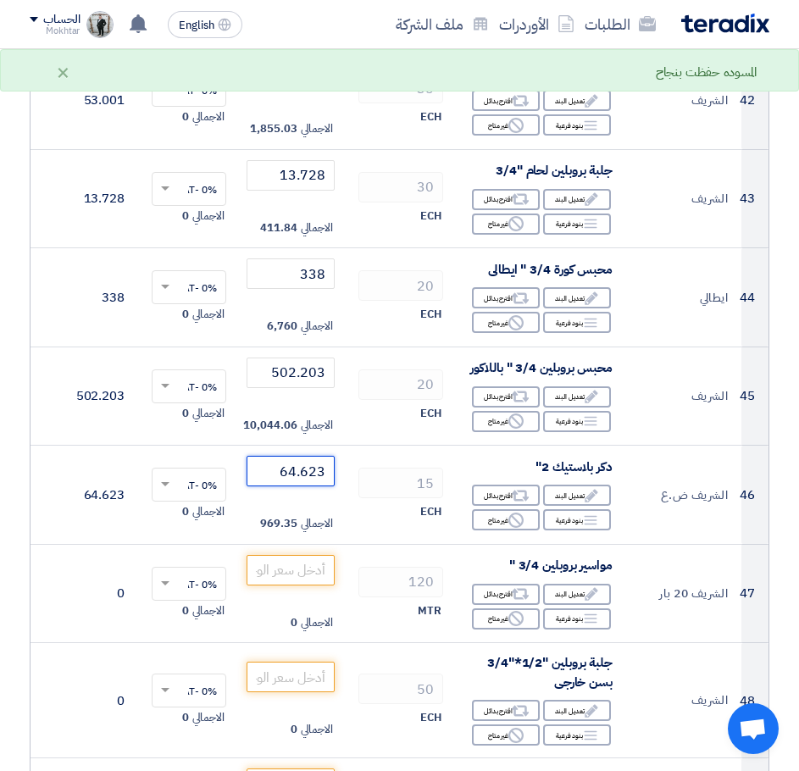
scroll to position [4832, 0]
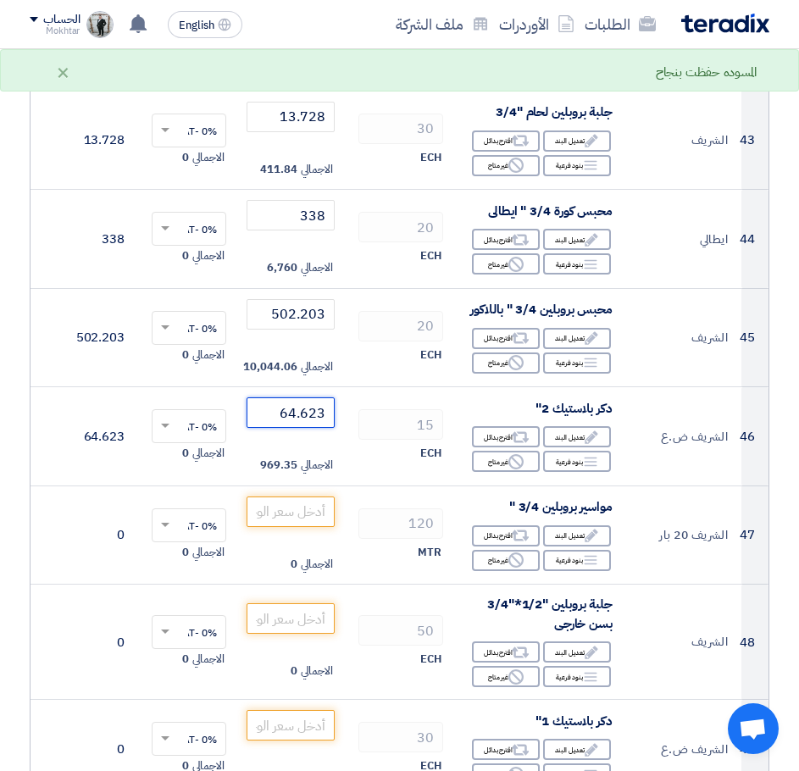
type input "64.623"
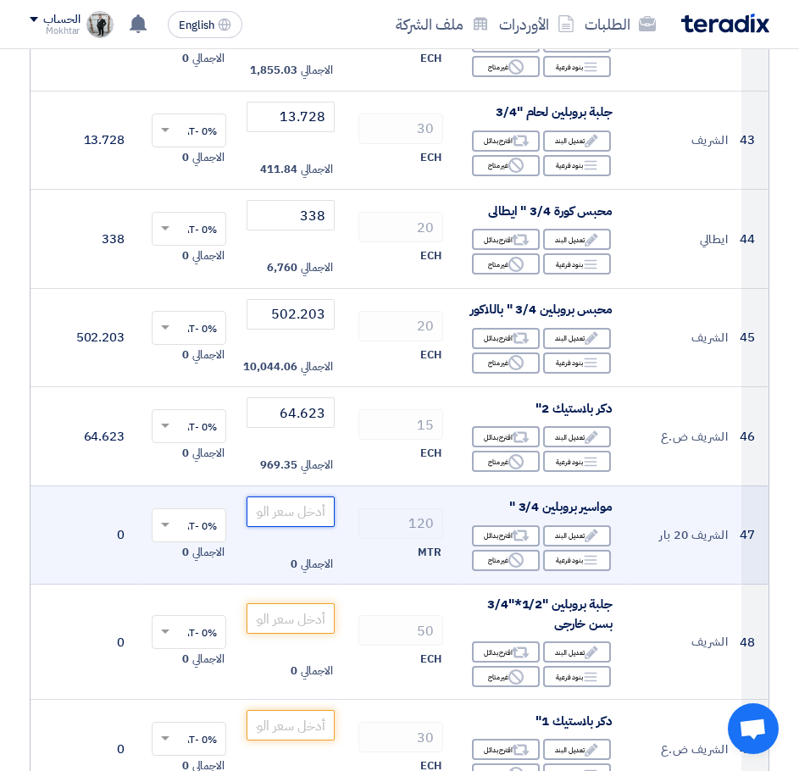
click at [304, 513] on input "number" at bounding box center [291, 512] width 88 height 31
paste input "51.376"
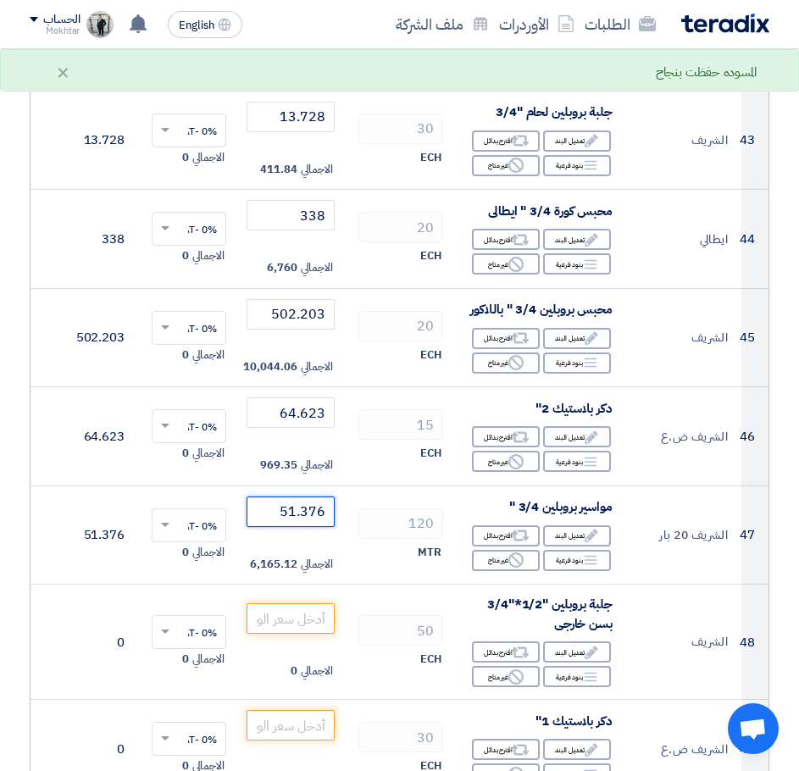
type input "51.376"
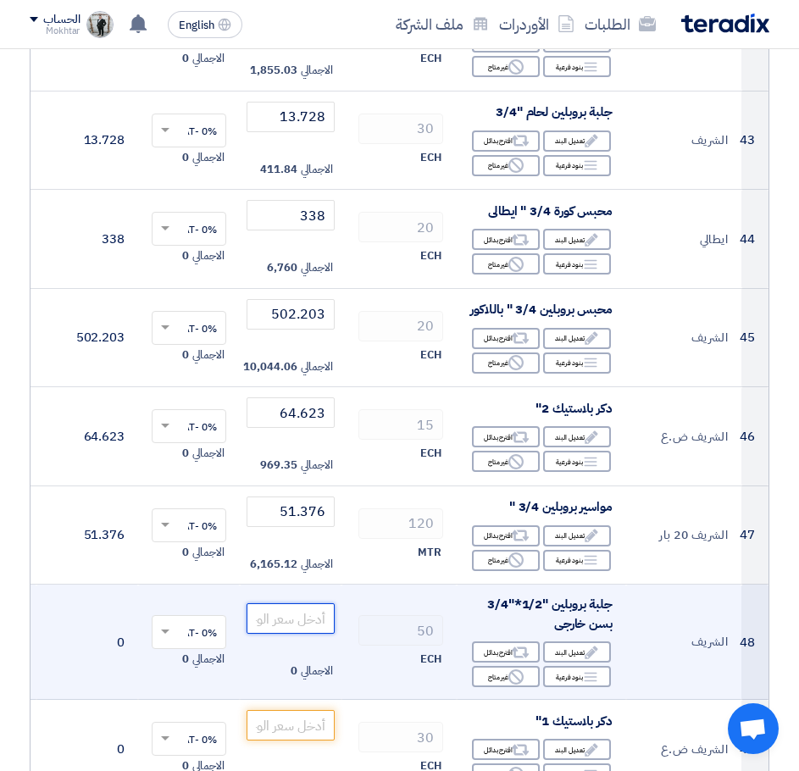
click at [285, 618] on input "number" at bounding box center [291, 619] width 88 height 31
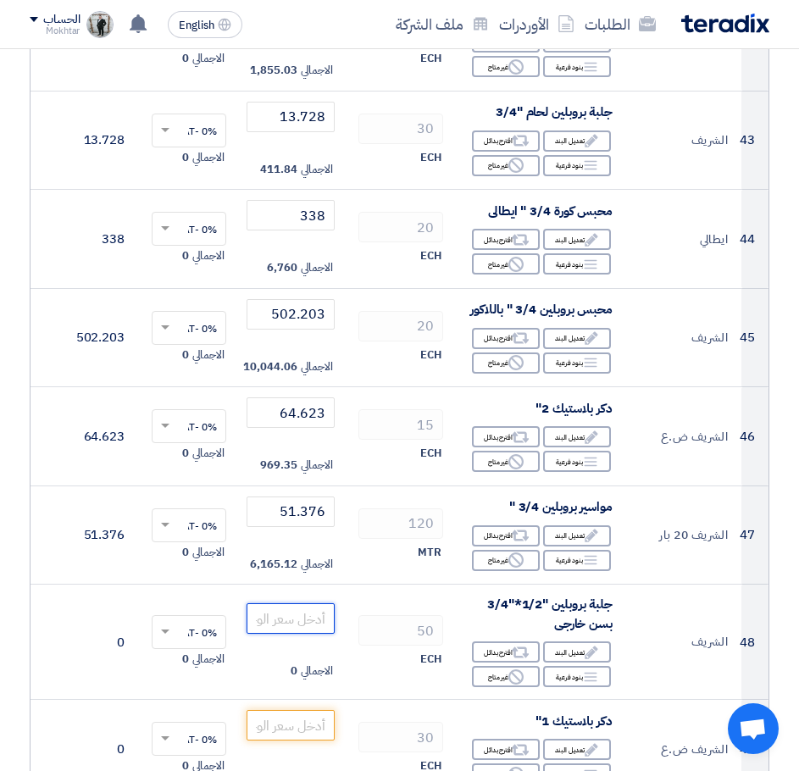
paste input "120.25"
type input "120.25"
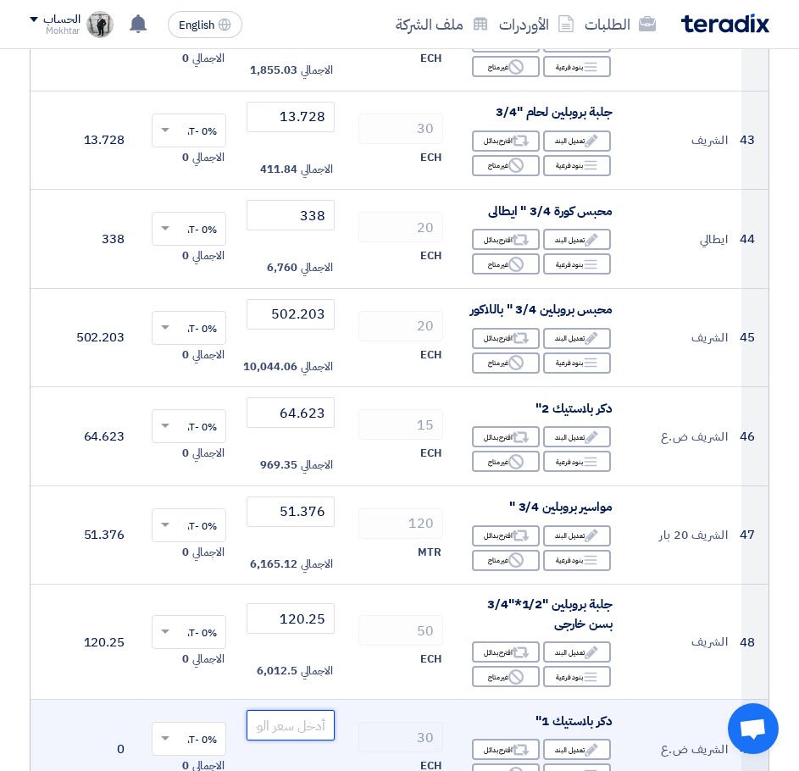
click at [281, 721] on input "number" at bounding box center [291, 725] width 88 height 31
paste input "9.399"
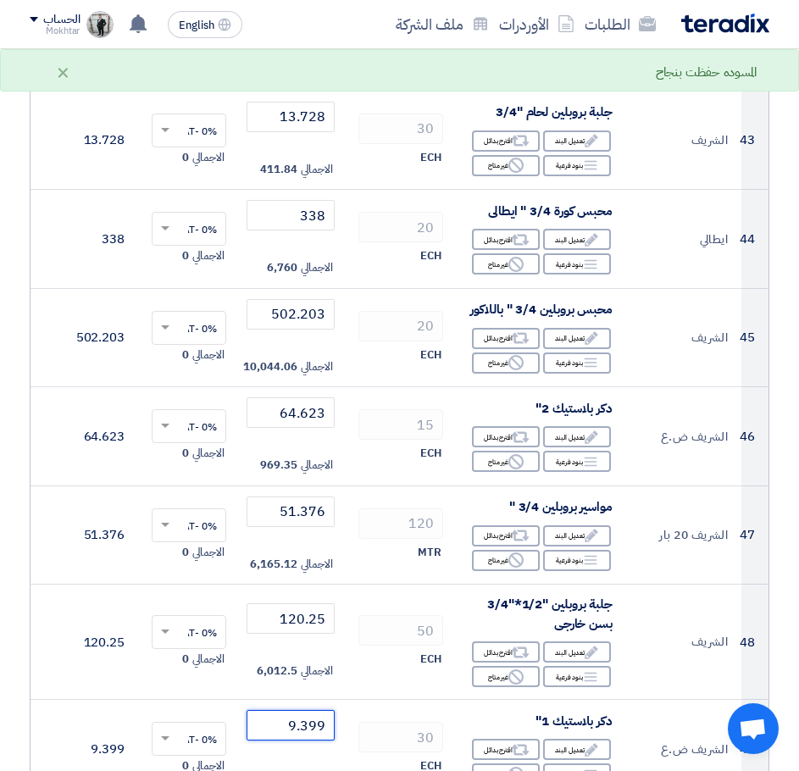
type input "9.399"
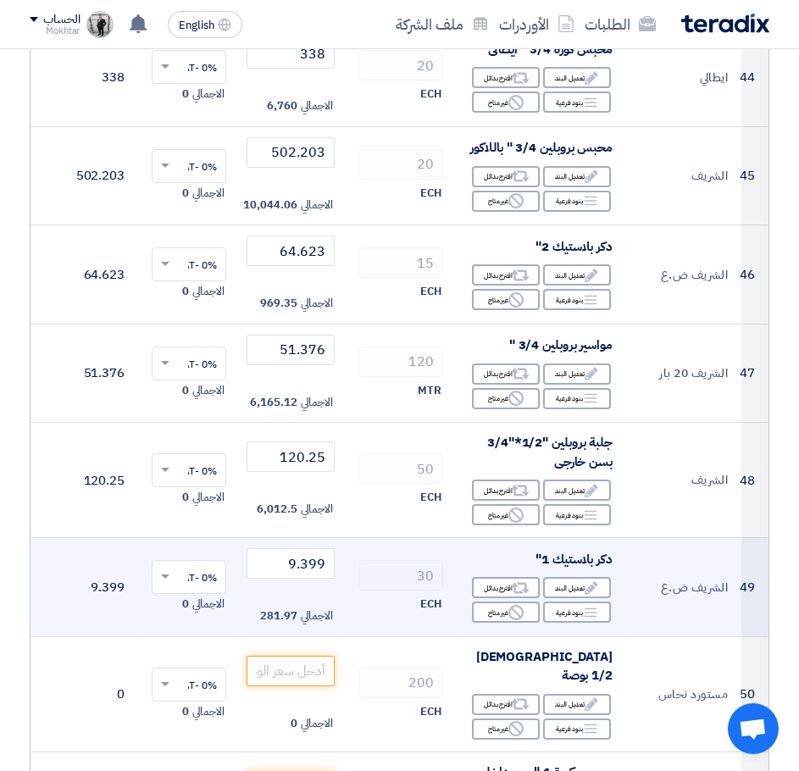
scroll to position [5001, 0]
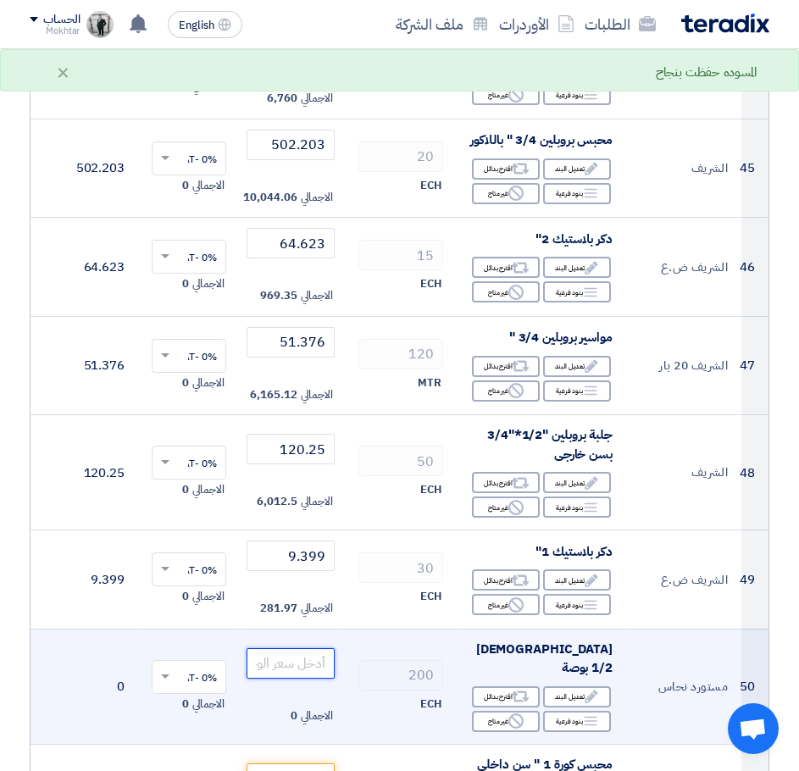
click at [310, 648] on input "number" at bounding box center [291, 663] width 88 height 31
paste input "3.9"
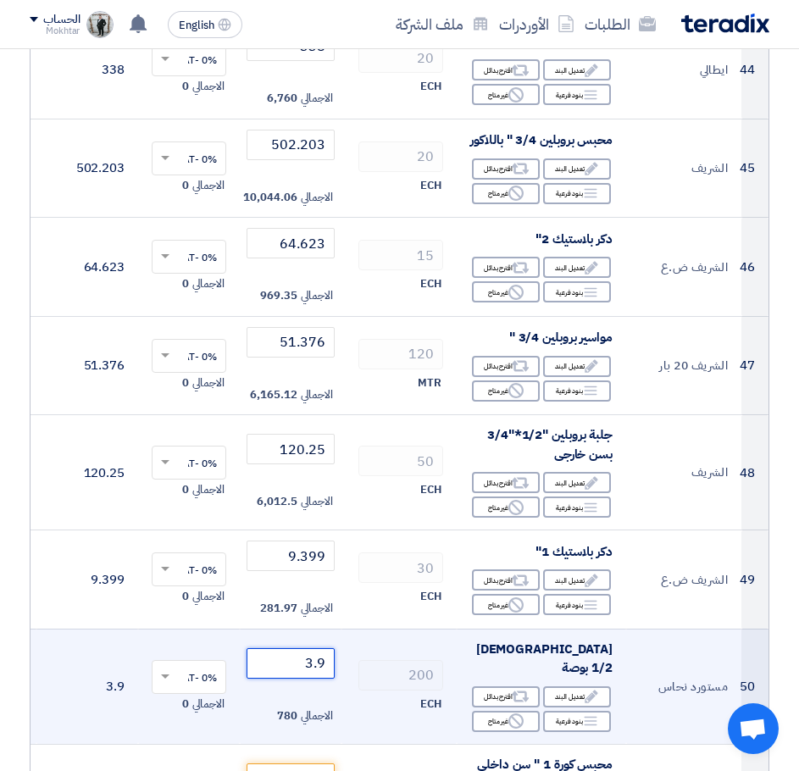
type input "3.9"
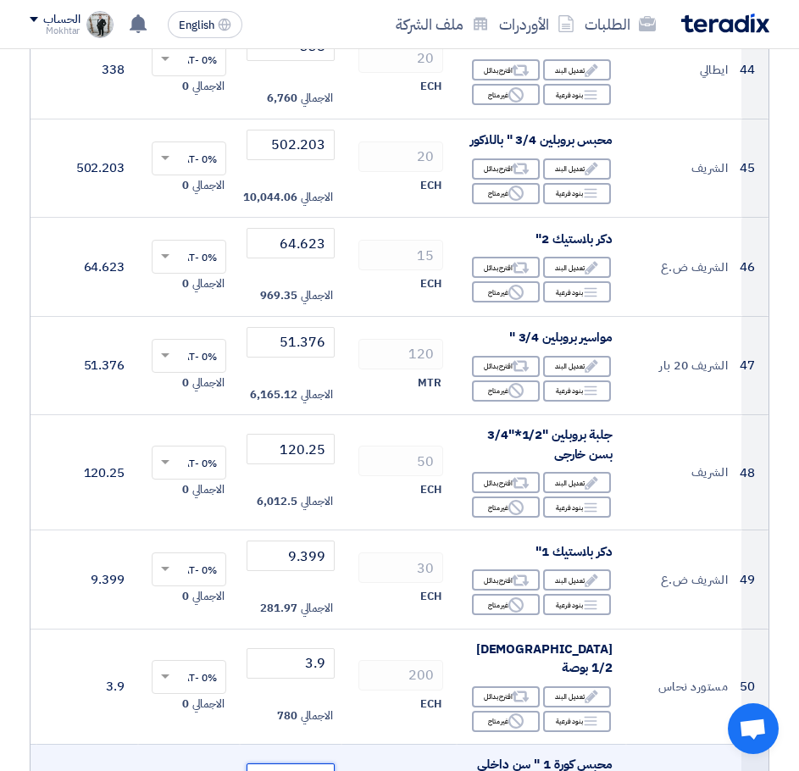
click at [294, 764] on input "number" at bounding box center [291, 779] width 88 height 31
paste input "468"
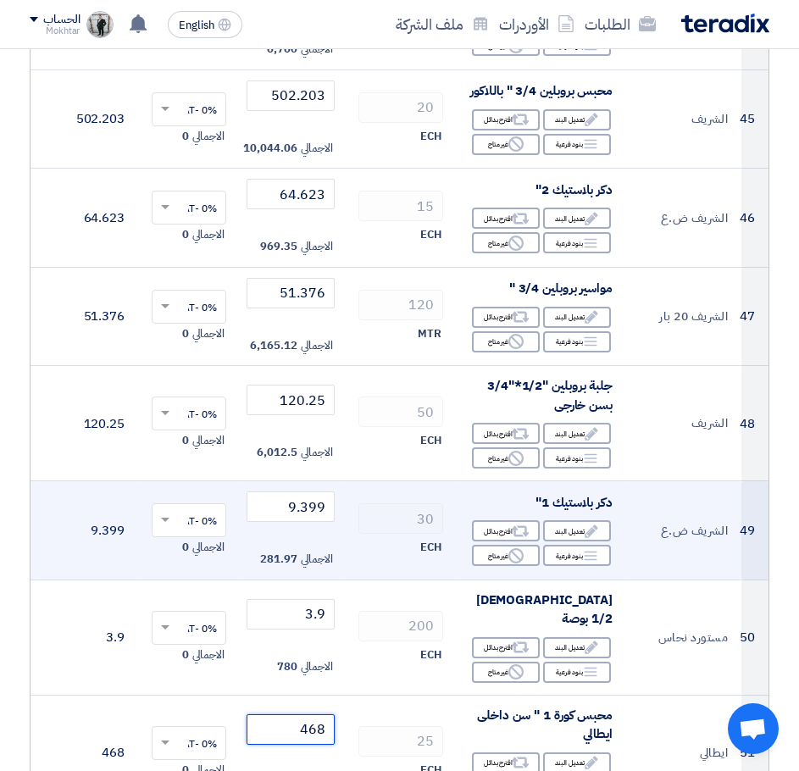
scroll to position [5425, 0]
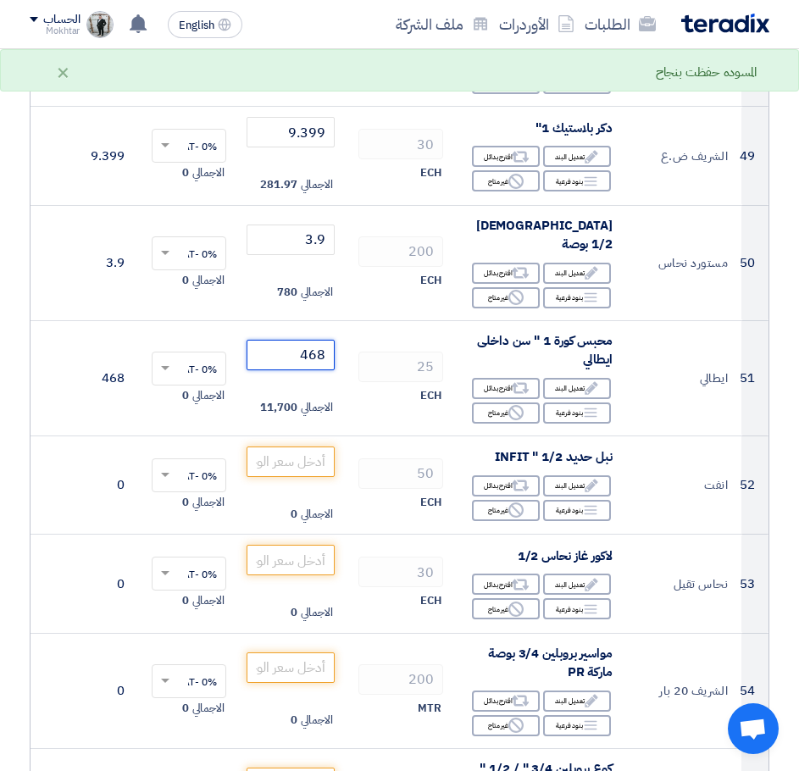
type input "468"
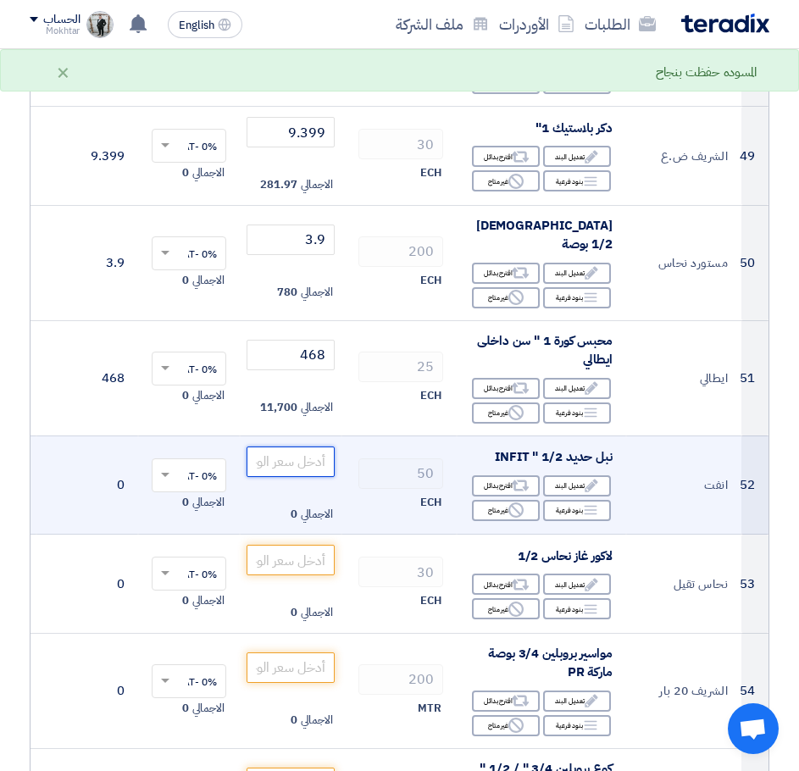
click at [316, 447] on input "number" at bounding box center [291, 462] width 88 height 31
paste input "9.334"
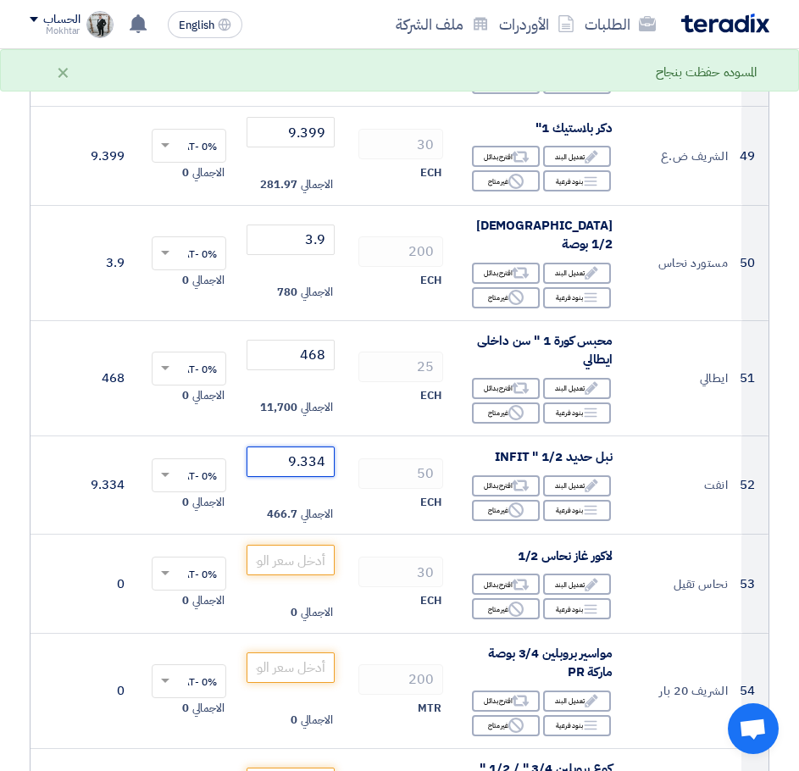
type input "9.334"
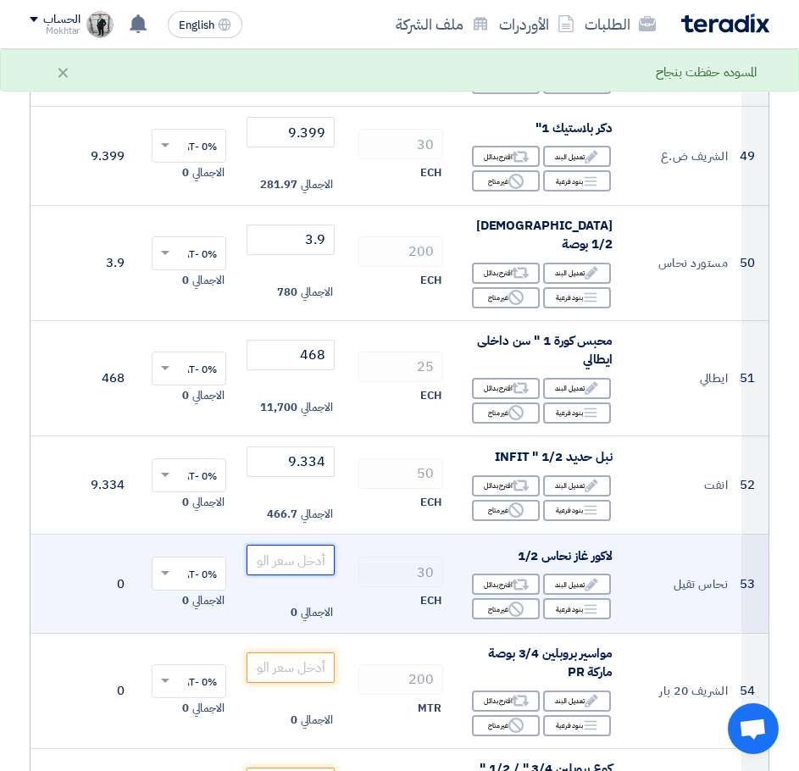
click at [321, 552] on input "number" at bounding box center [291, 560] width 88 height 31
paste input "39"
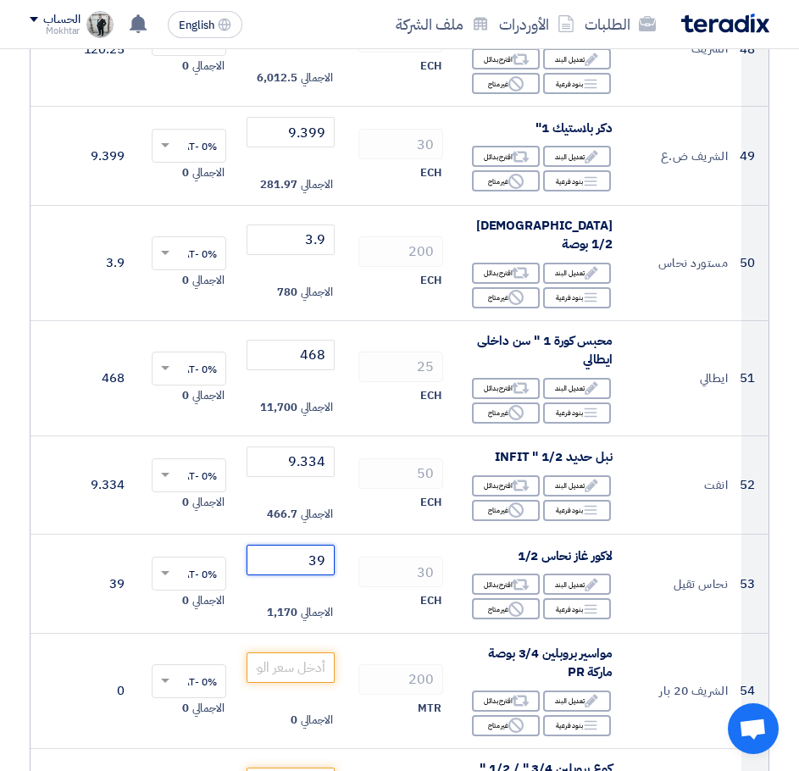
type input "39"
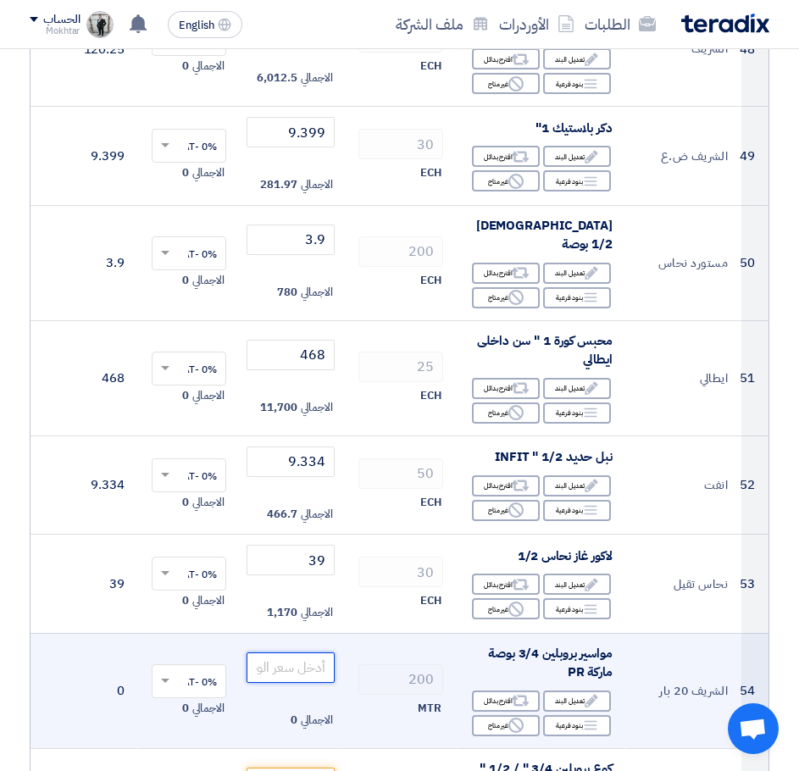
click at [303, 653] on input "number" at bounding box center [291, 668] width 88 height 31
paste input "59.943"
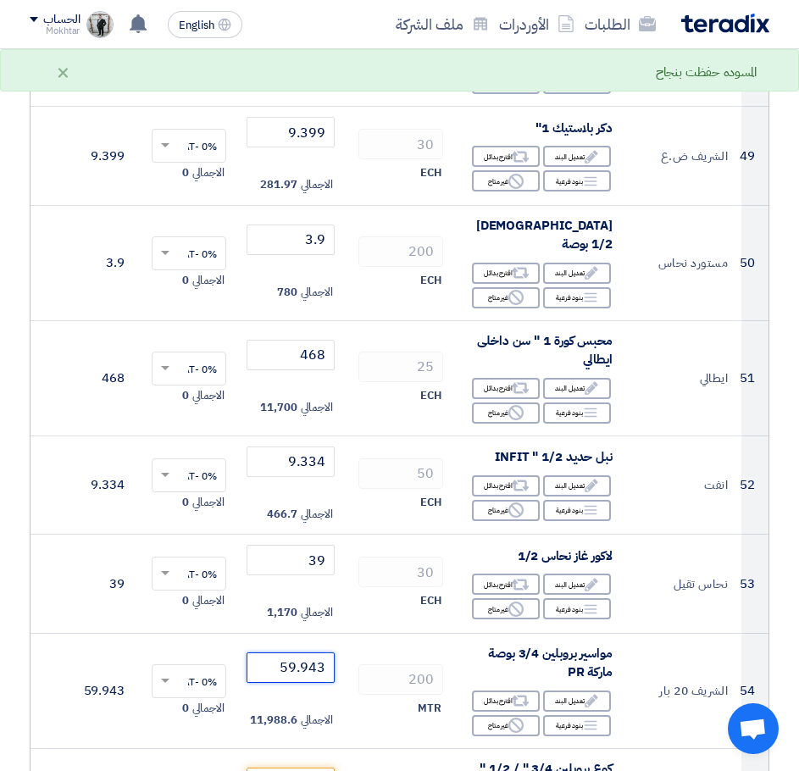
type input "59.943"
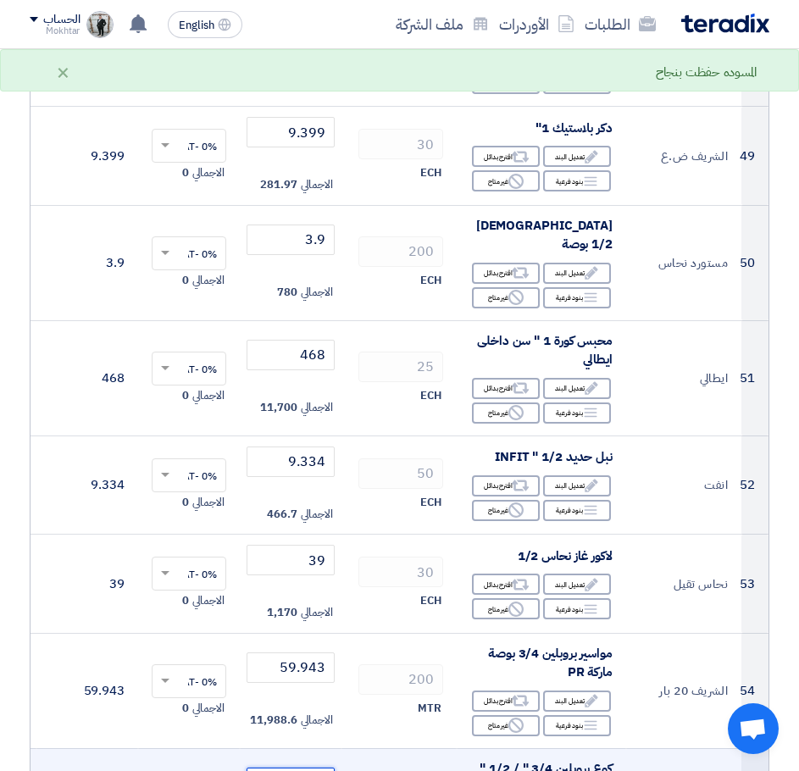
click at [312, 768] on input "number" at bounding box center [291, 783] width 88 height 31
paste input "96.616"
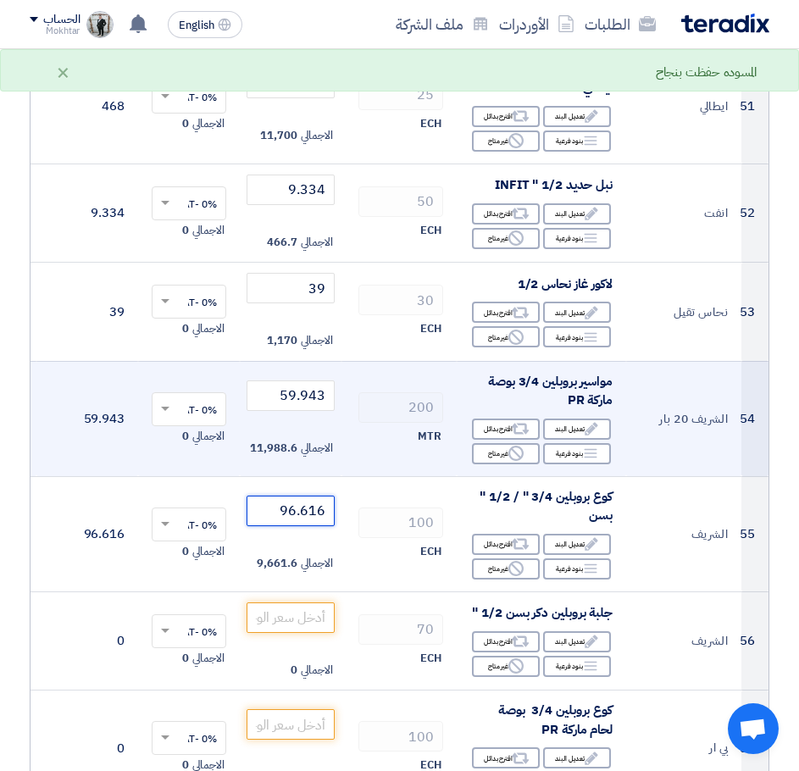
scroll to position [5768, 0]
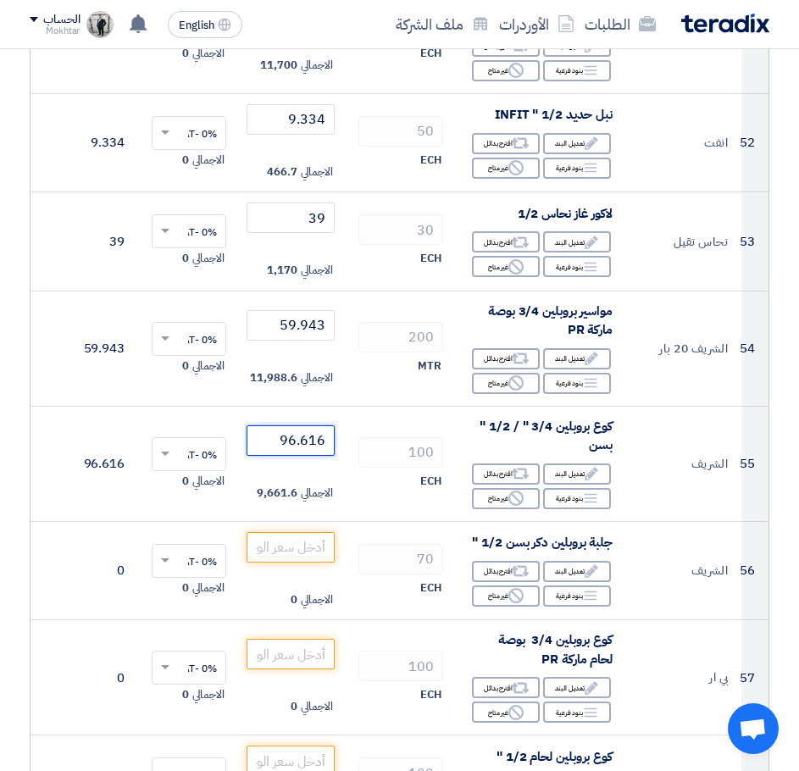
type input "96.616"
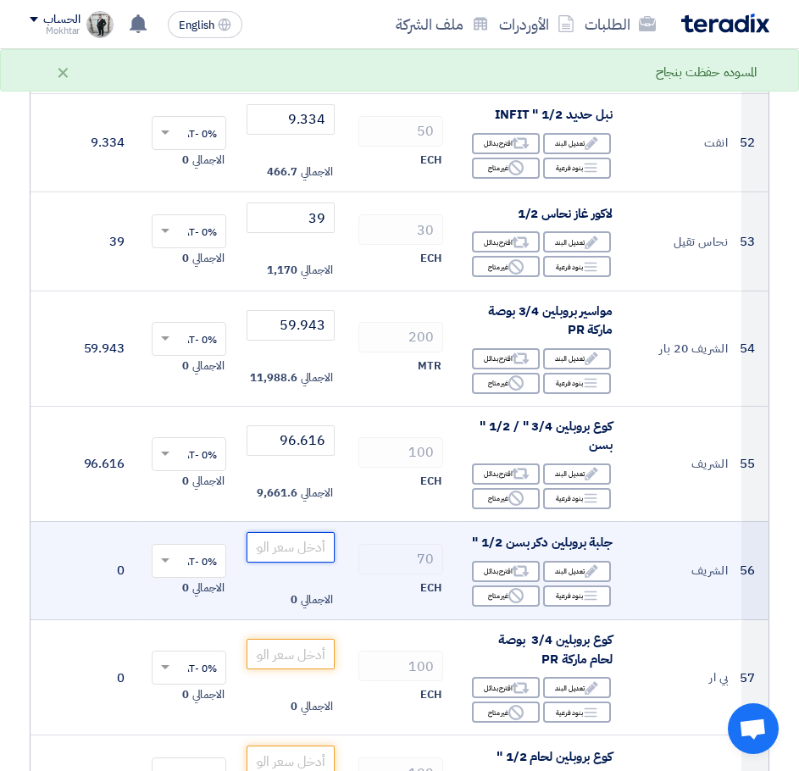
click at [285, 532] on input "number" at bounding box center [291, 547] width 88 height 31
paste input "100.516"
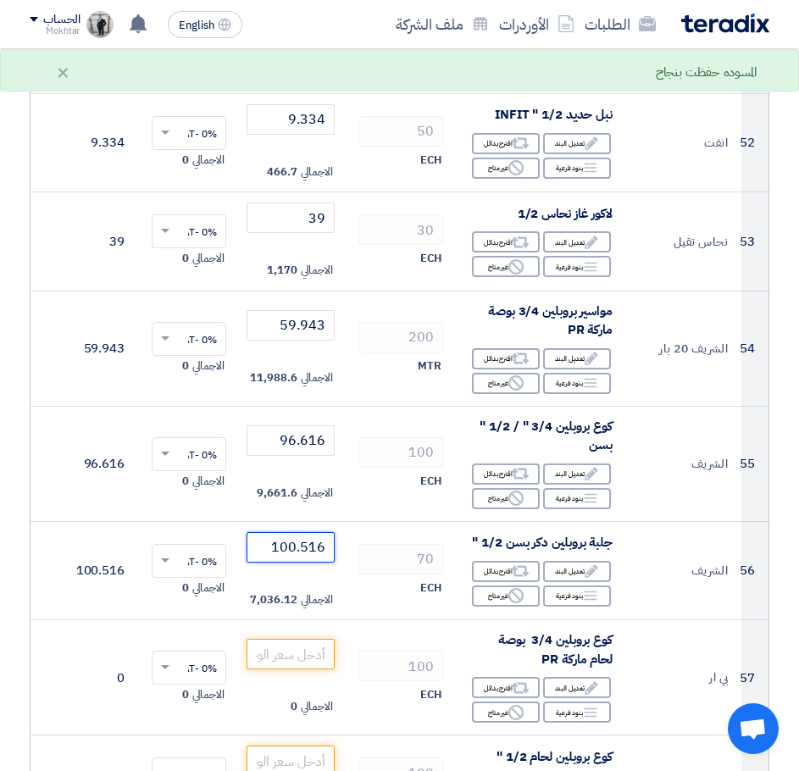
type input "100.516"
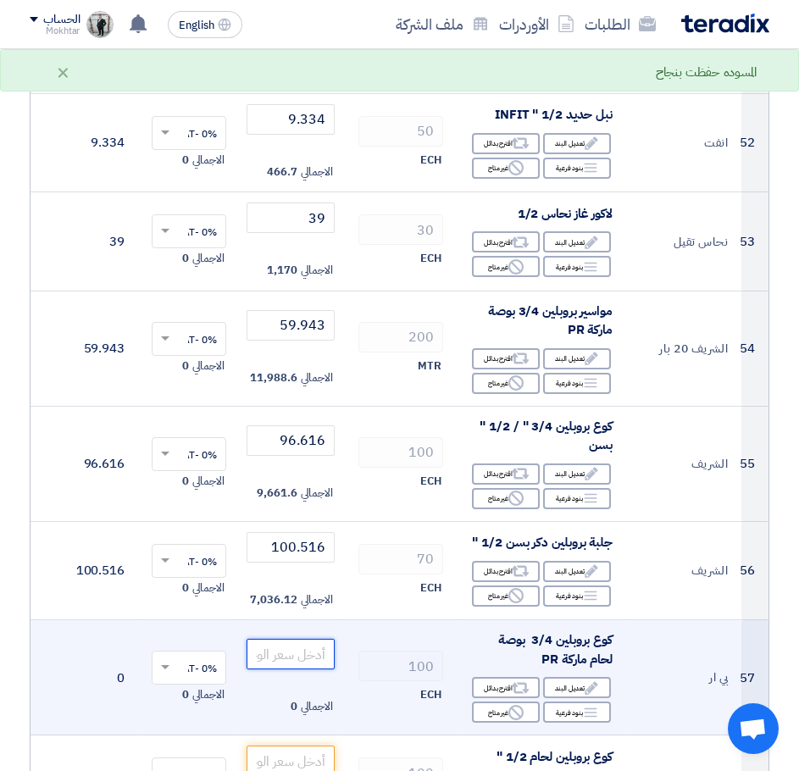
click at [308, 639] on input "number" at bounding box center [291, 654] width 88 height 31
paste input "19.786"
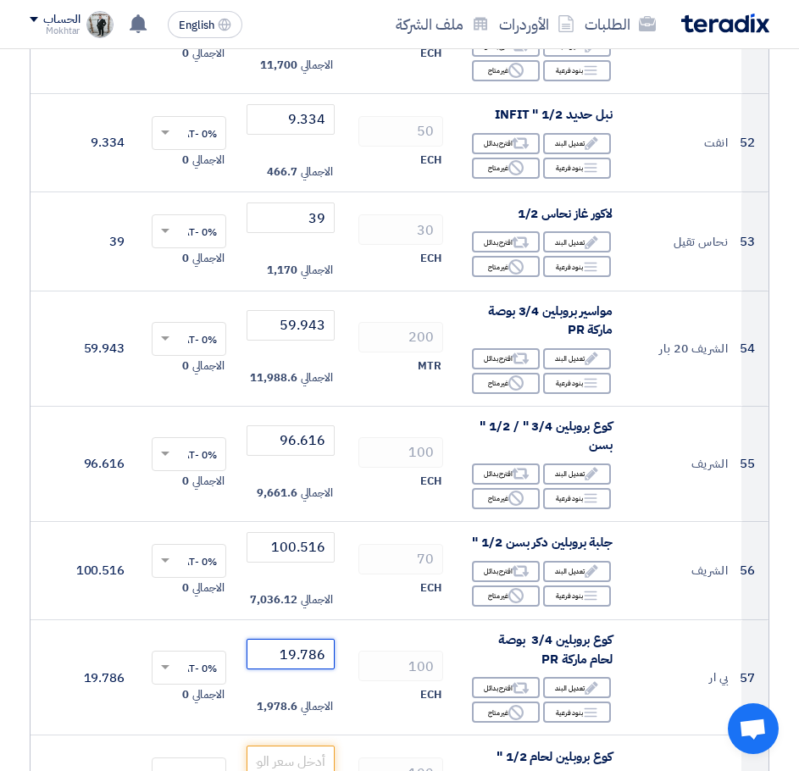
type input "19.786"
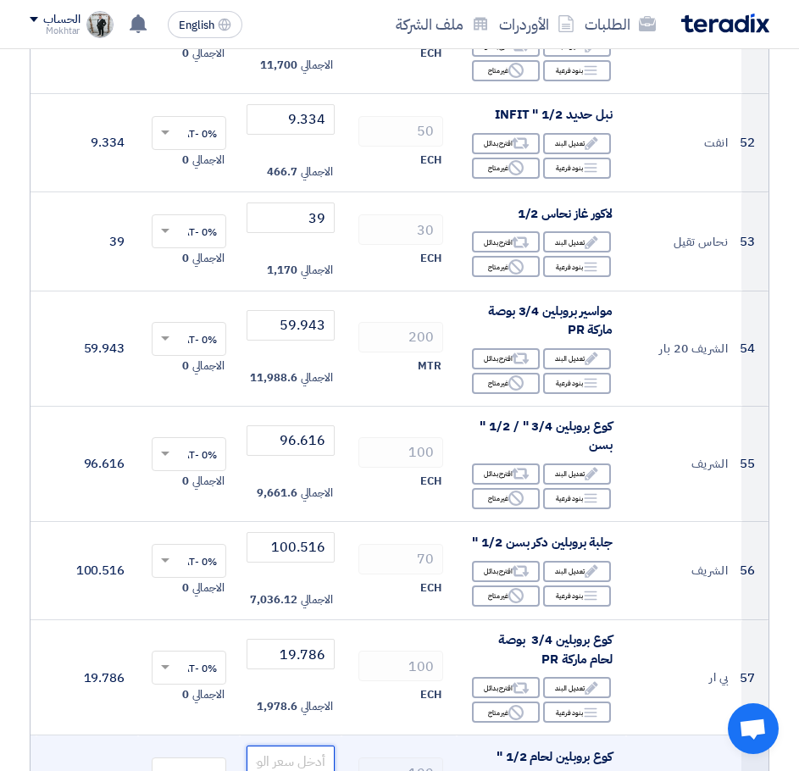
click at [301, 746] on input "number" at bounding box center [291, 761] width 88 height 31
paste input "12.285"
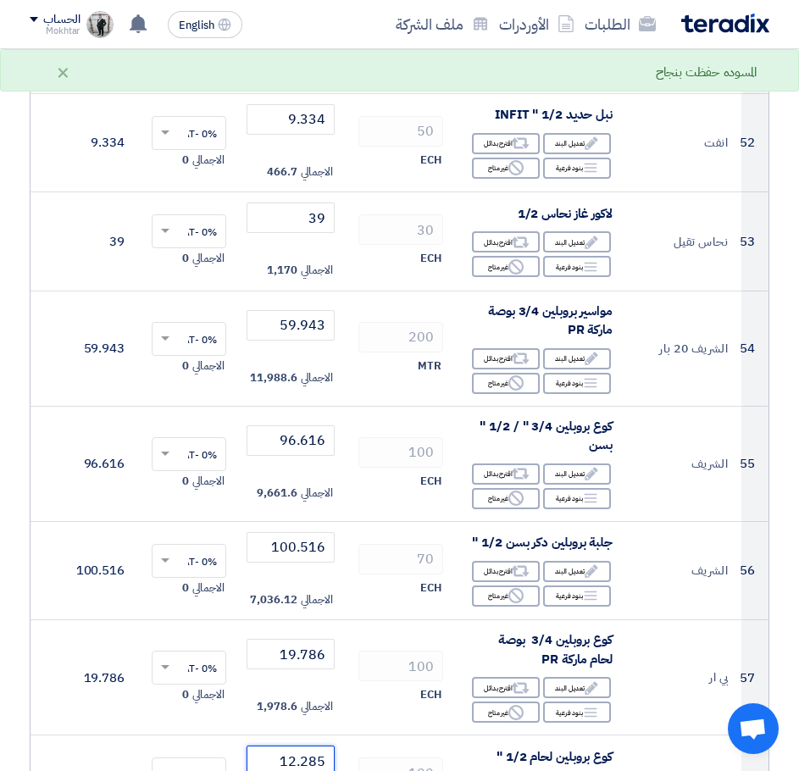
type input "12.285"
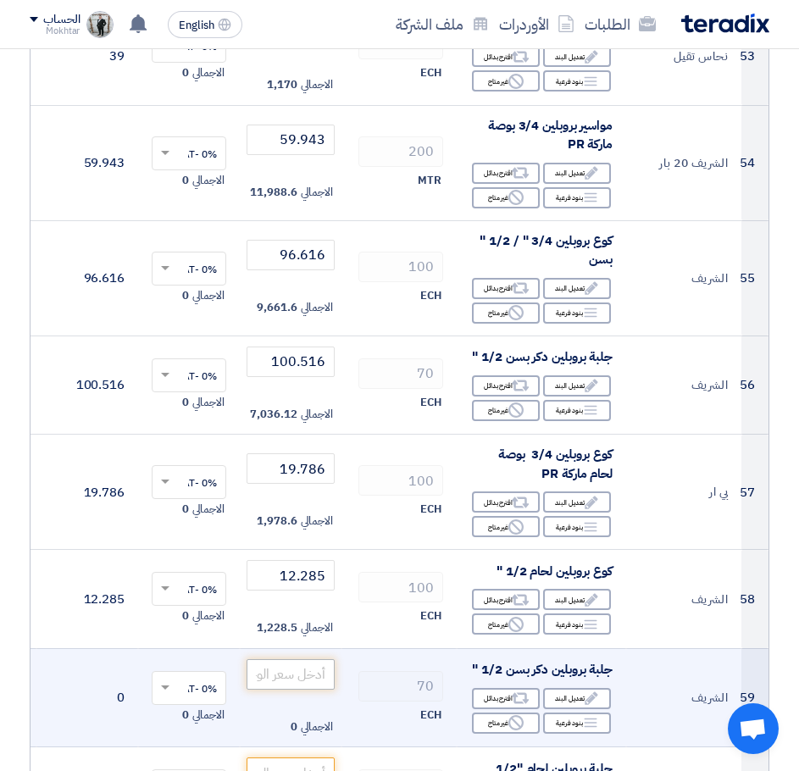
scroll to position [6107, 0]
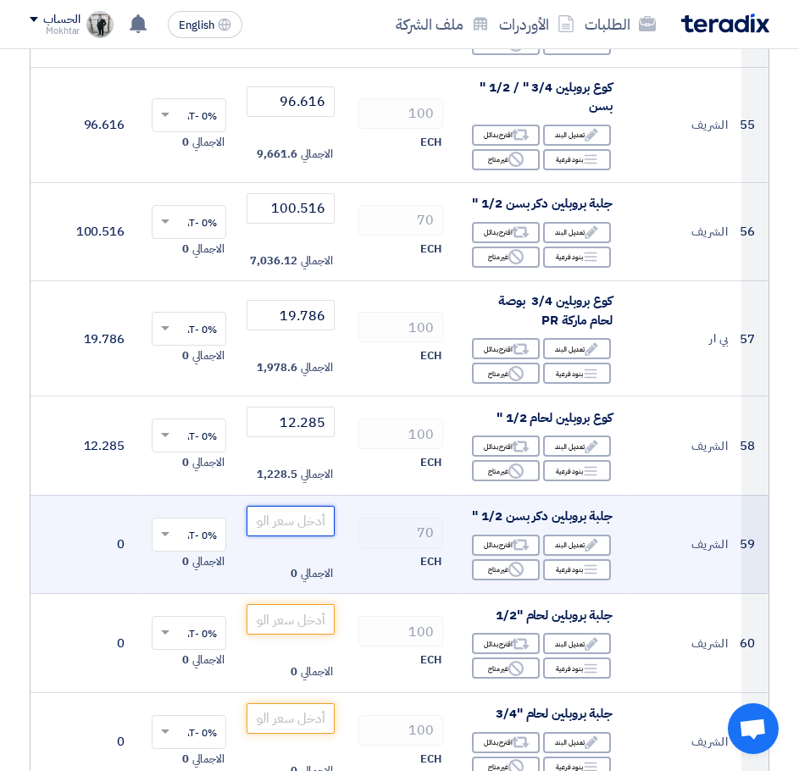
click at [310, 506] on input "number" at bounding box center [291, 521] width 88 height 31
paste input "100.516"
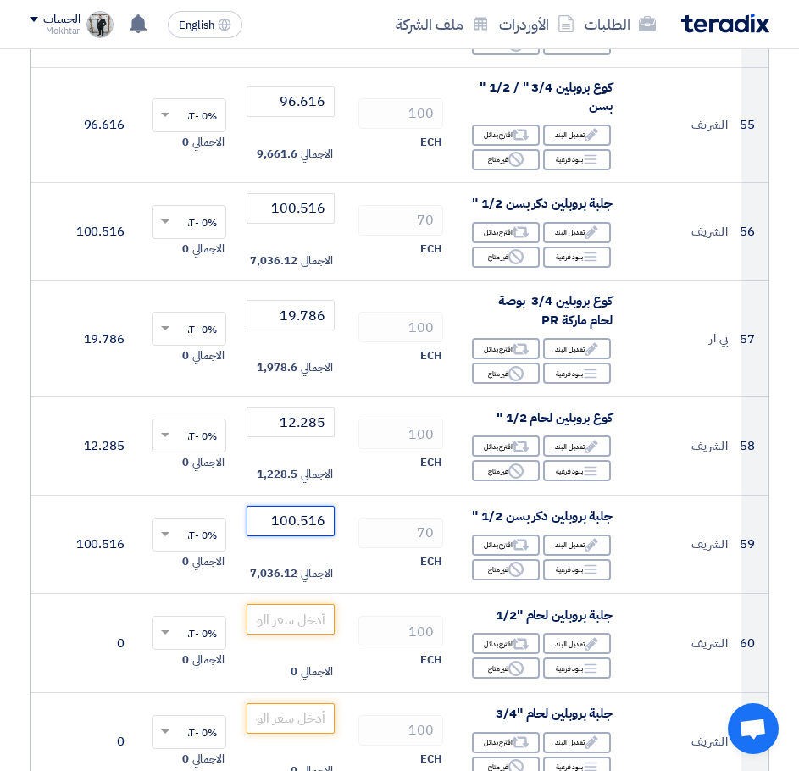
type input "100.516"
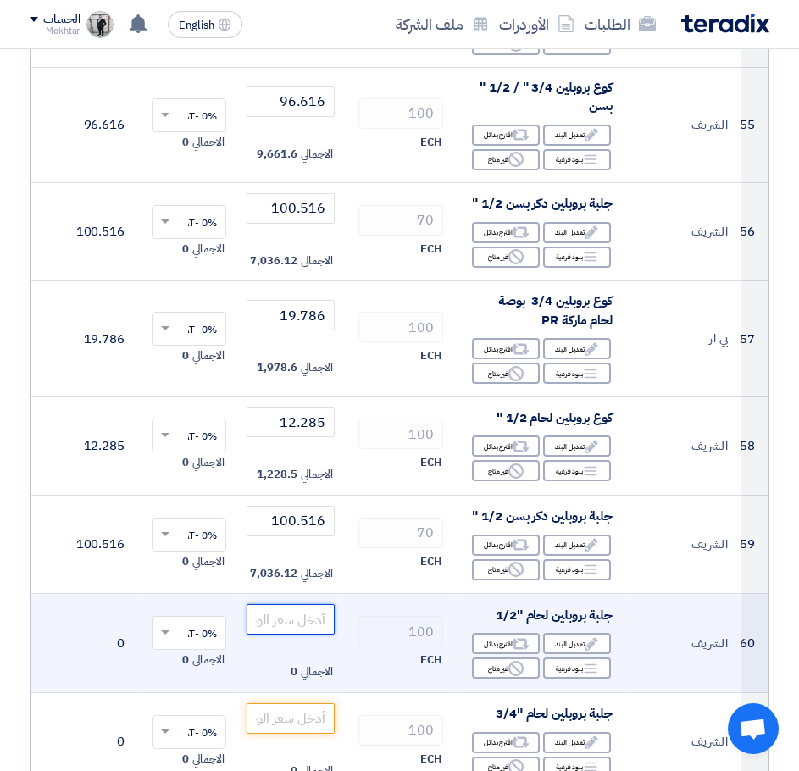
click at [288, 604] on input "number" at bounding box center [291, 619] width 88 height 31
paste input "12.259"
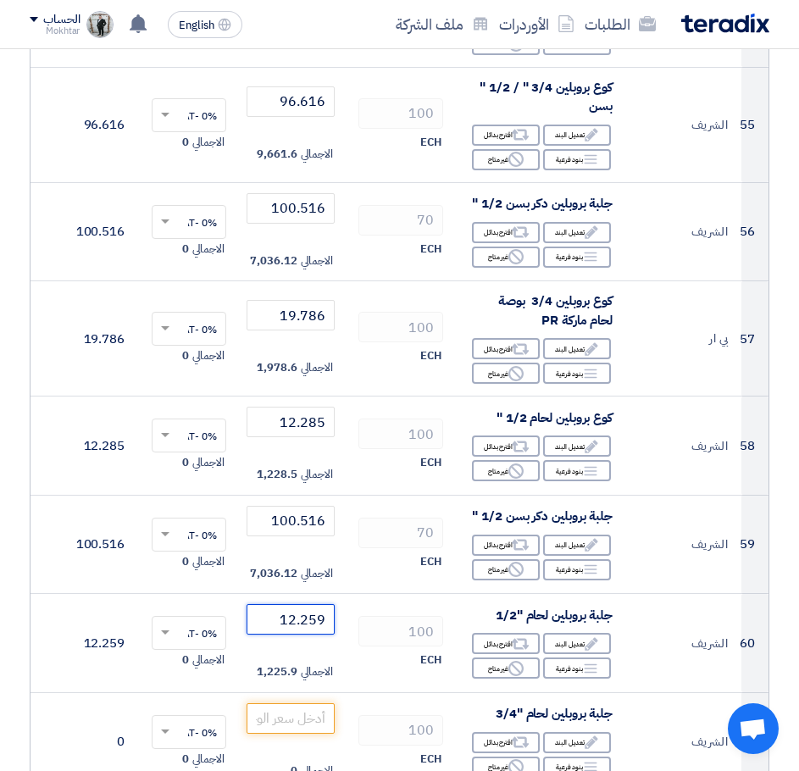
type input "12.259"
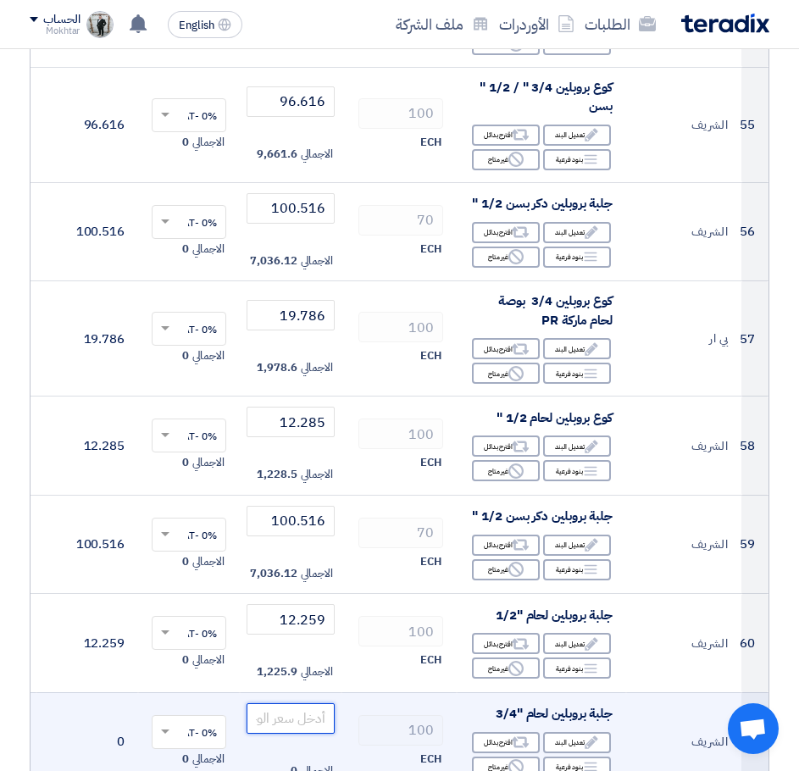
click at [286, 704] on input "number" at bounding box center [291, 719] width 88 height 31
paste input "13.728"
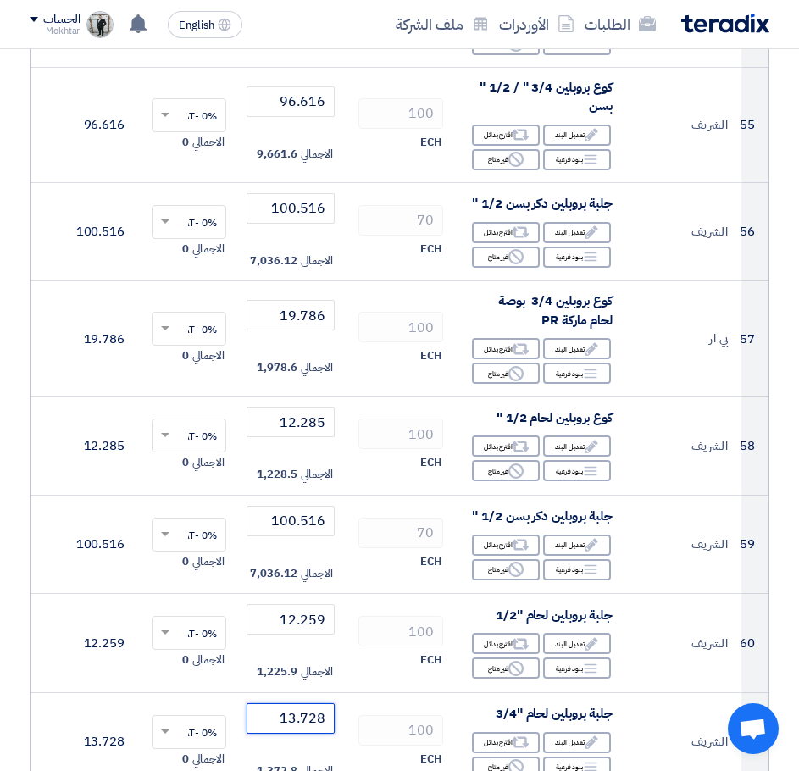
type input "13.728"
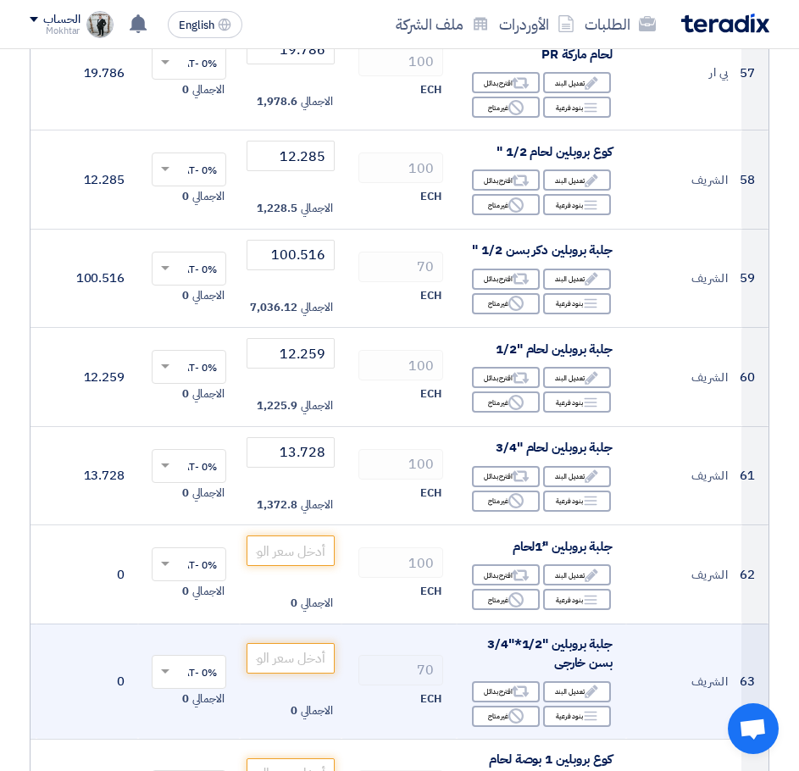
scroll to position [6446, 0]
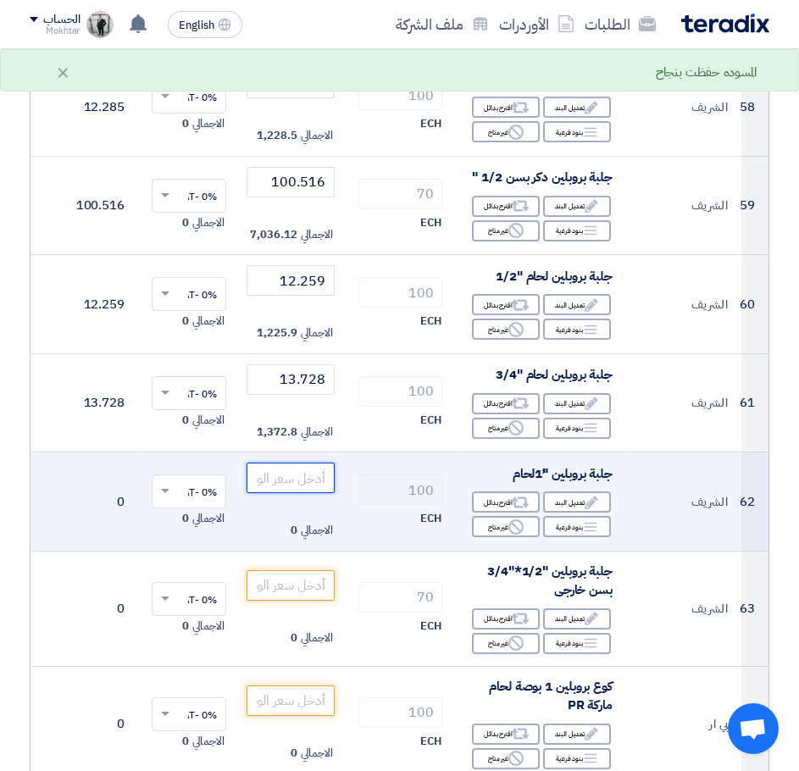
click at [292, 463] on input "number" at bounding box center [291, 478] width 88 height 31
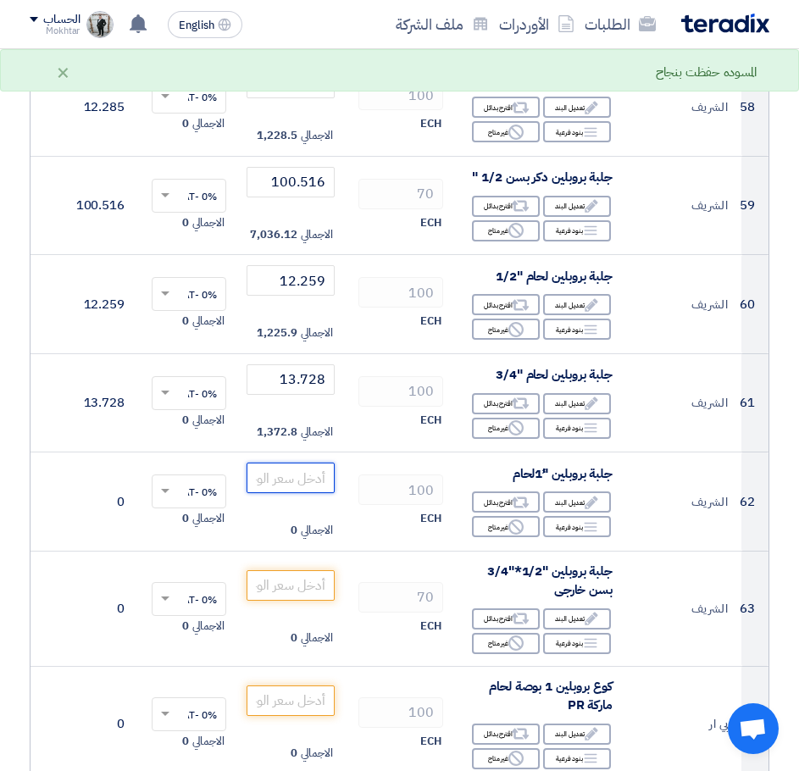
paste input "22.815"
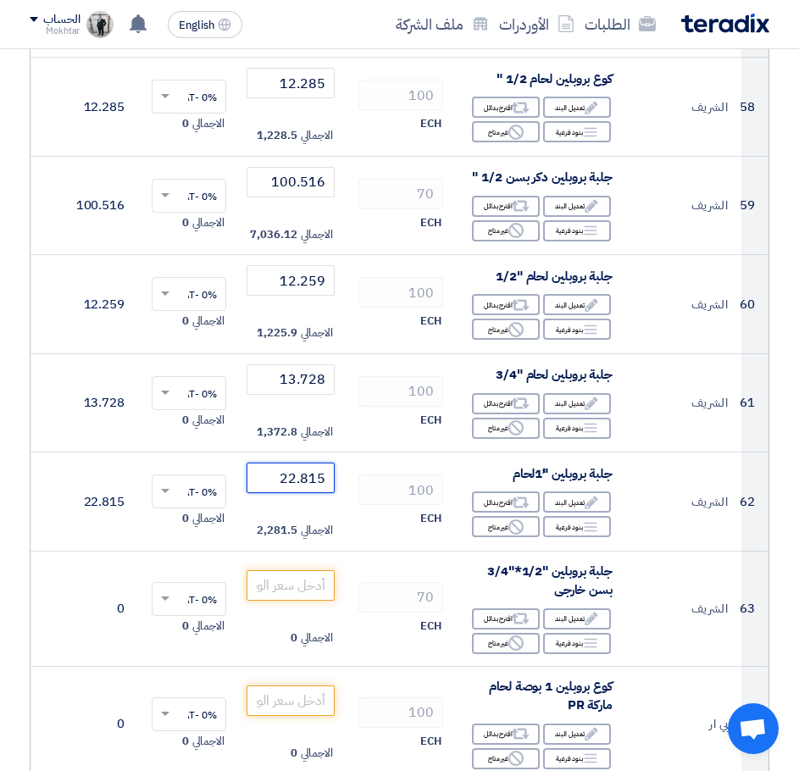
type input "22.815"
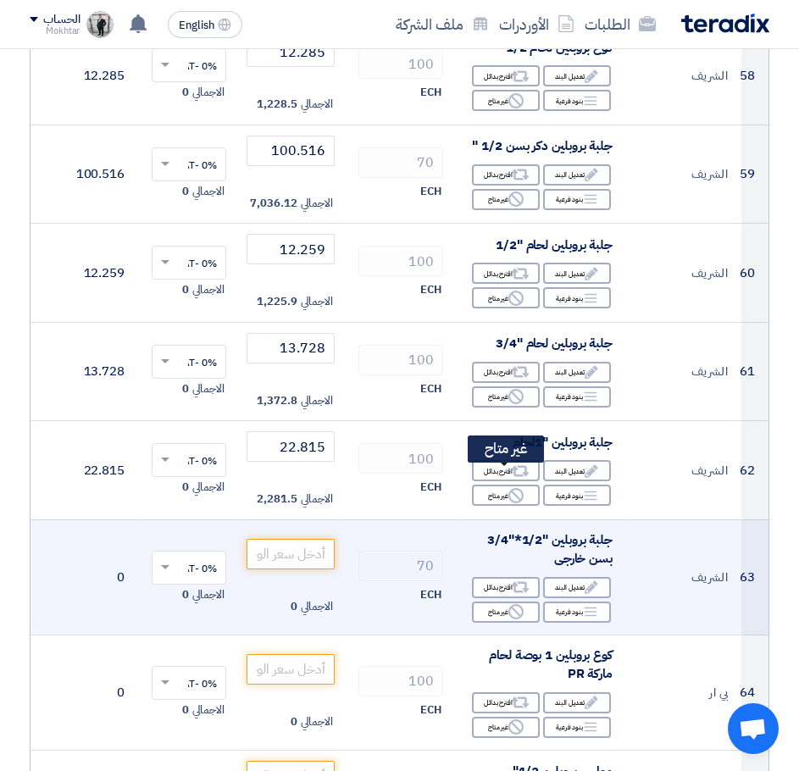
scroll to position [6531, 0]
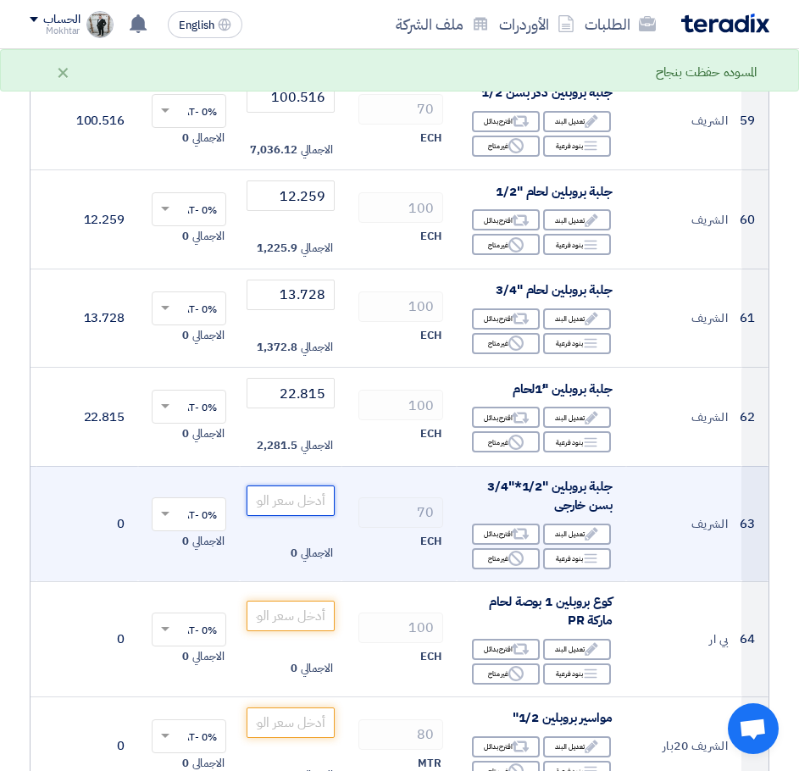
click at [290, 493] on input "number" at bounding box center [291, 501] width 88 height 31
paste input "133.731"
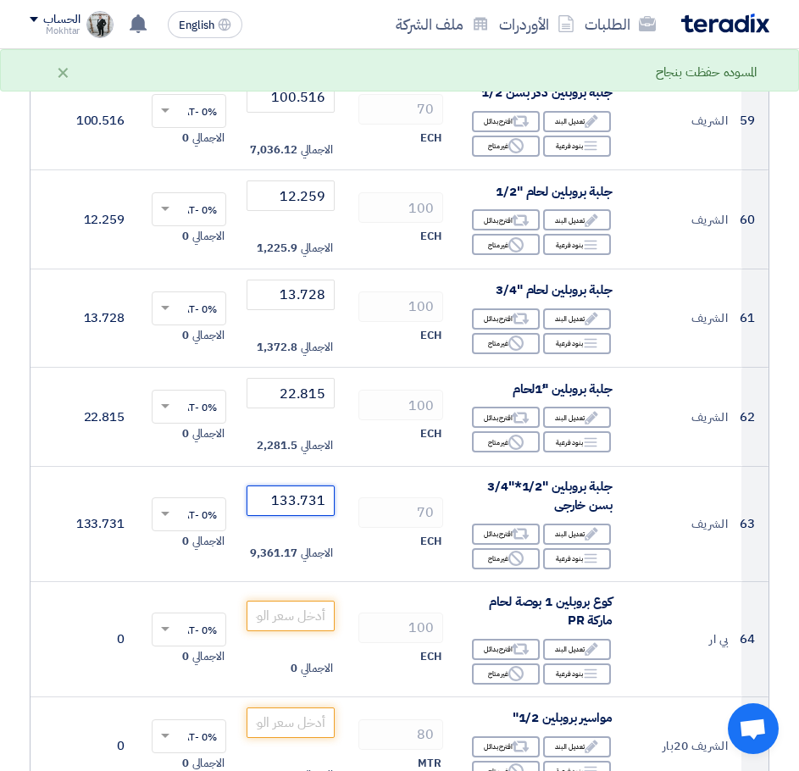
type input "133.731"
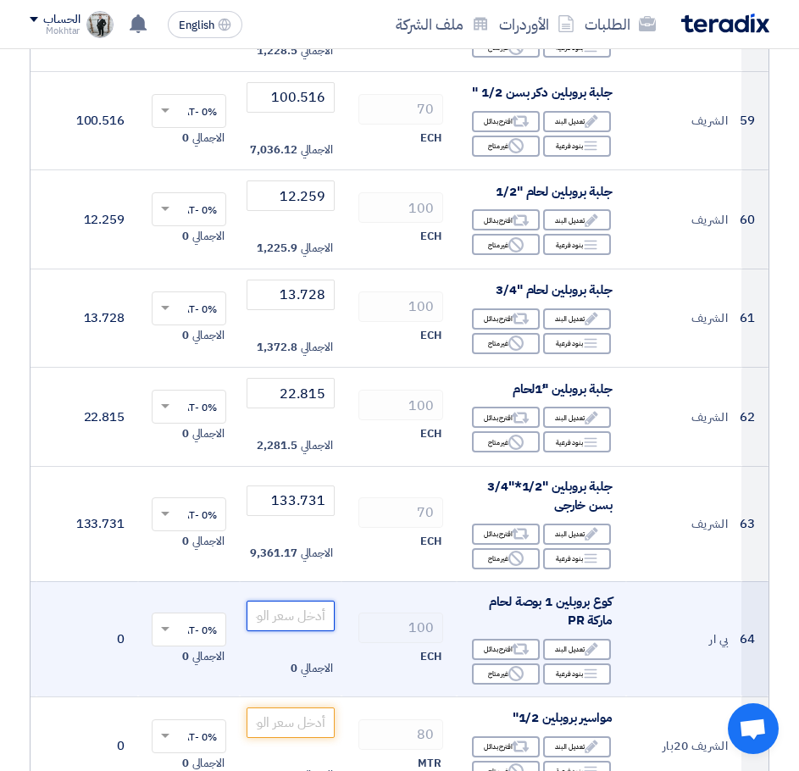
click at [311, 604] on input "number" at bounding box center [291, 616] width 88 height 31
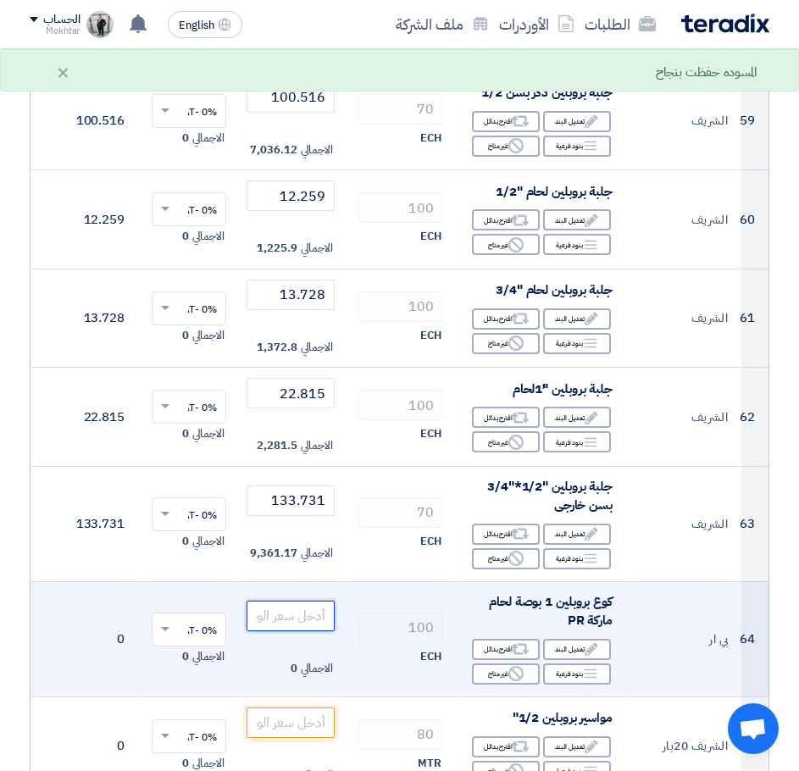
paste input "37.882"
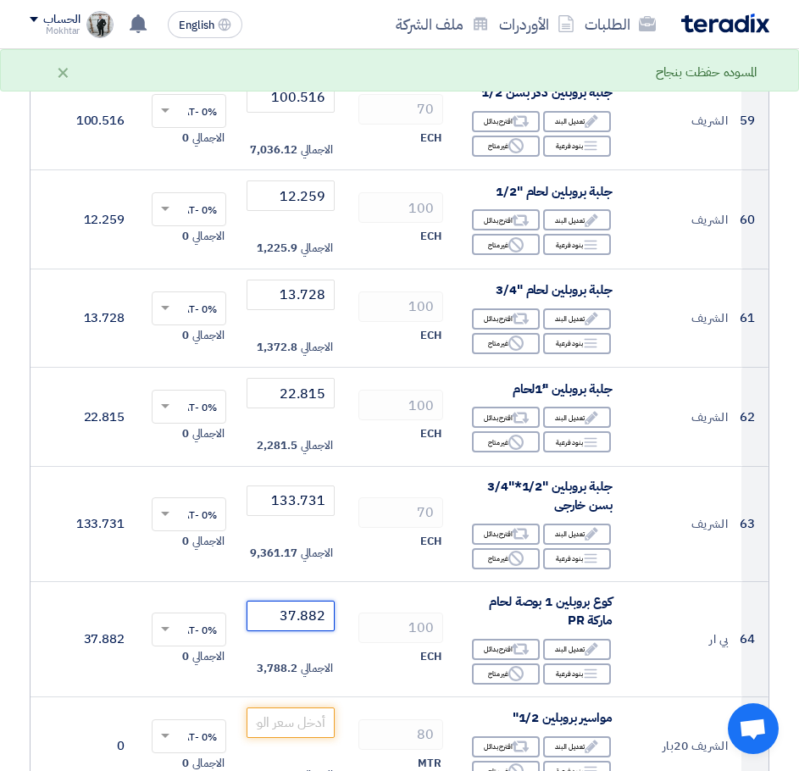
type input "37.882"
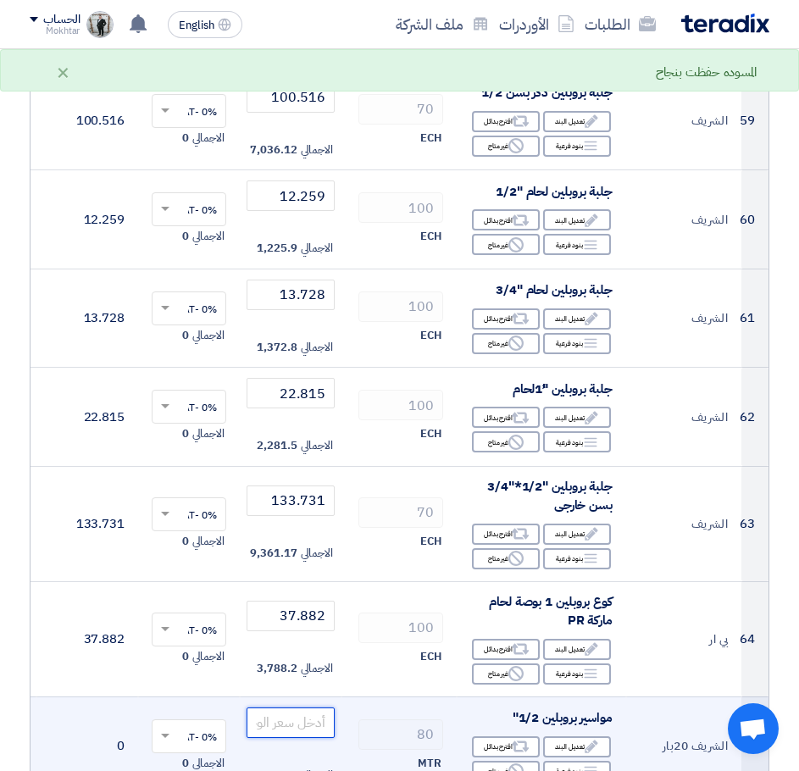
click at [308, 708] on input "number" at bounding box center [291, 723] width 88 height 31
paste input "33.215"
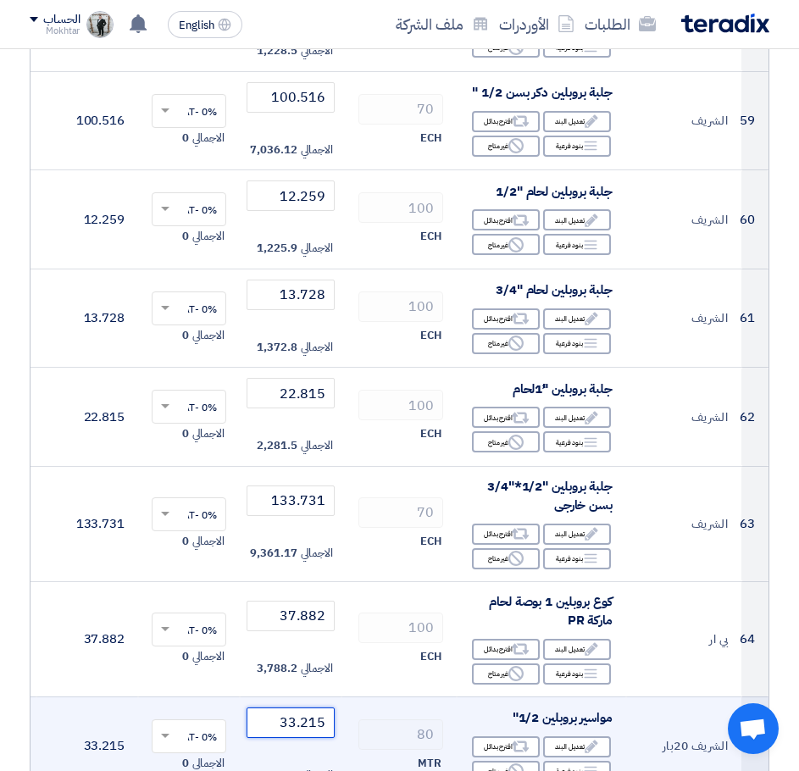
type input "33.215"
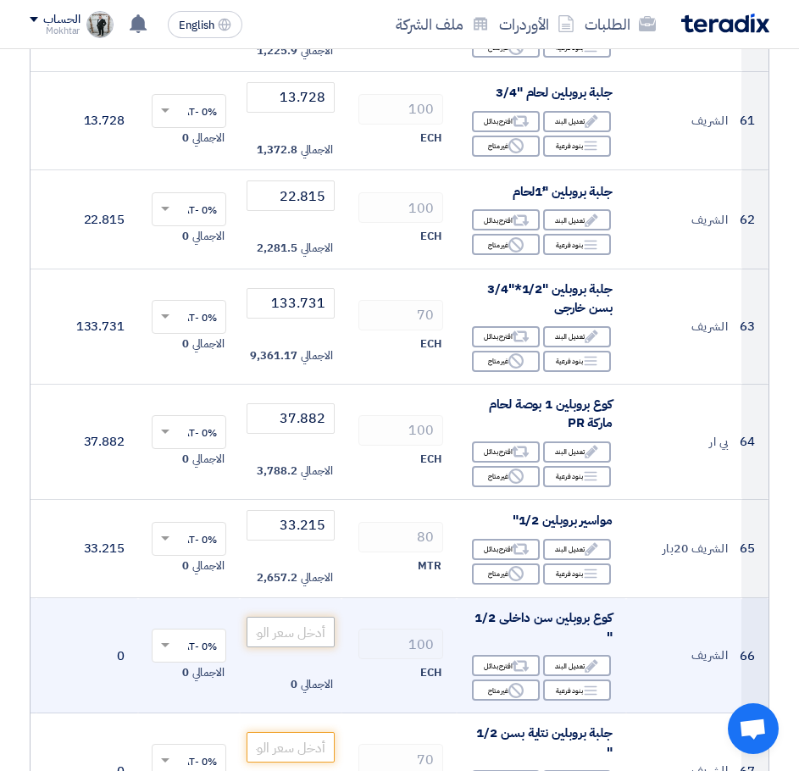
scroll to position [6785, 0]
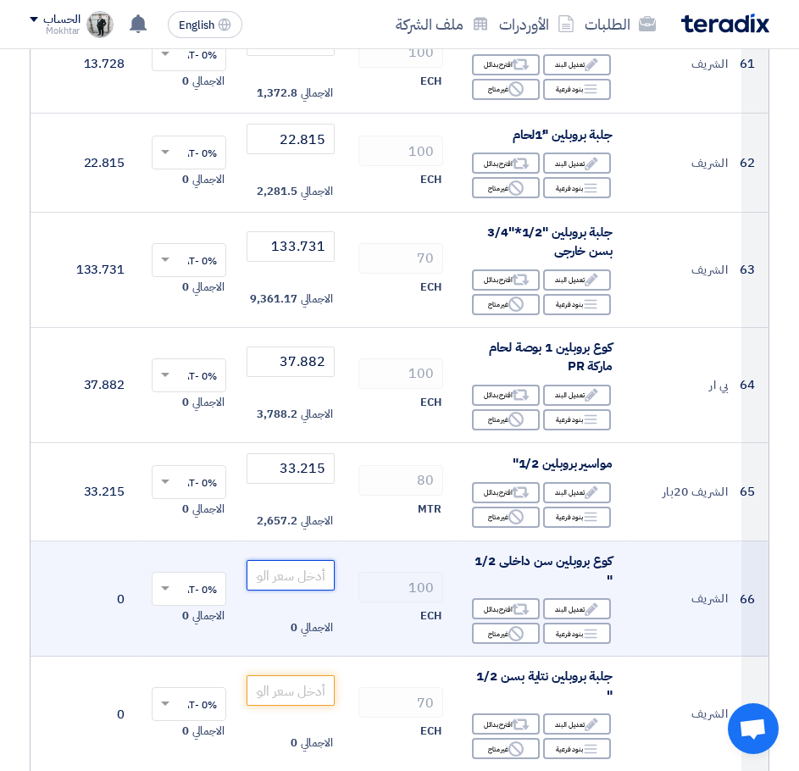
click at [290, 560] on input "number" at bounding box center [291, 575] width 88 height 31
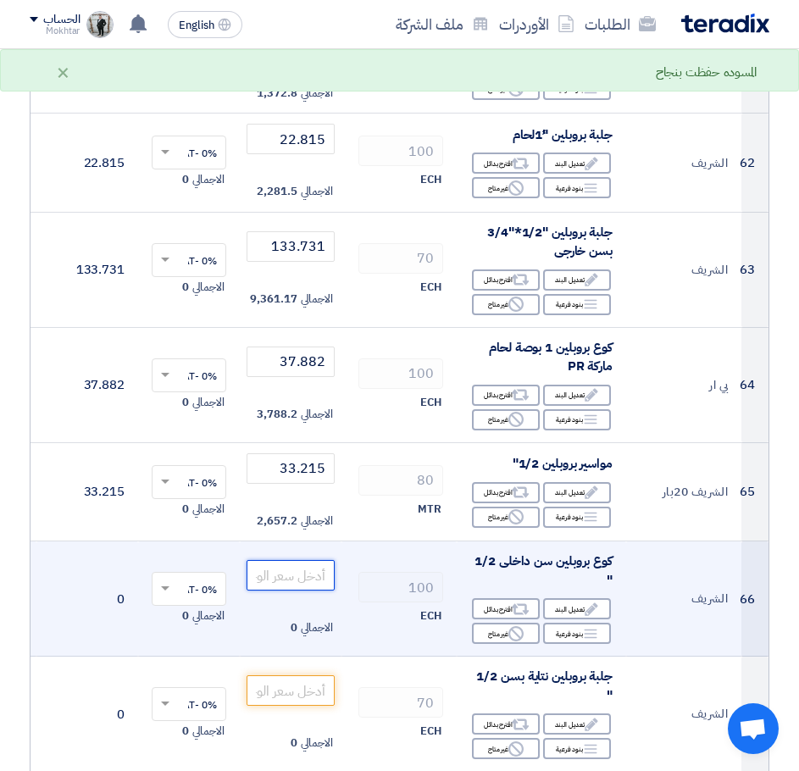
paste input "87.321"
type input "87.321"
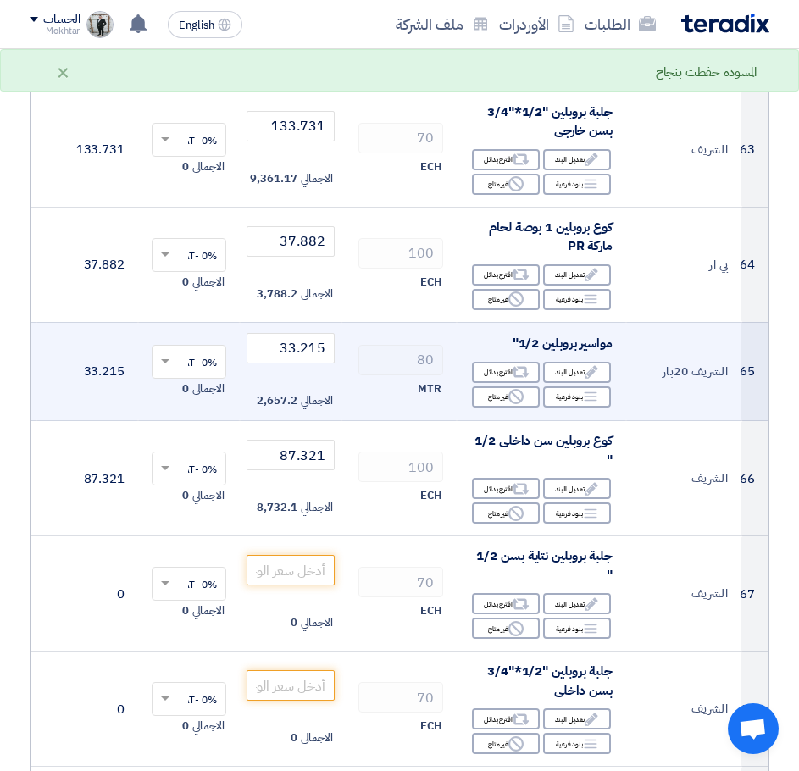
scroll to position [6955, 0]
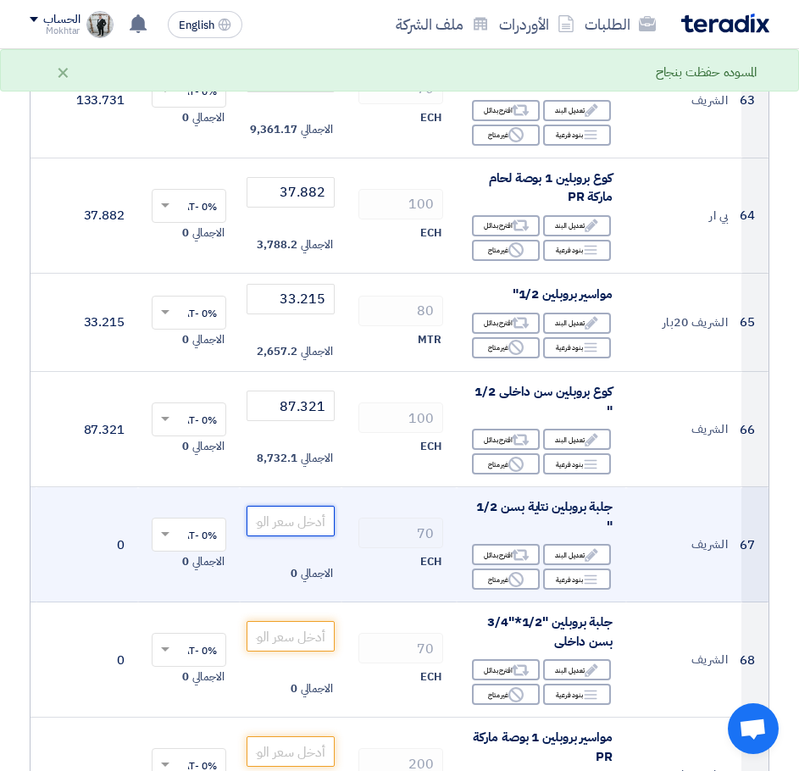
click at [294, 507] on input "number" at bounding box center [291, 521] width 88 height 31
paste input "93.327"
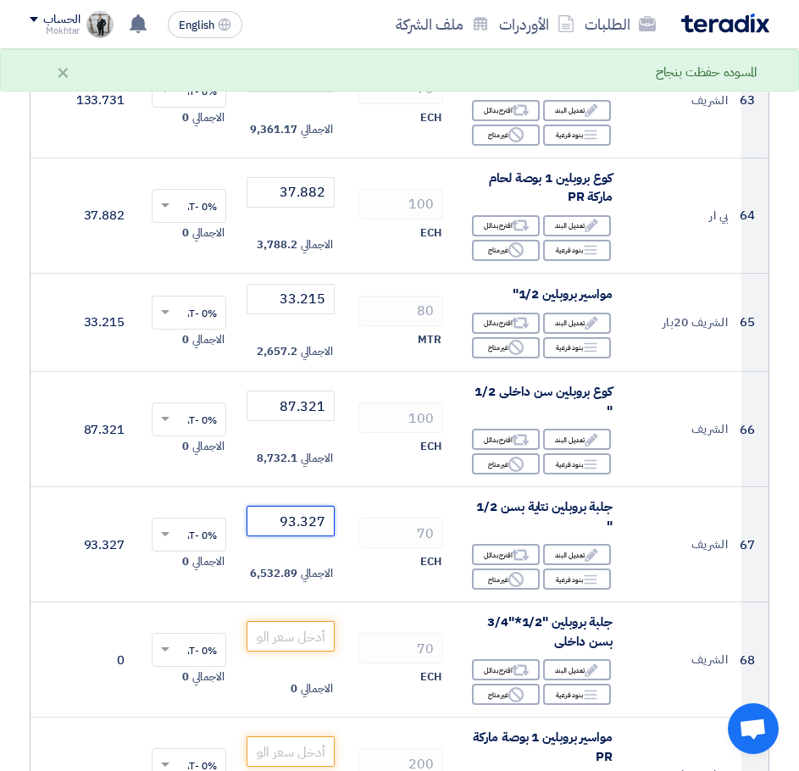
type input "93.327"
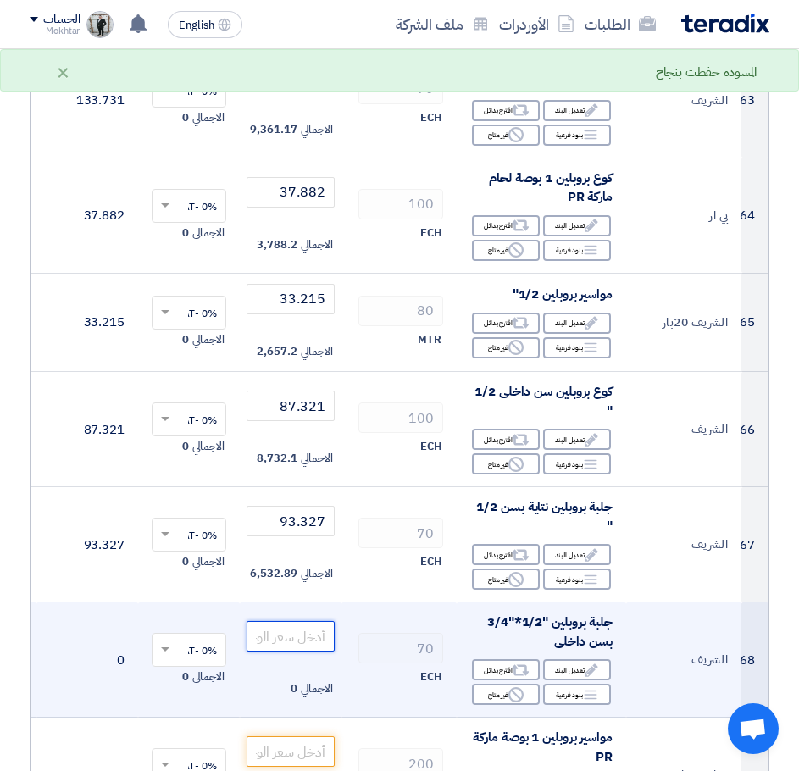
click at [287, 621] on input "number" at bounding box center [291, 636] width 88 height 31
paste input "111.592"
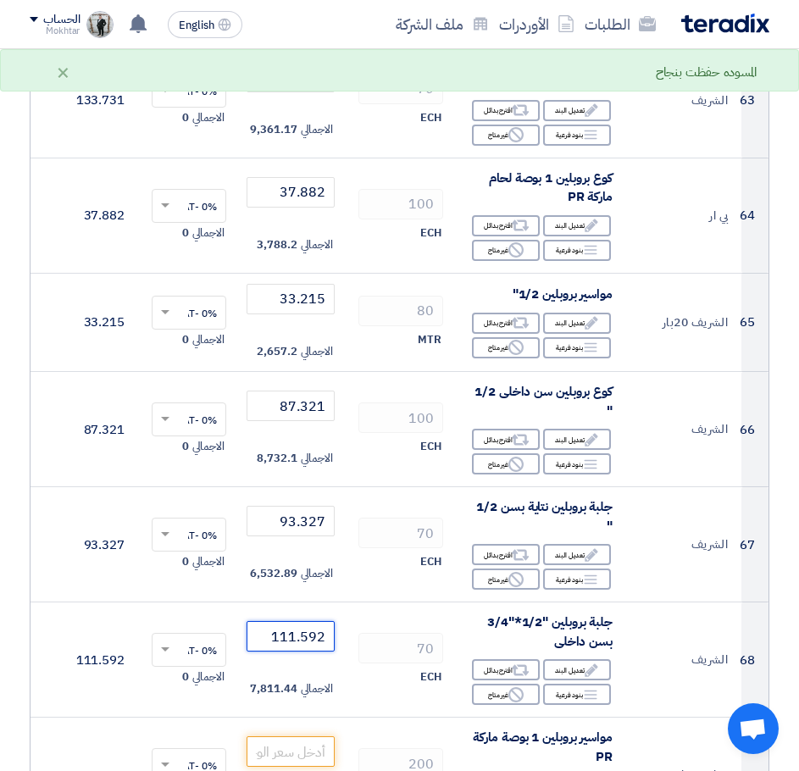
type input "111.592"
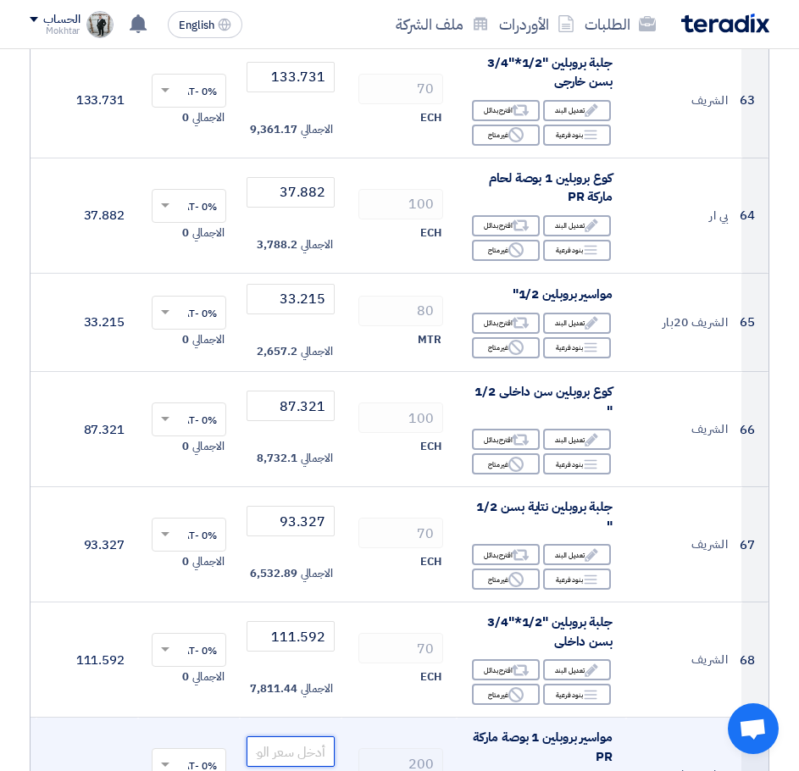
click at [289, 737] on input "number" at bounding box center [291, 752] width 88 height 31
paste input "85.956"
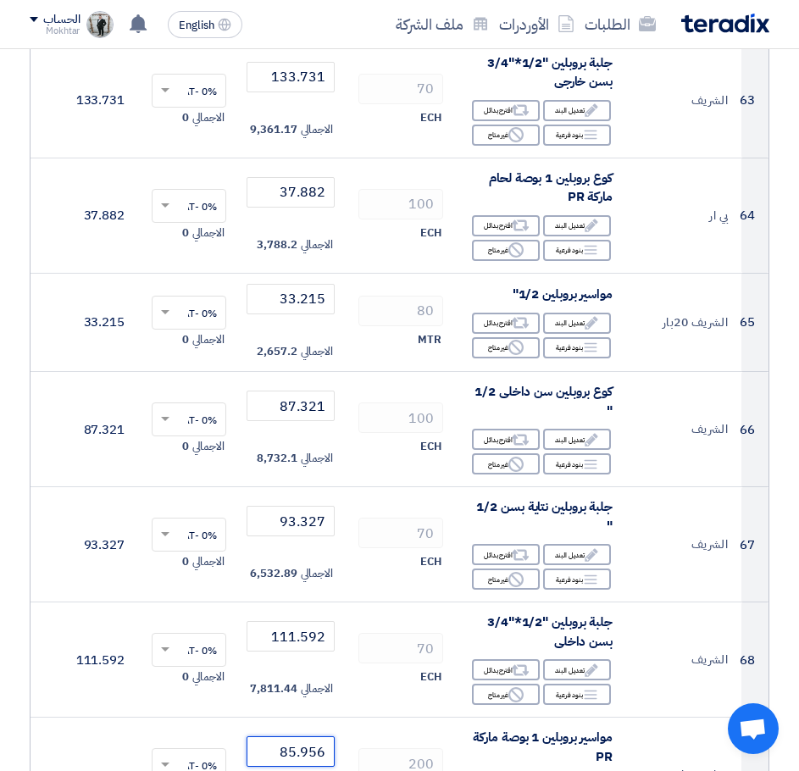
type input "85.956"
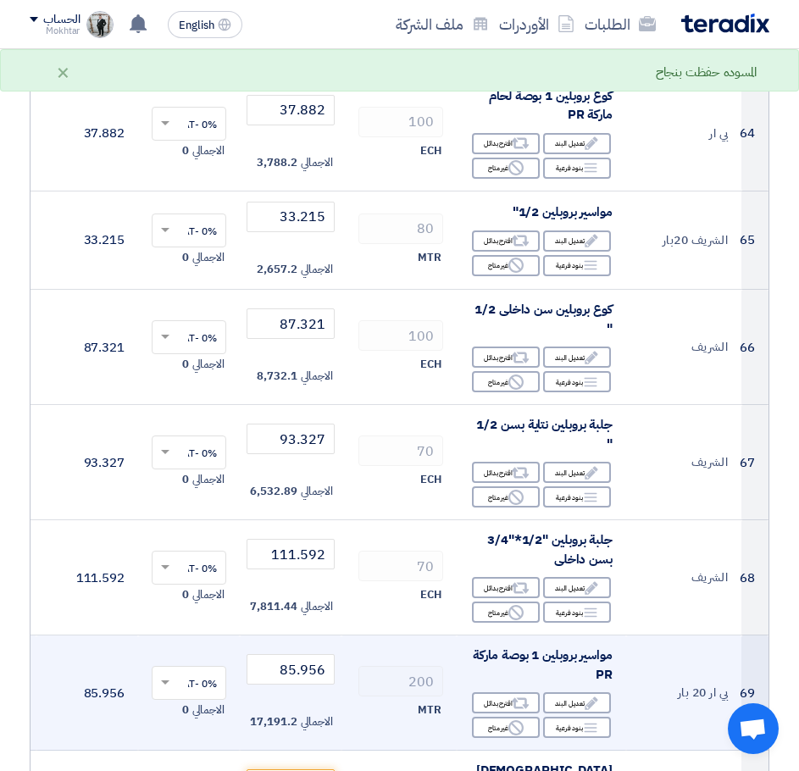
scroll to position [7209, 0]
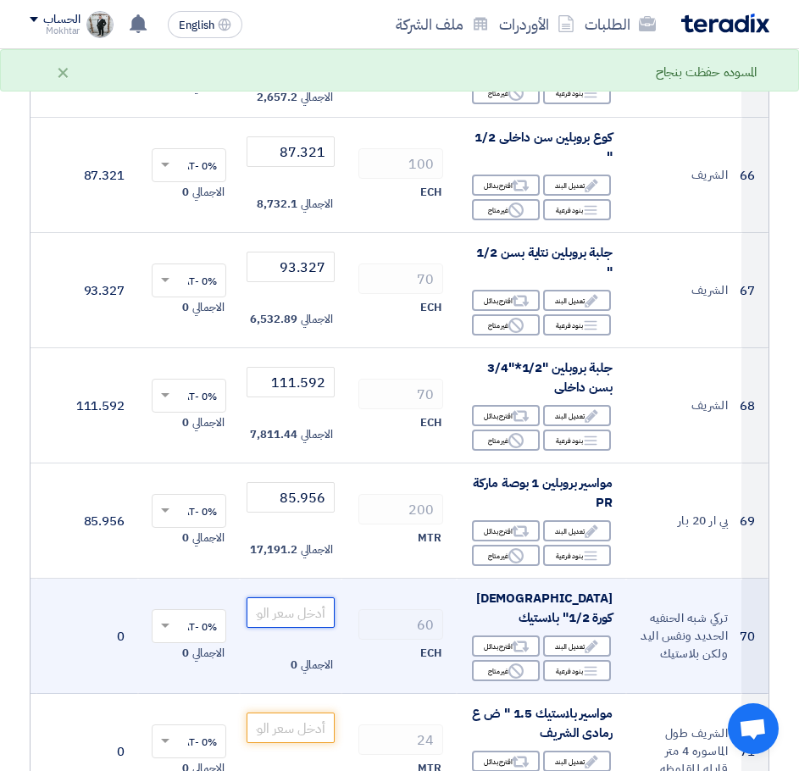
click at [309, 598] on input "number" at bounding box center [291, 613] width 88 height 31
paste input "59.8"
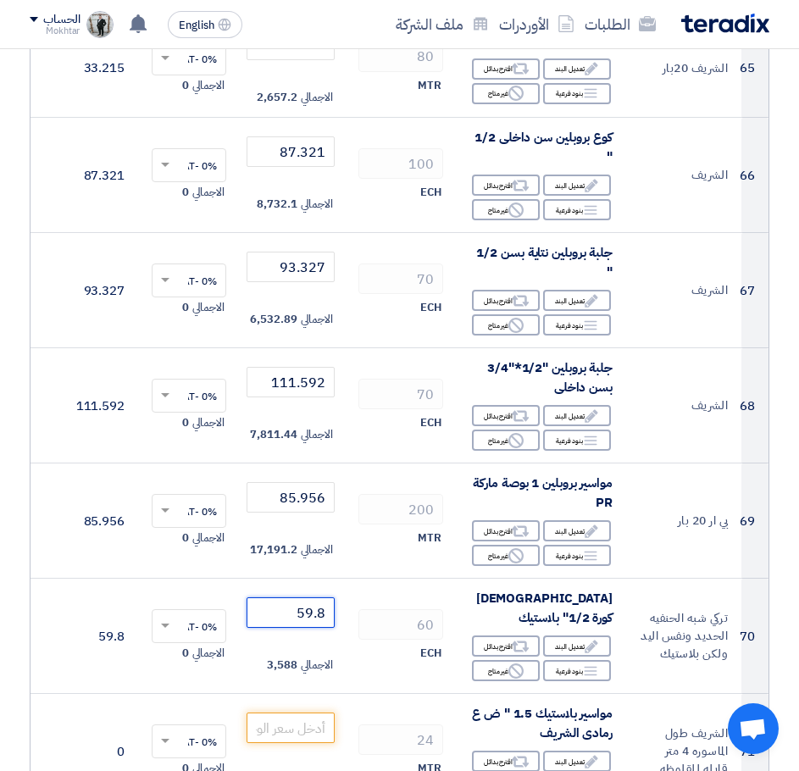
type input "59.8"
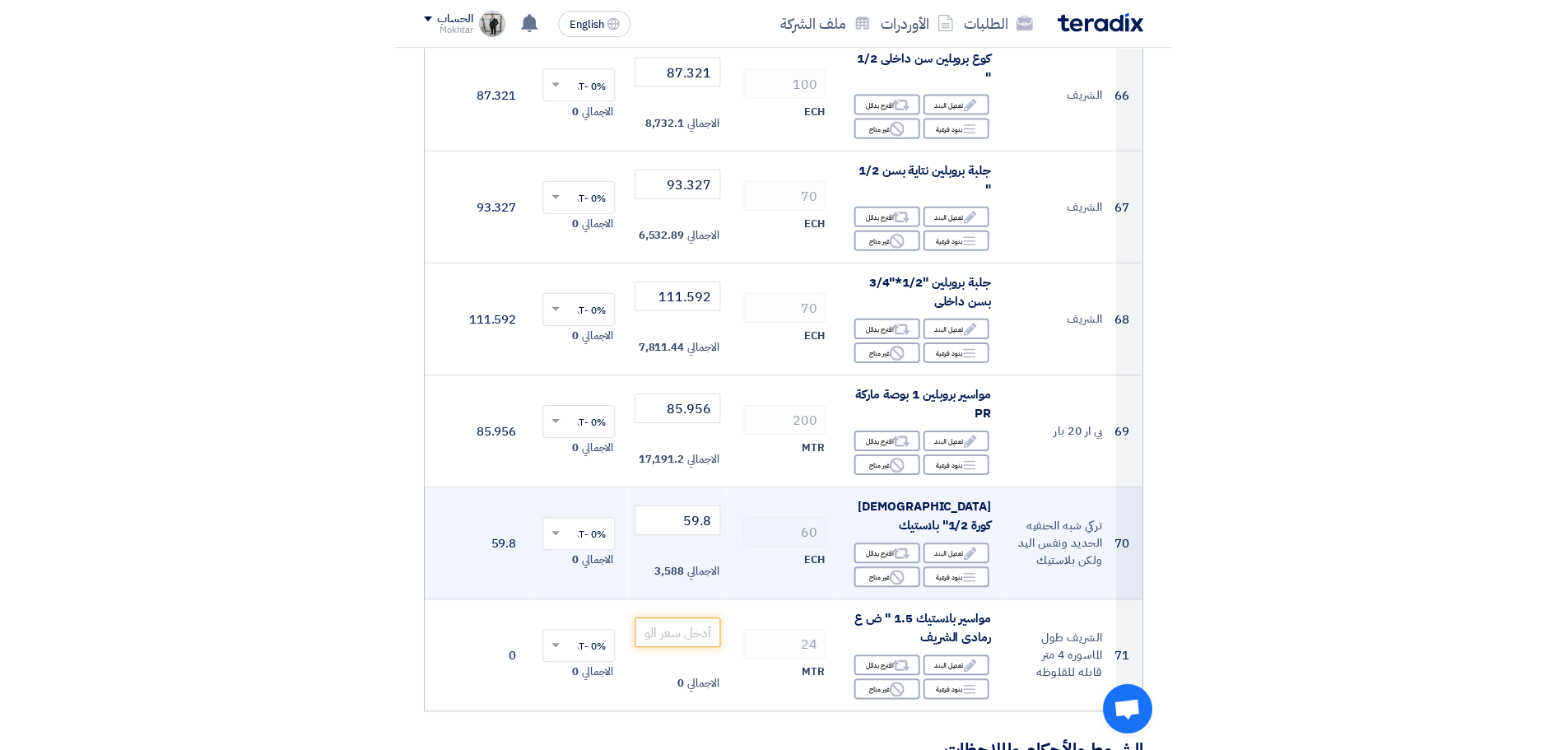
scroll to position [7168, 0]
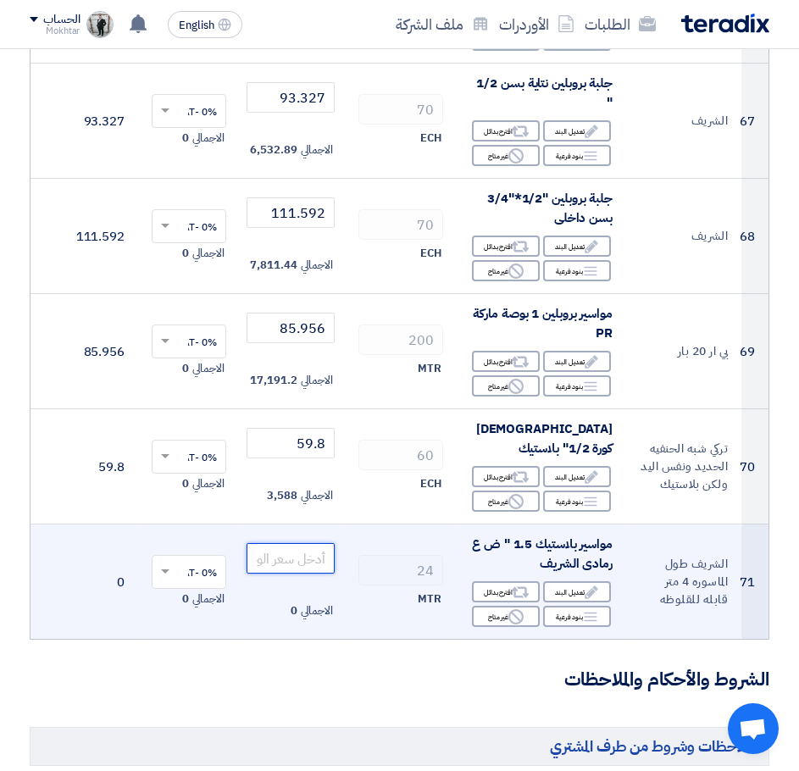
click at [307, 543] on input "number" at bounding box center [291, 558] width 88 height 31
paste input "152.555"
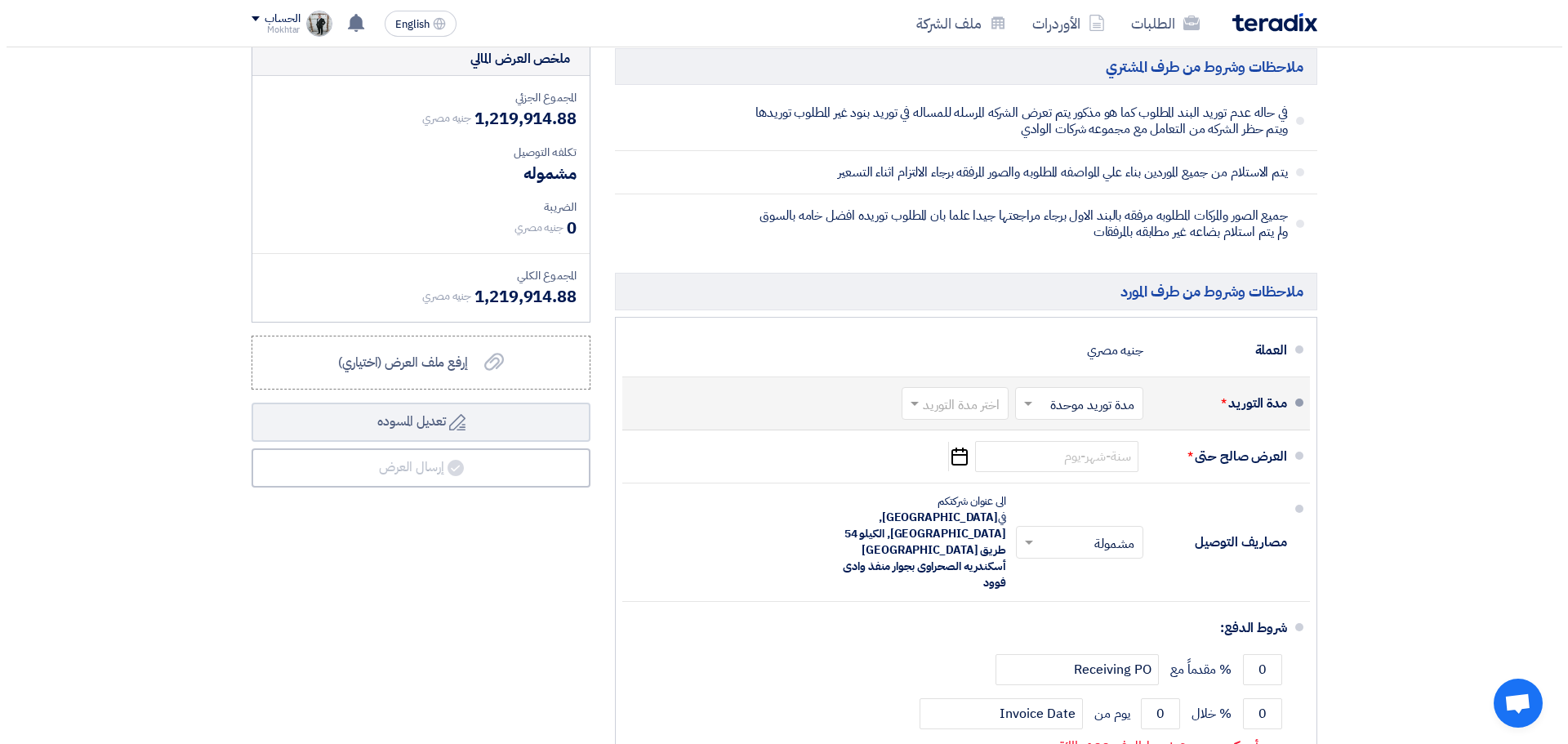
scroll to position [7437, 0]
type input "152.555"
click at [1044, 392] on input "text" at bounding box center [1069, 404] width 120 height 24
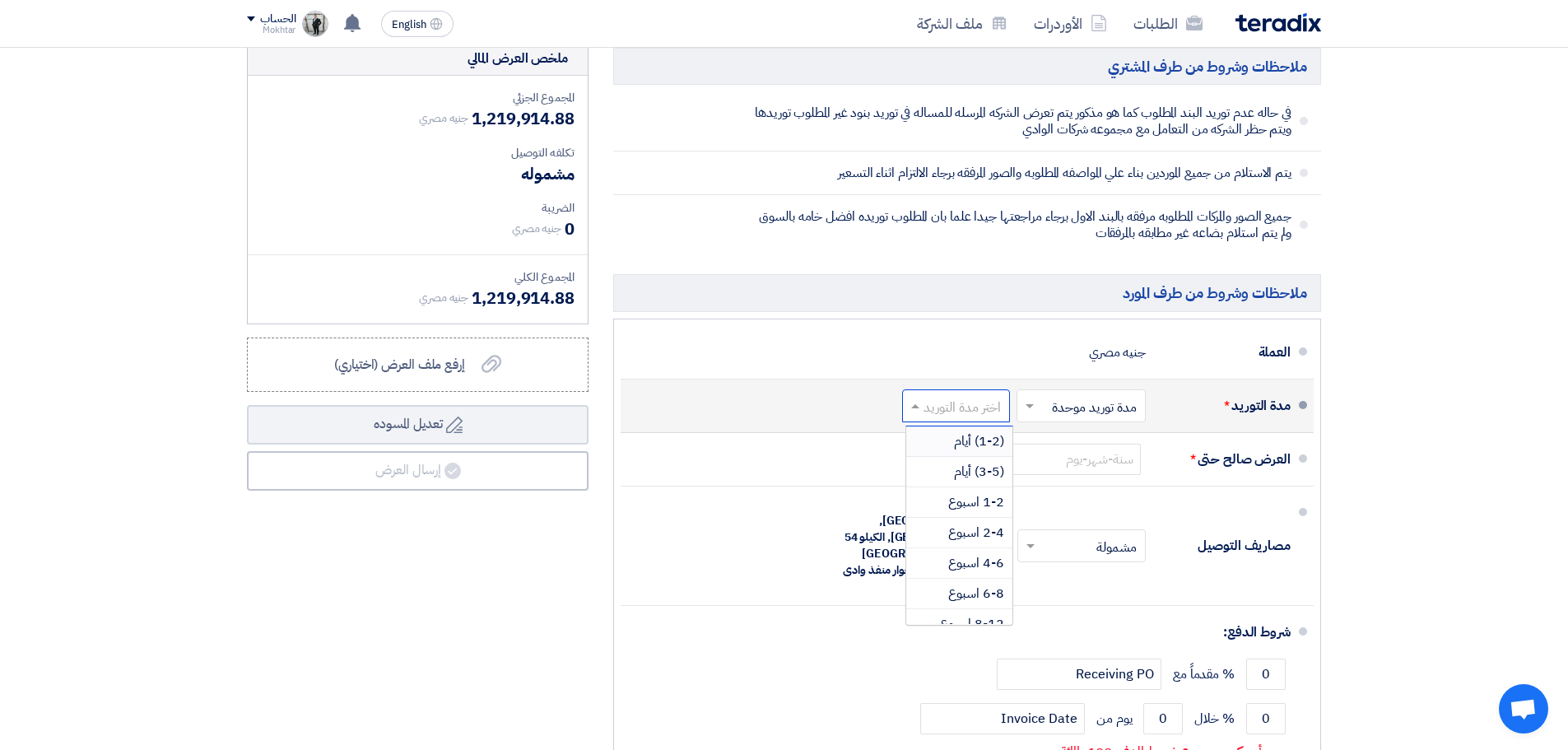
click at [964, 397] on input "text" at bounding box center [952, 407] width 100 height 24
click at [975, 431] on span "(1-2) أيام" at bounding box center [979, 441] width 50 height 19
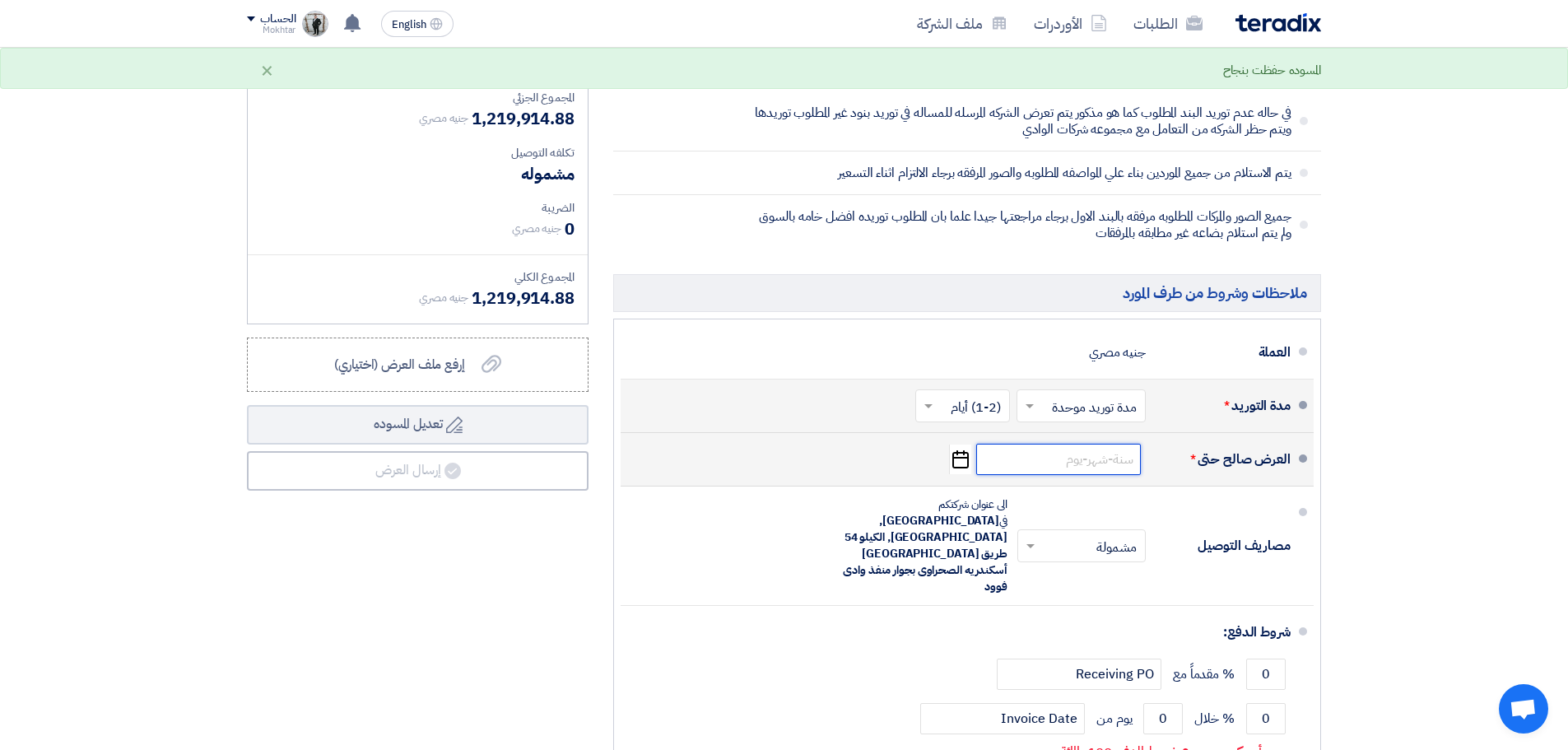
click at [1013, 449] on input at bounding box center [1058, 460] width 165 height 31
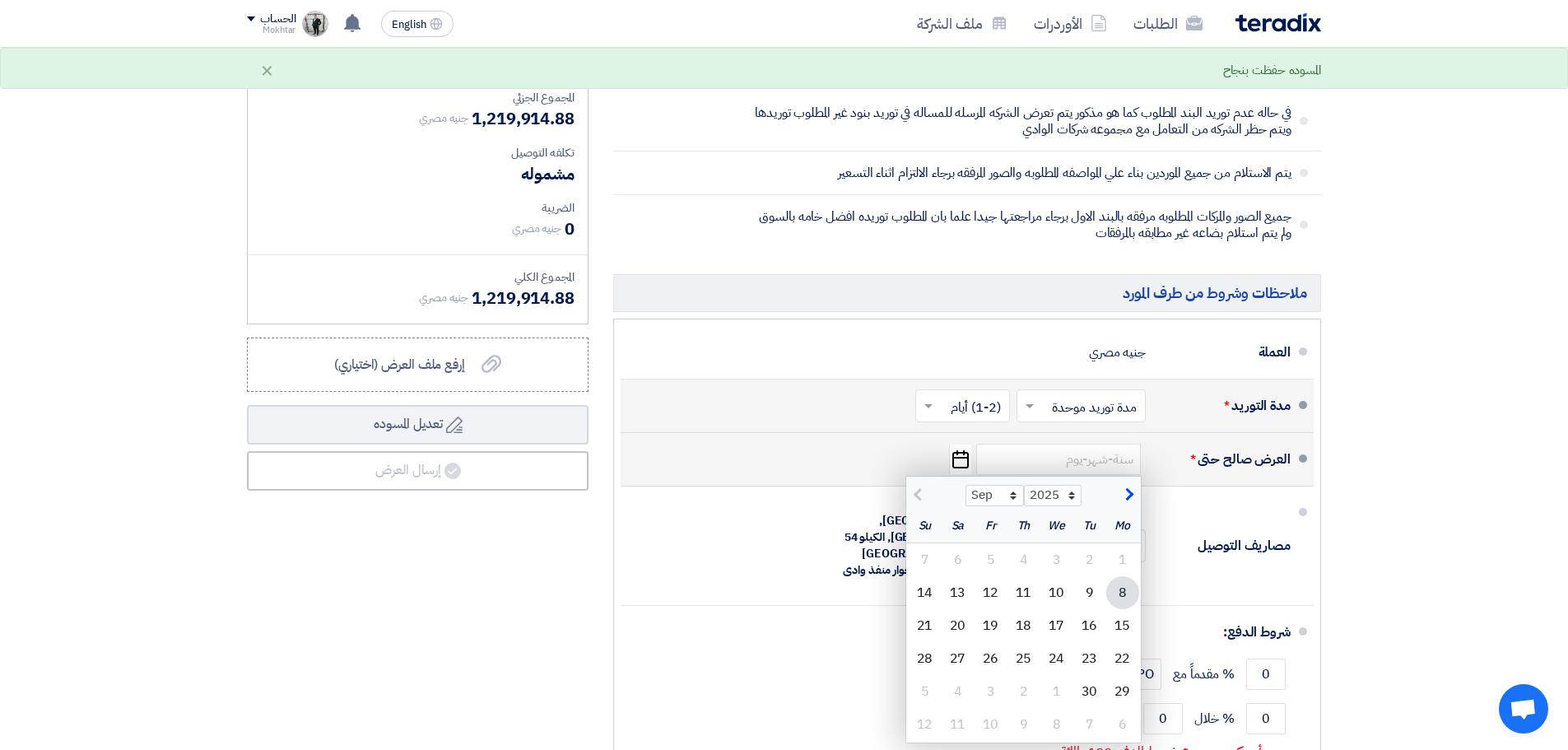
click at [968, 451] on use "button" at bounding box center [960, 460] width 17 height 18
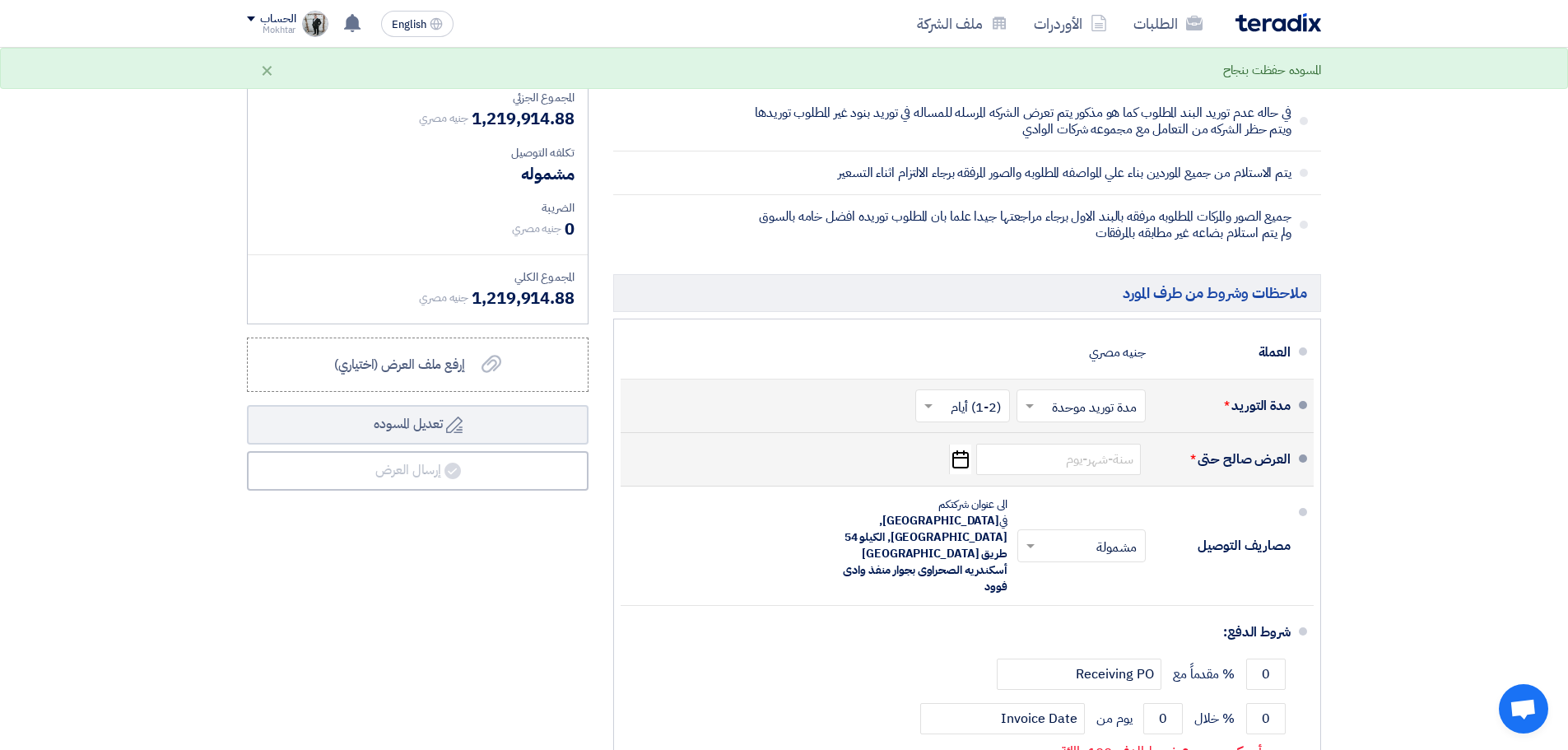
click at [958, 451] on use "button" at bounding box center [960, 460] width 17 height 18
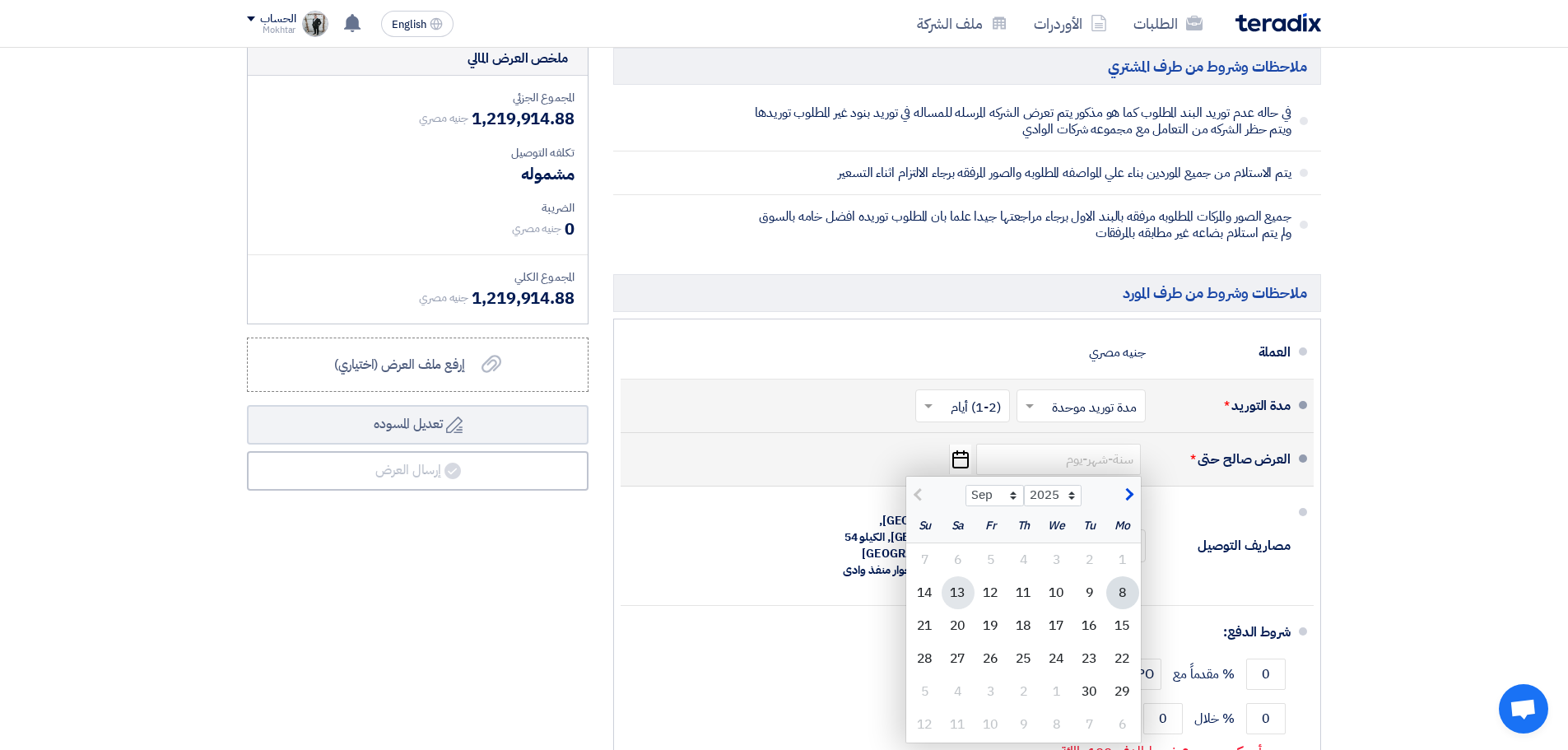
click at [963, 576] on div "13" at bounding box center [958, 593] width 33 height 33
type input "[DATE]"
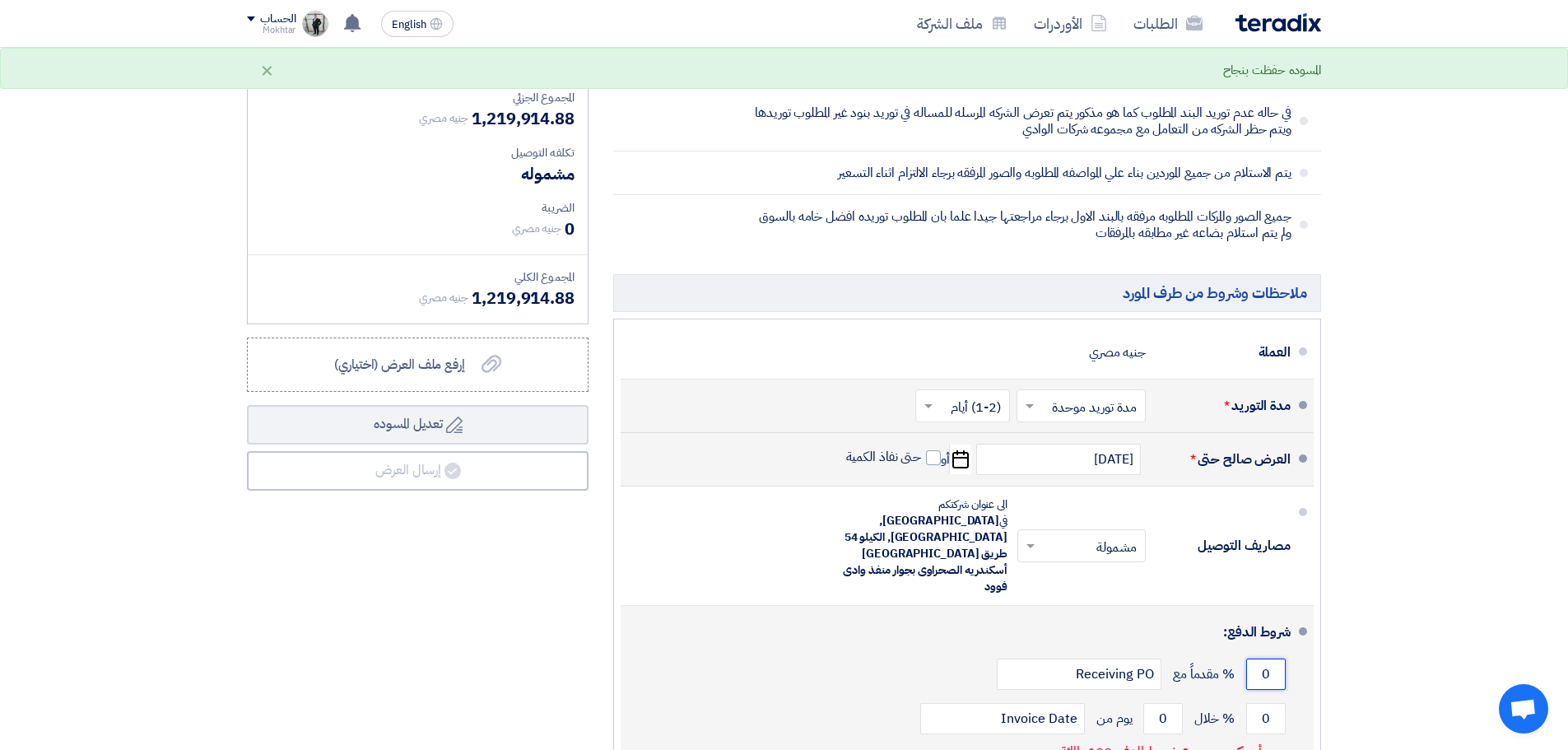
drag, startPoint x: 1278, startPoint y: 598, endPoint x: 1262, endPoint y: 600, distance: 16.1
click at [1262, 659] on input "0" at bounding box center [1265, 674] width 40 height 31
click at [1267, 703] on input "0" at bounding box center [1265, 719] width 40 height 31
type input "100"
drag, startPoint x: 1159, startPoint y: 648, endPoint x: 1177, endPoint y: 648, distance: 18.0
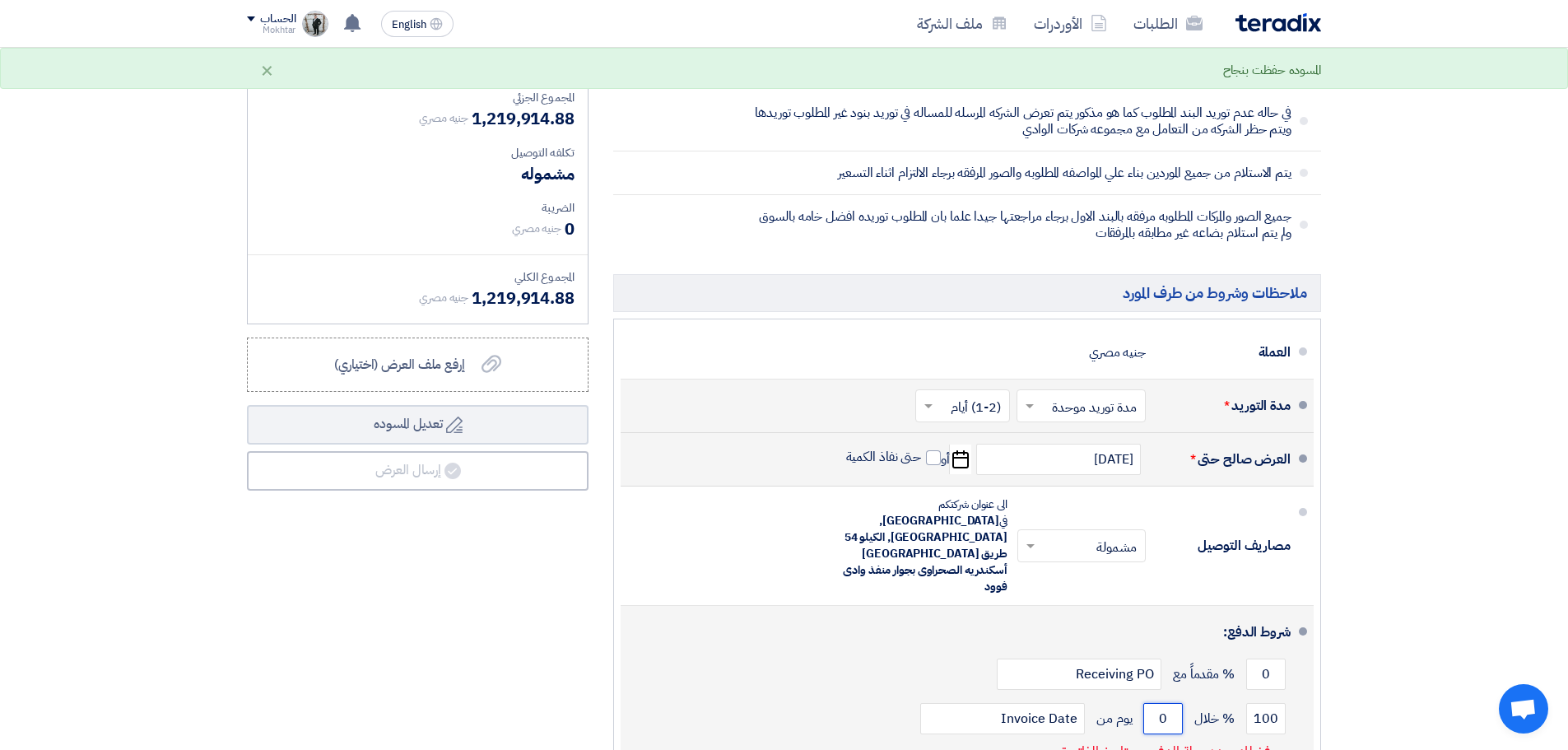
click at [1177, 703] on input "0" at bounding box center [1162, 719] width 40 height 31
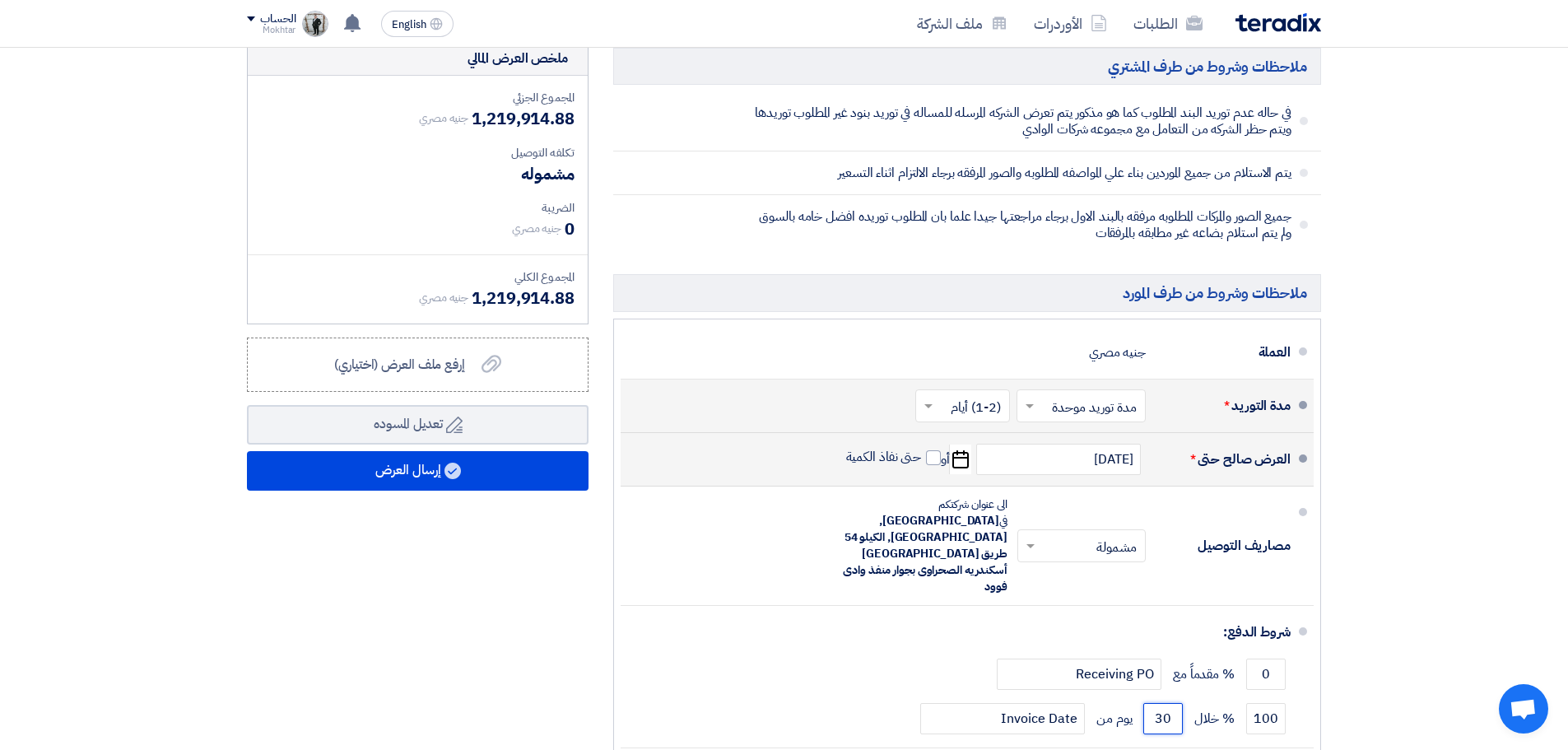
type input "30"
click at [463, 475] on div "ملخص [PERSON_NAME] المجموع الجزئي جنيه مصري 1,219,914.88 تكلفه التوصيل" at bounding box center [417, 442] width 366 height 802
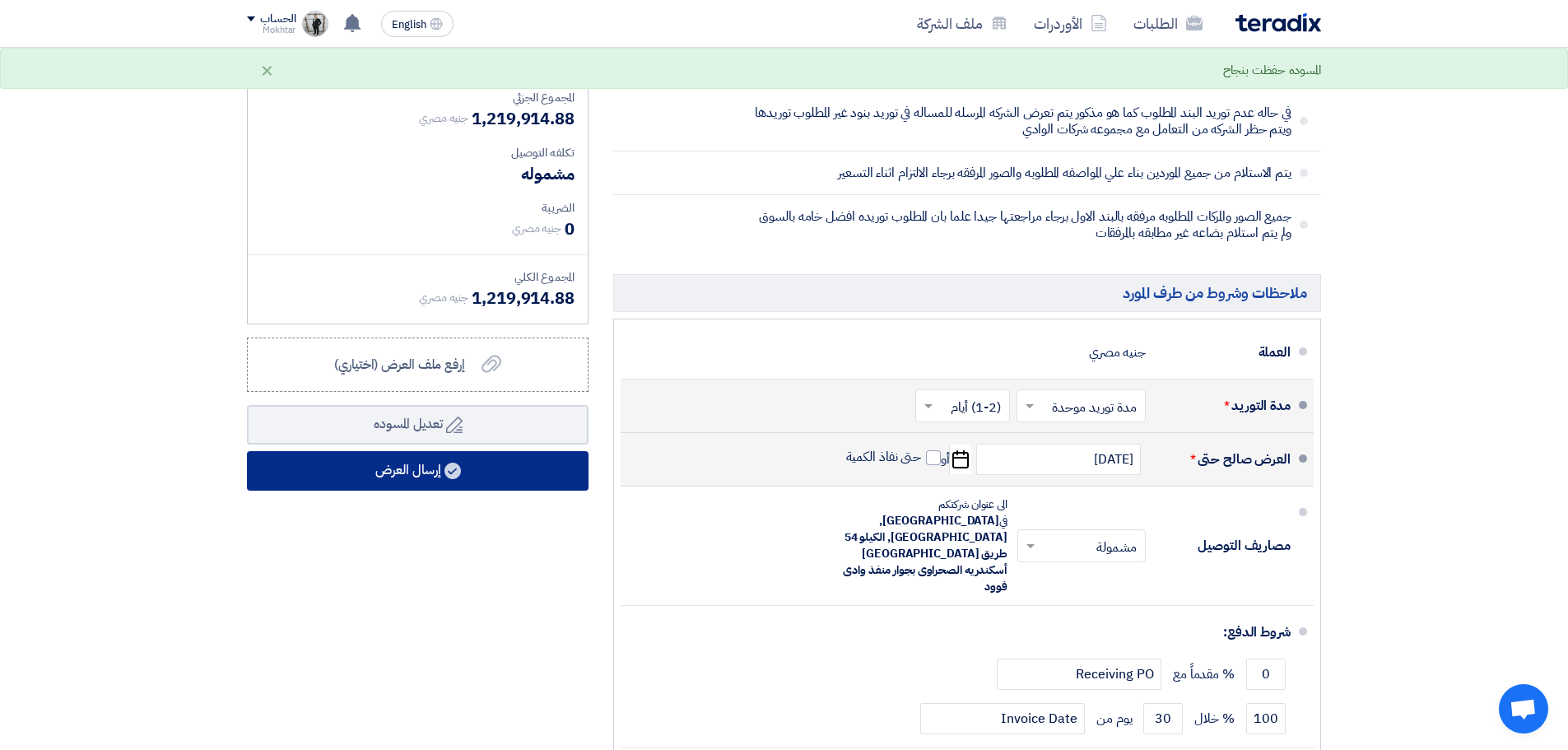
click at [484, 467] on button "إرسال العرض" at bounding box center [417, 471] width 342 height 40
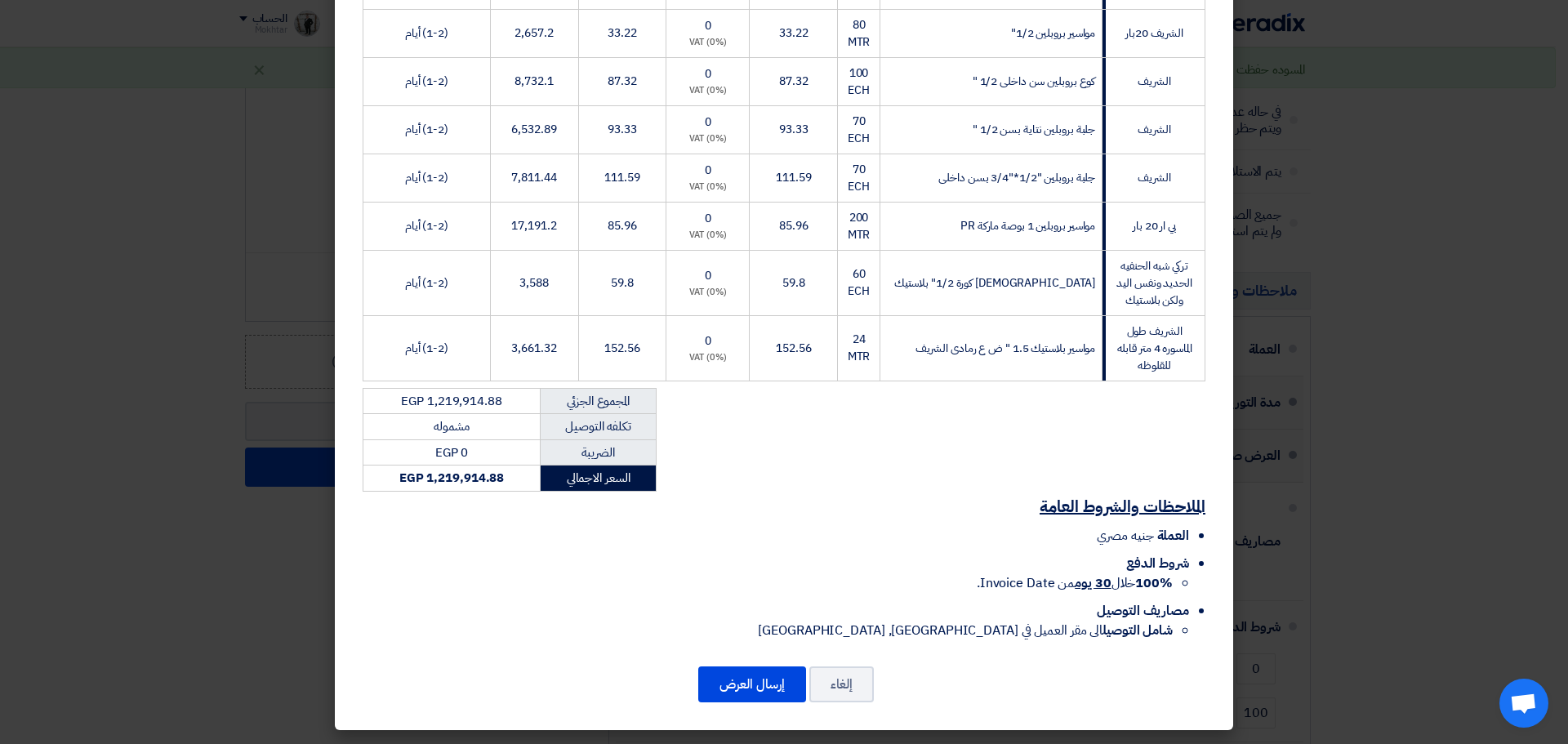
scroll to position [3640, 0]
click at [775, 678] on button "إرسال العرض" at bounding box center [752, 684] width 108 height 36
